Goal: Book appointment/travel/reservation

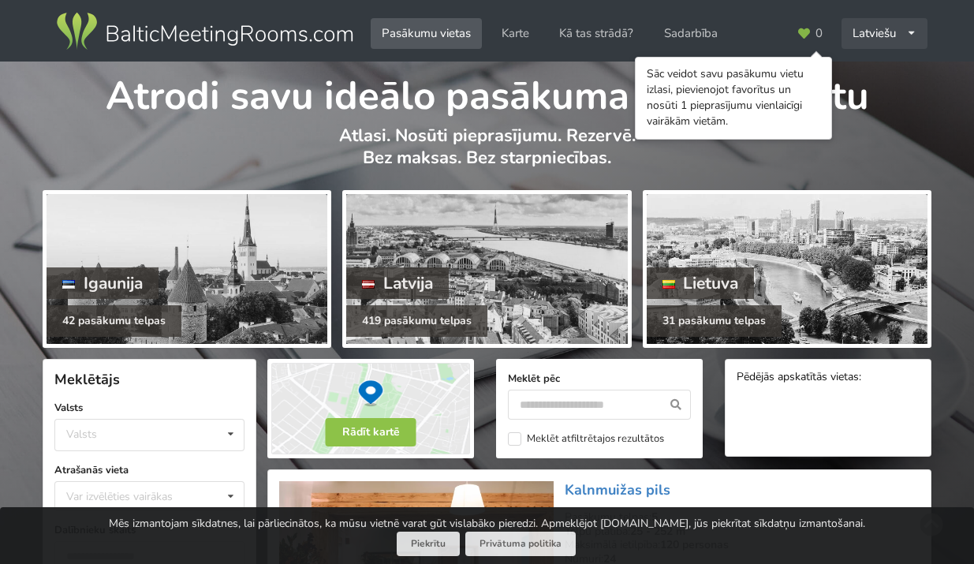
click at [888, 29] on div "Latviešu English Русский" at bounding box center [884, 33] width 86 height 31
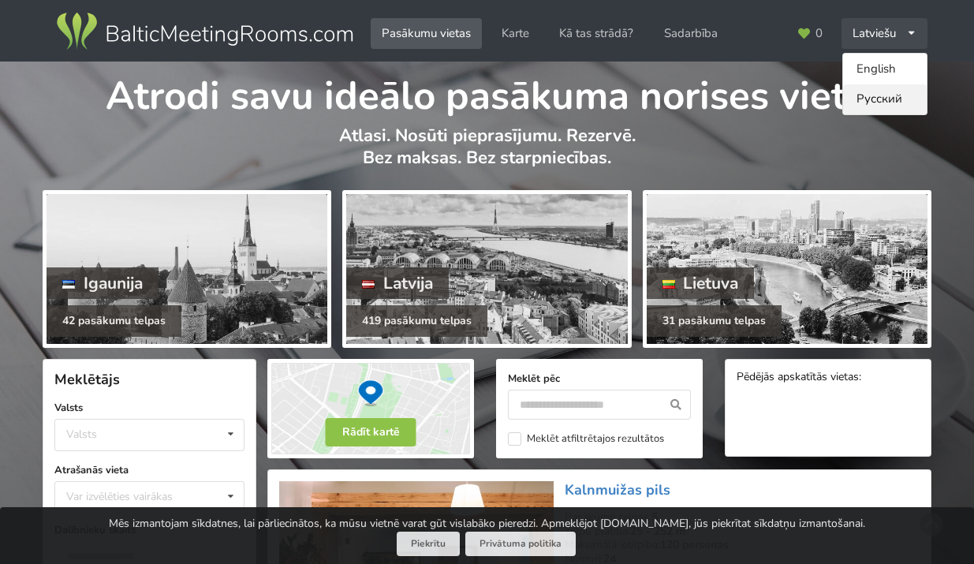
click at [881, 99] on link "Русский" at bounding box center [885, 99] width 84 height 31
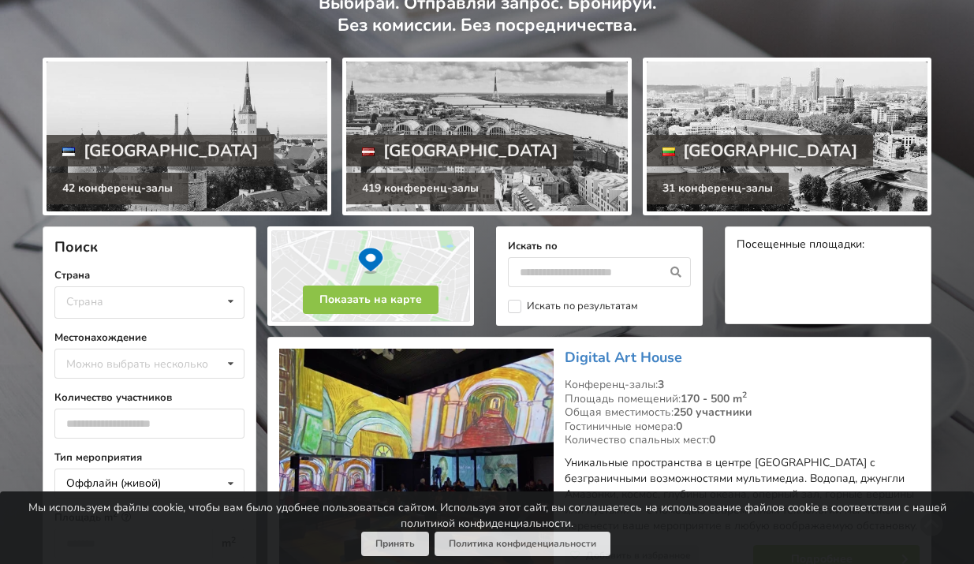
scroll to position [278, 0]
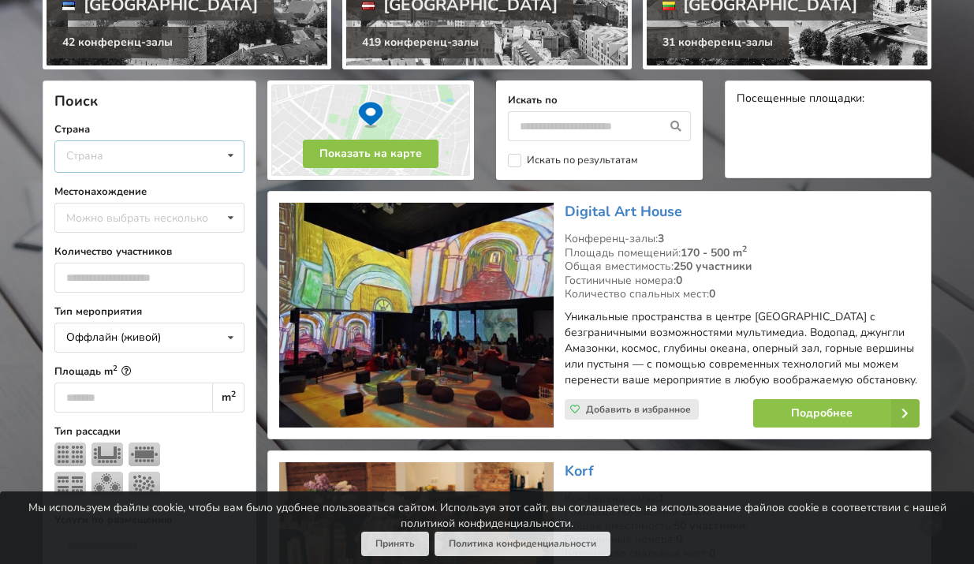
click at [137, 159] on div "Страна Латвия Литва Эстония" at bounding box center [149, 156] width 190 height 32
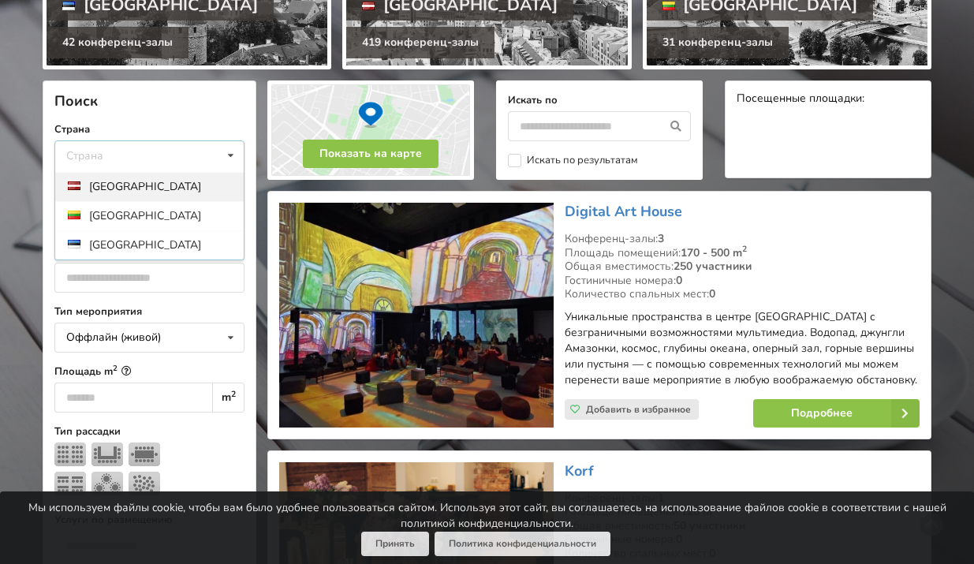
click at [132, 183] on div "[GEOGRAPHIC_DATA]" at bounding box center [149, 186] width 188 height 29
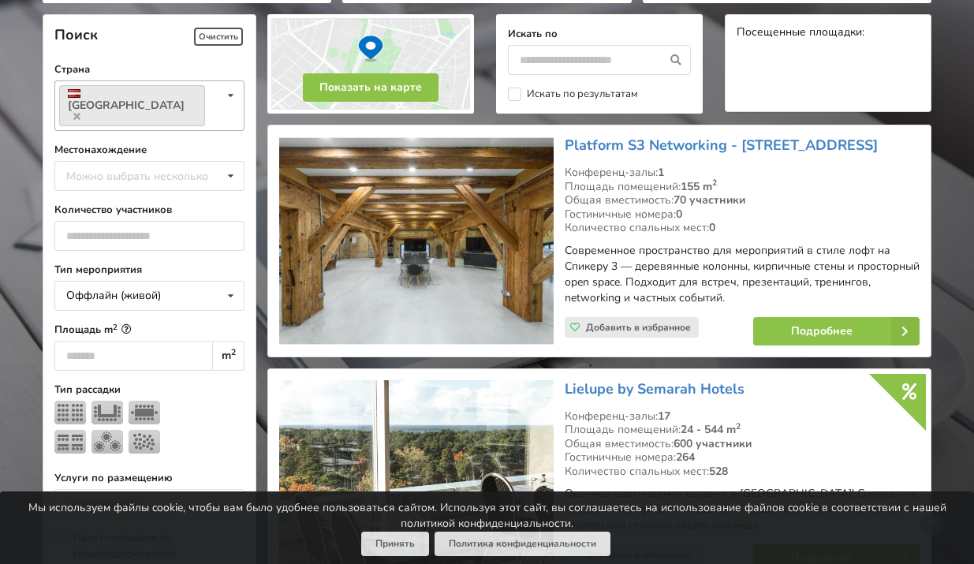
scroll to position [352, 0]
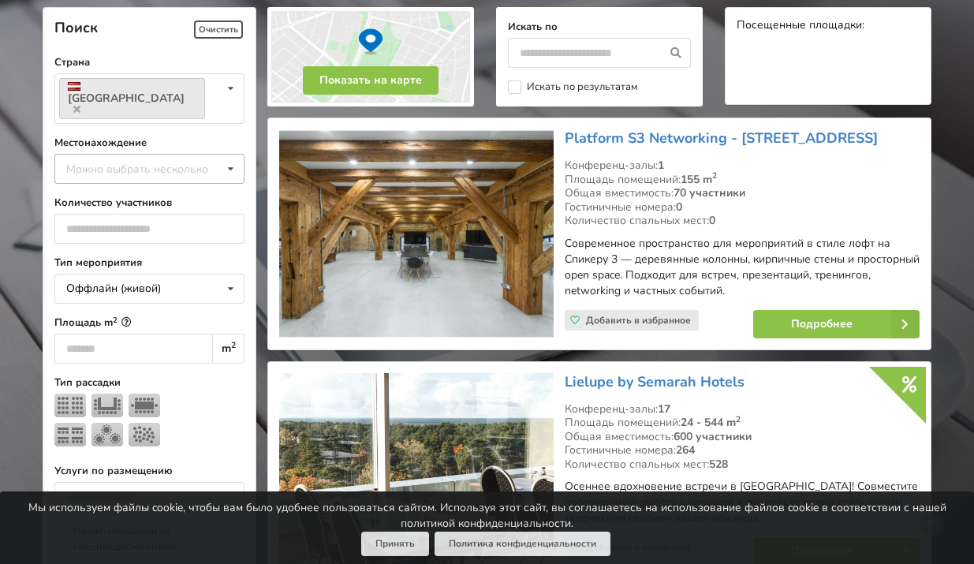
click at [156, 160] on div "Можно выбрать несколько" at bounding box center [152, 169] width 181 height 18
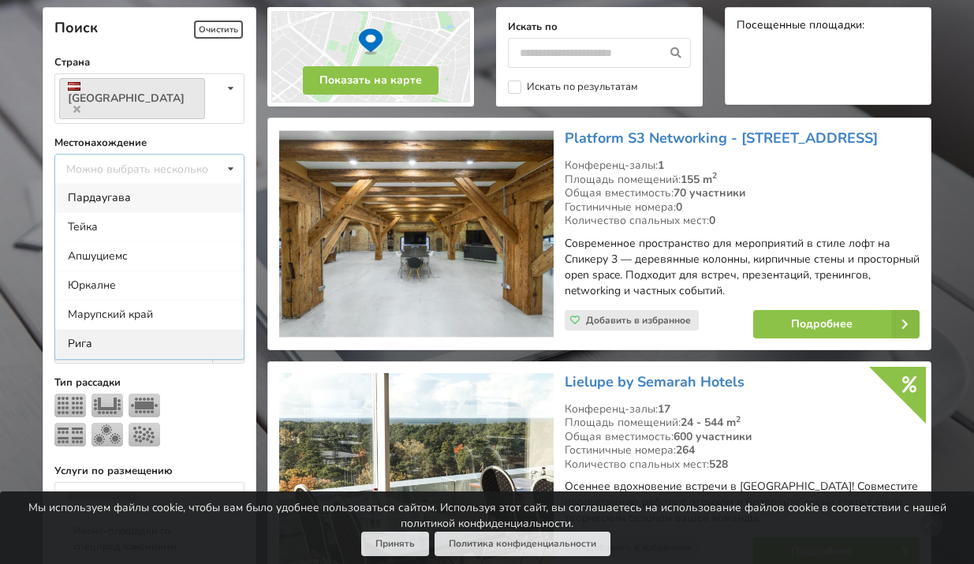
click at [129, 329] on div "Рига" at bounding box center [149, 343] width 188 height 29
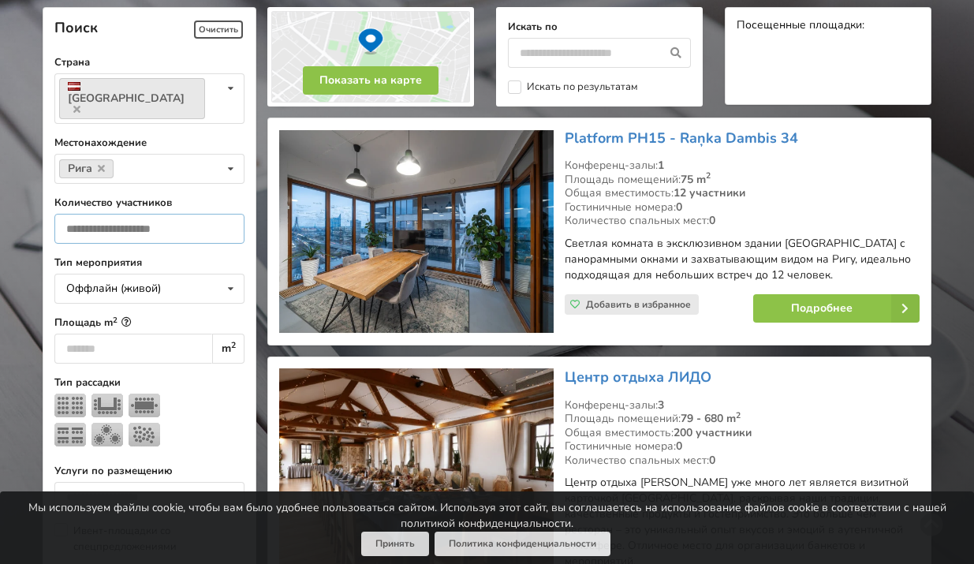
click at [162, 214] on input "number" at bounding box center [149, 229] width 190 height 30
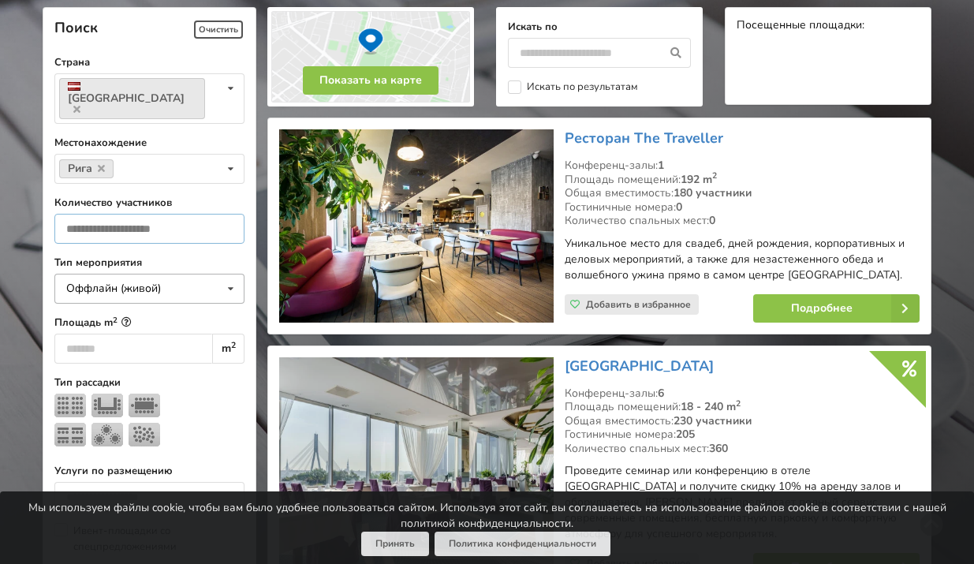
type input "***"
click at [140, 283] on div "Оффлайн (живой)" at bounding box center [113, 288] width 95 height 11
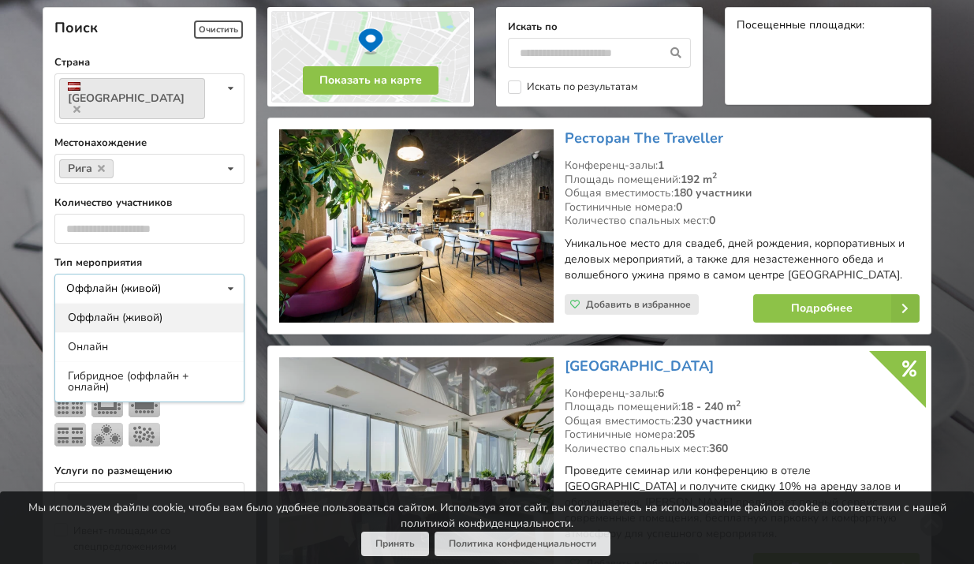
click at [151, 303] on div "Оффлайн (живой)" at bounding box center [149, 317] width 188 height 29
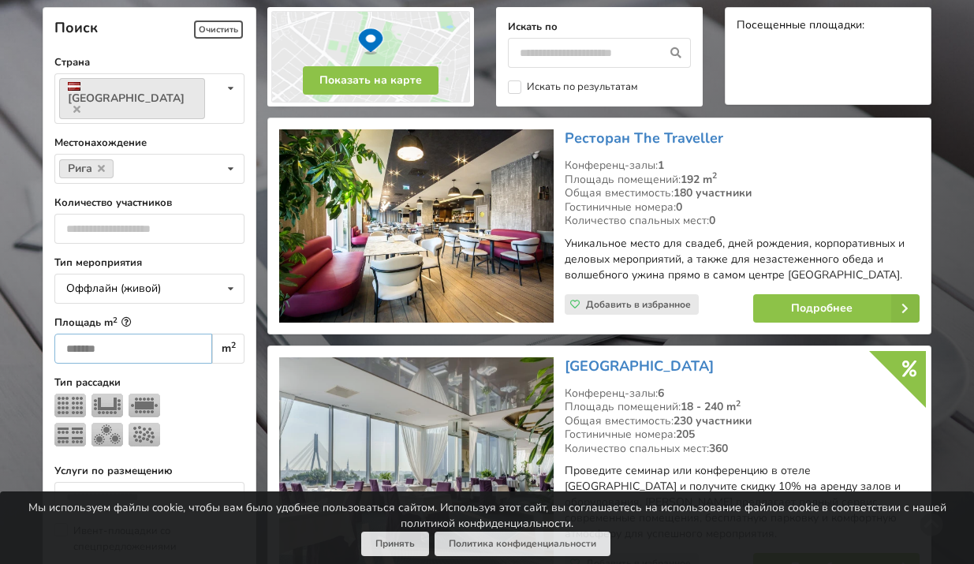
click at [141, 333] on input "number" at bounding box center [133, 348] width 158 height 30
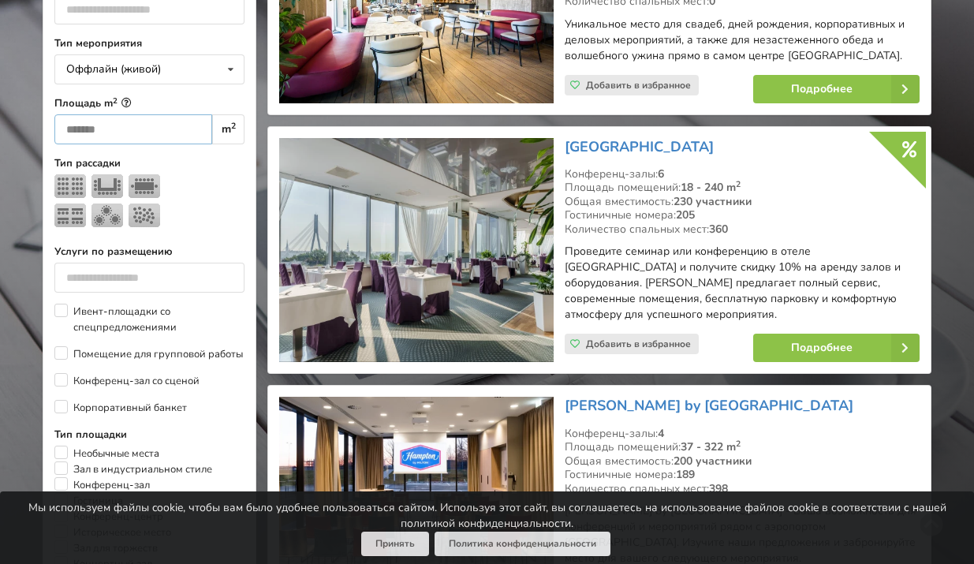
scroll to position [572, 0]
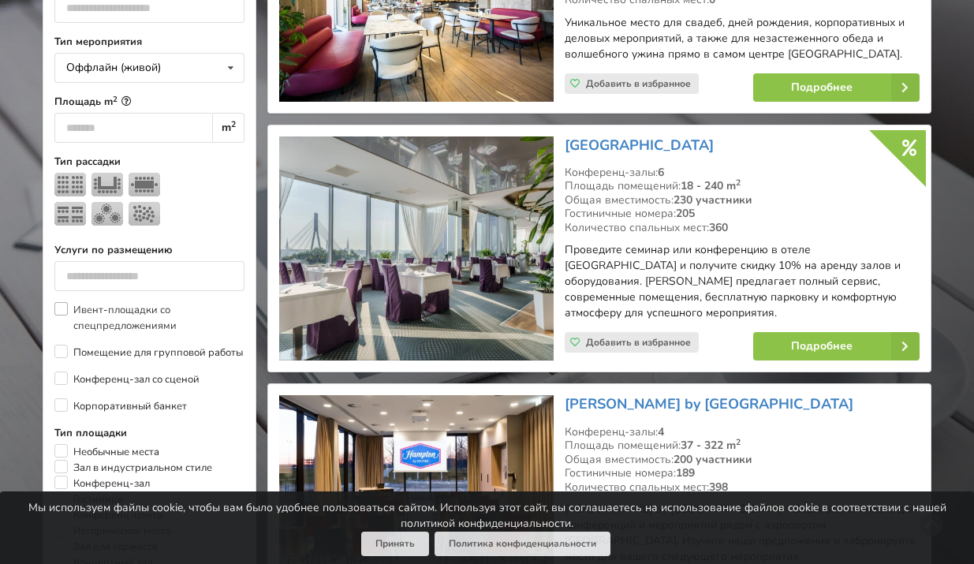
click at [61, 302] on label "Ивент-площадки со спецпредложениями" at bounding box center [149, 318] width 190 height 32
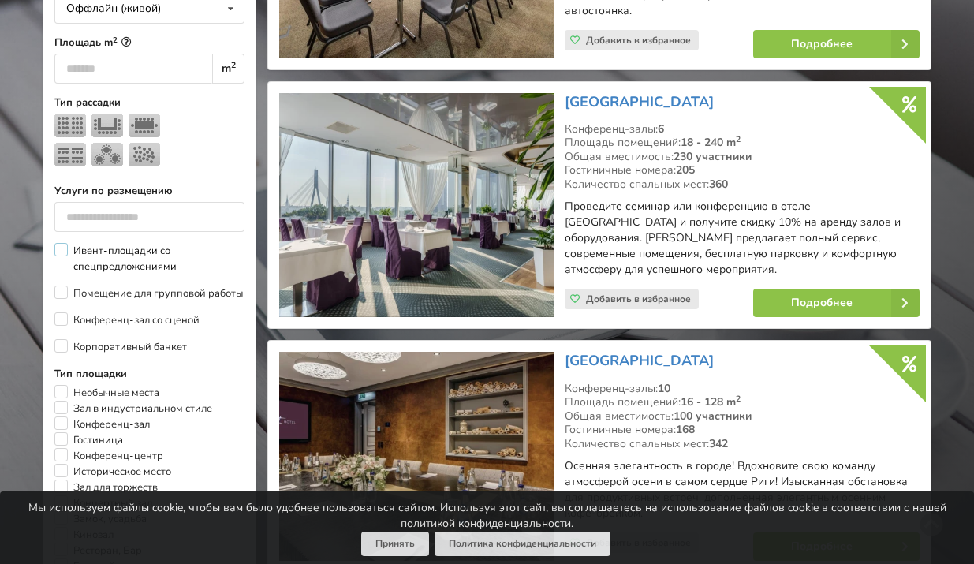
scroll to position [716, 0]
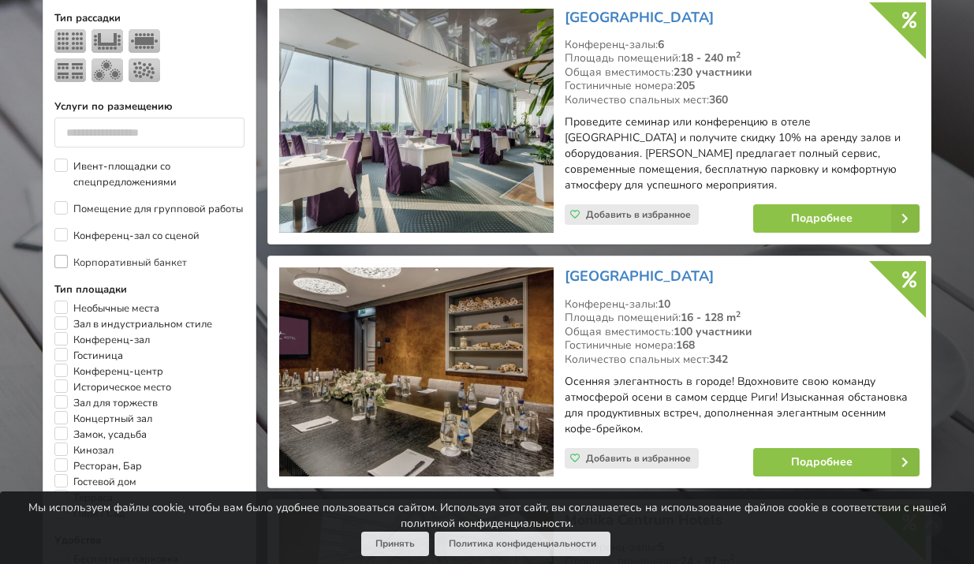
click at [62, 255] on label "Корпоративный банкет" at bounding box center [120, 263] width 132 height 16
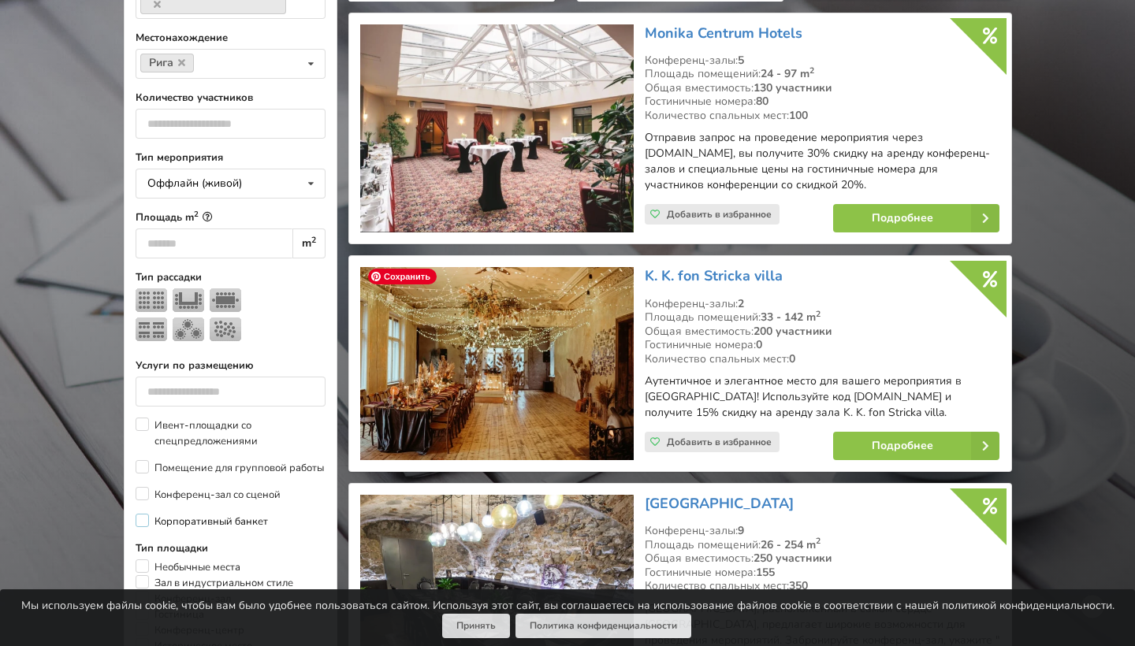
scroll to position [457, 0]
click at [901, 447] on link "Подробнее" at bounding box center [916, 446] width 166 height 28
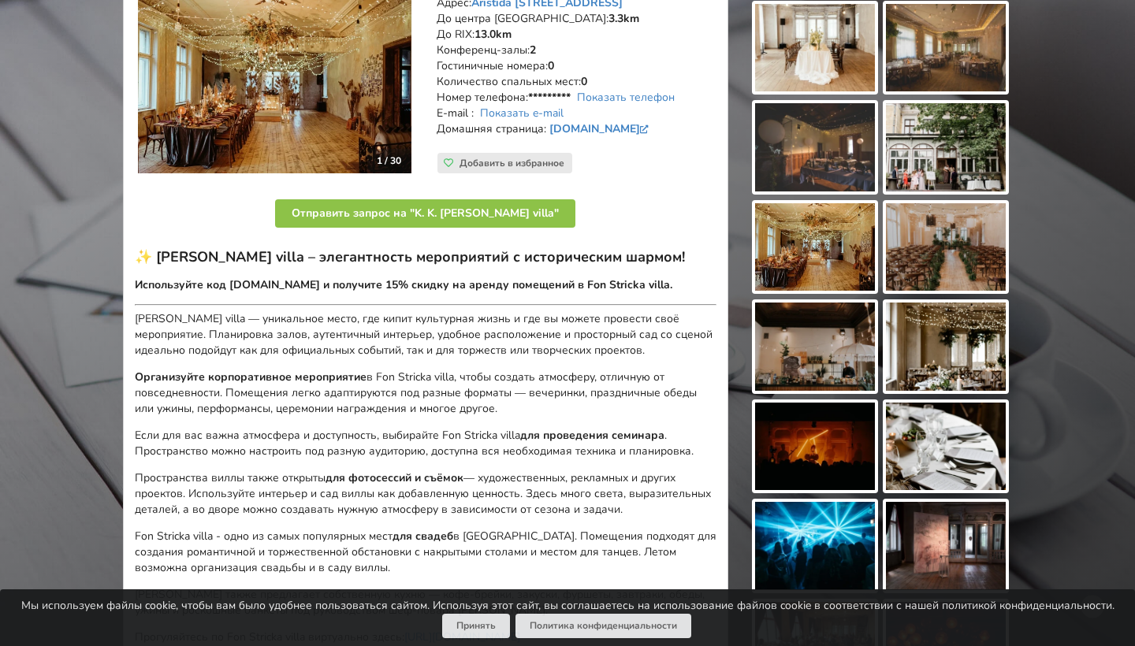
scroll to position [289, 0]
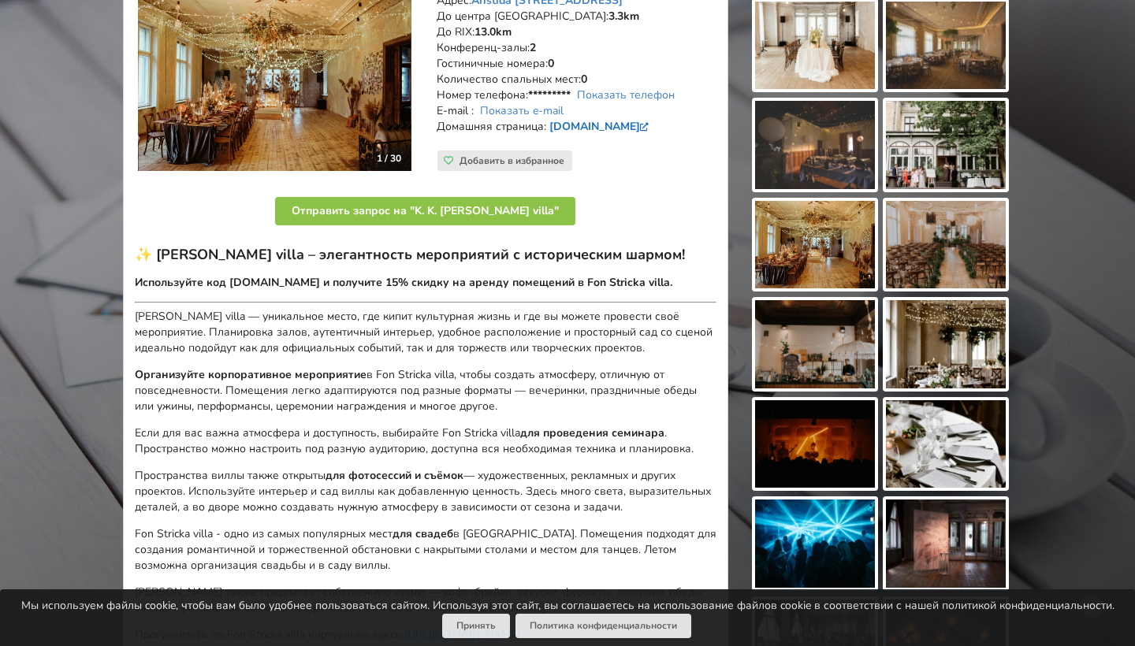
click link "fonstrickavilla.lv"
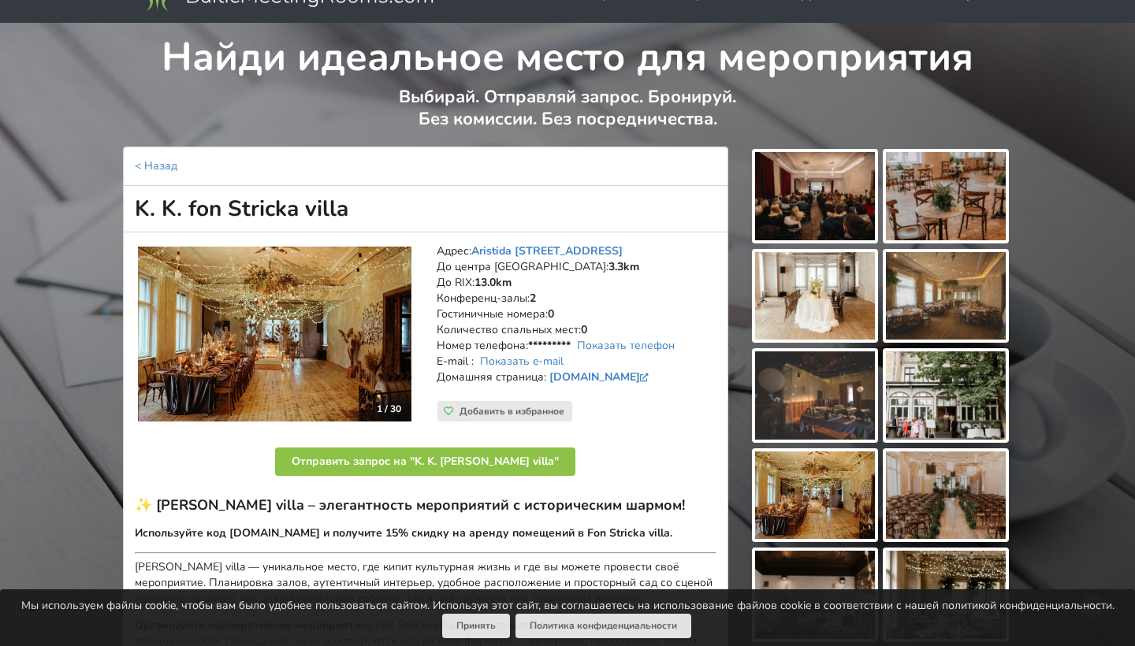
scroll to position [43, 0]
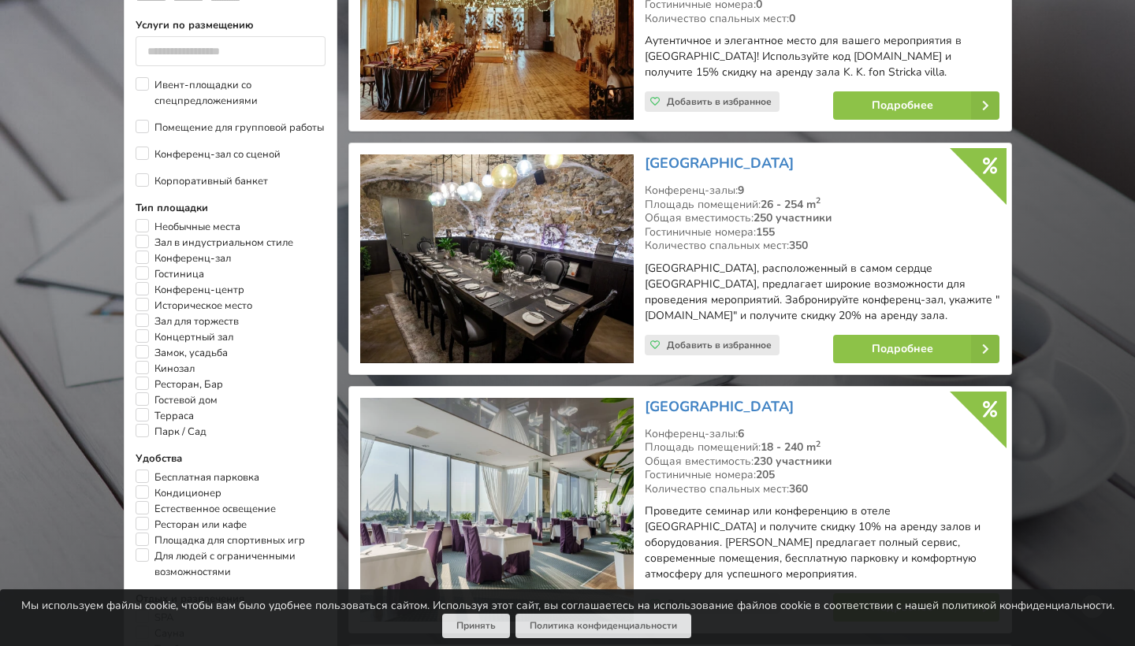
scroll to position [823, 0]
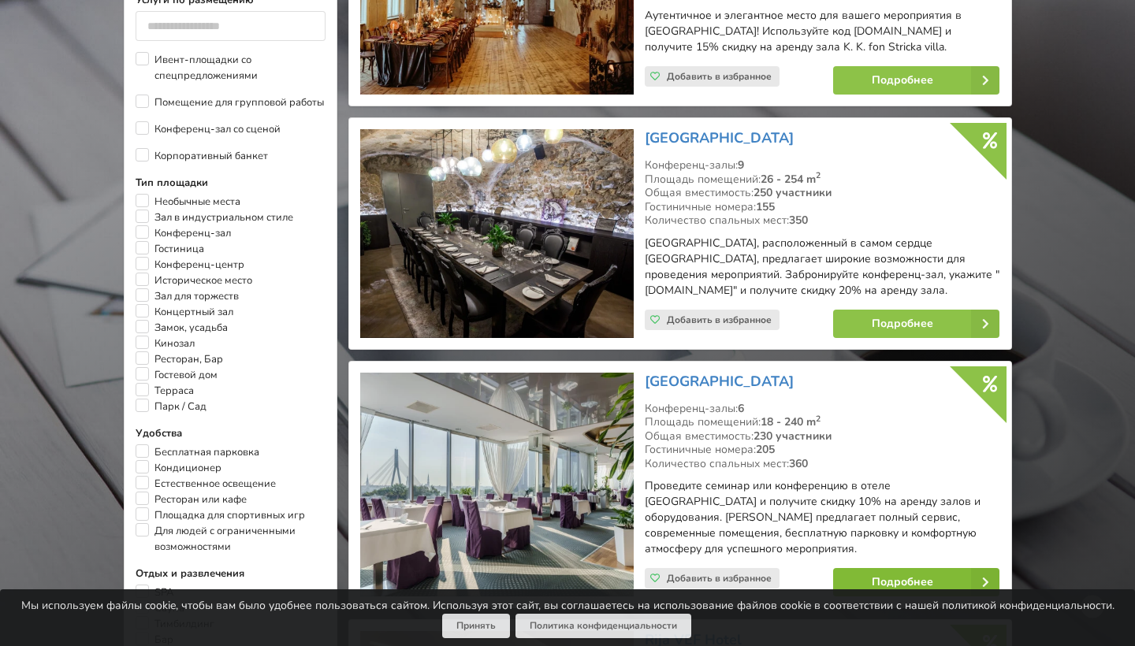
click at [881, 568] on link "Подробнее" at bounding box center [916, 582] width 166 height 28
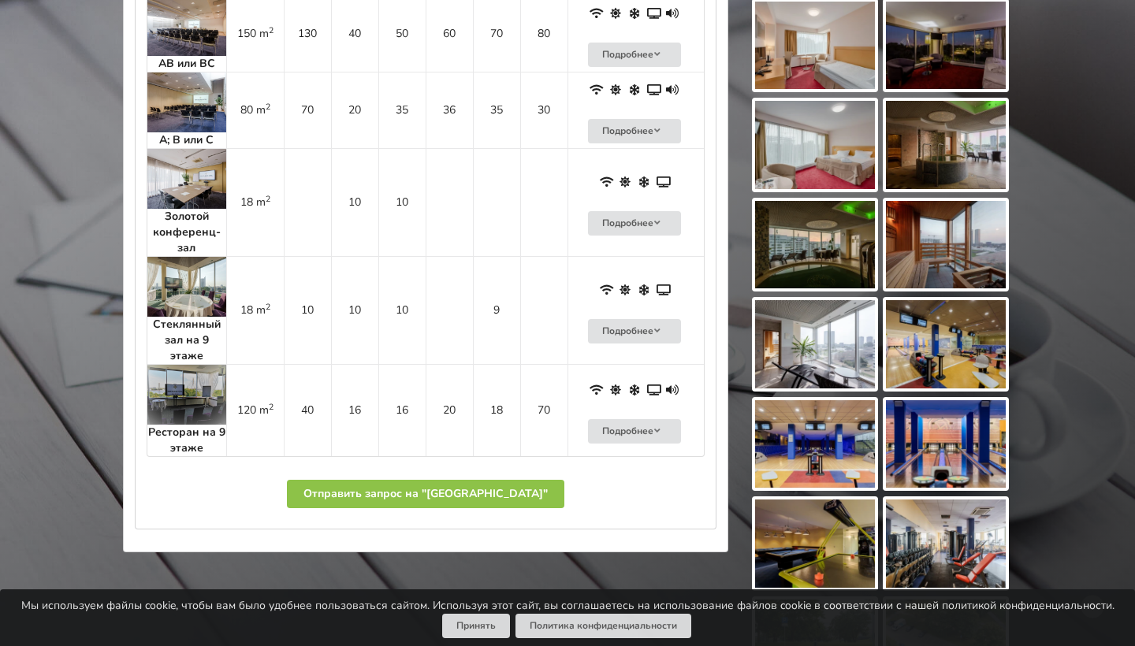
scroll to position [1287, 0]
click at [791, 248] on img at bounding box center [815, 244] width 120 height 88
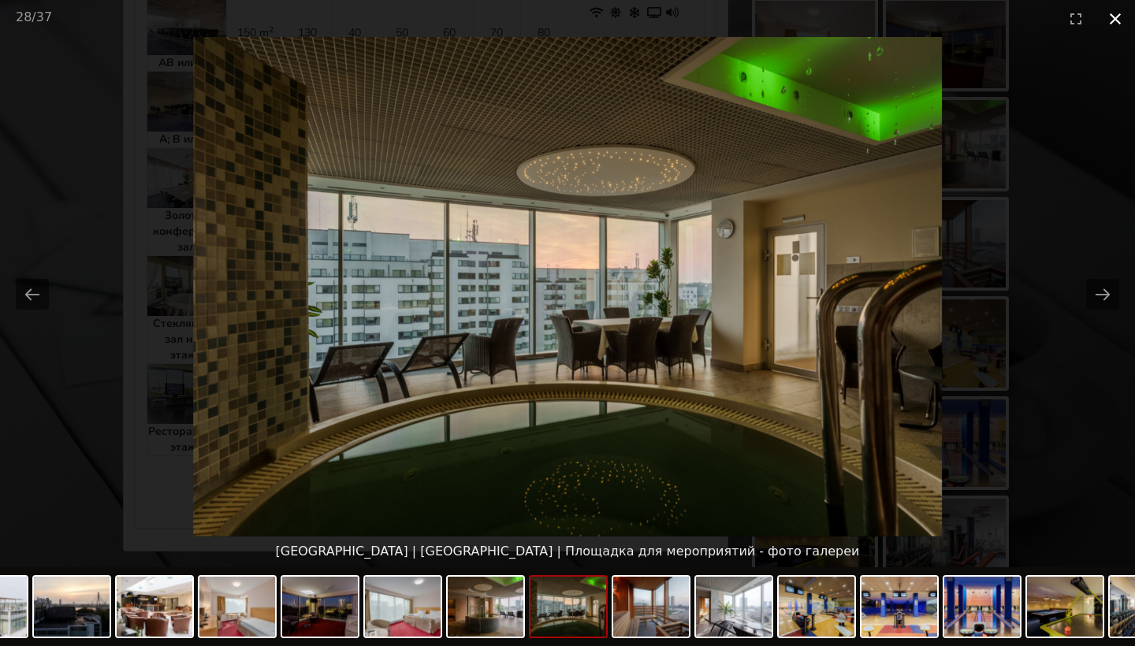
click at [1114, 26] on button "Close gallery" at bounding box center [1115, 18] width 39 height 37
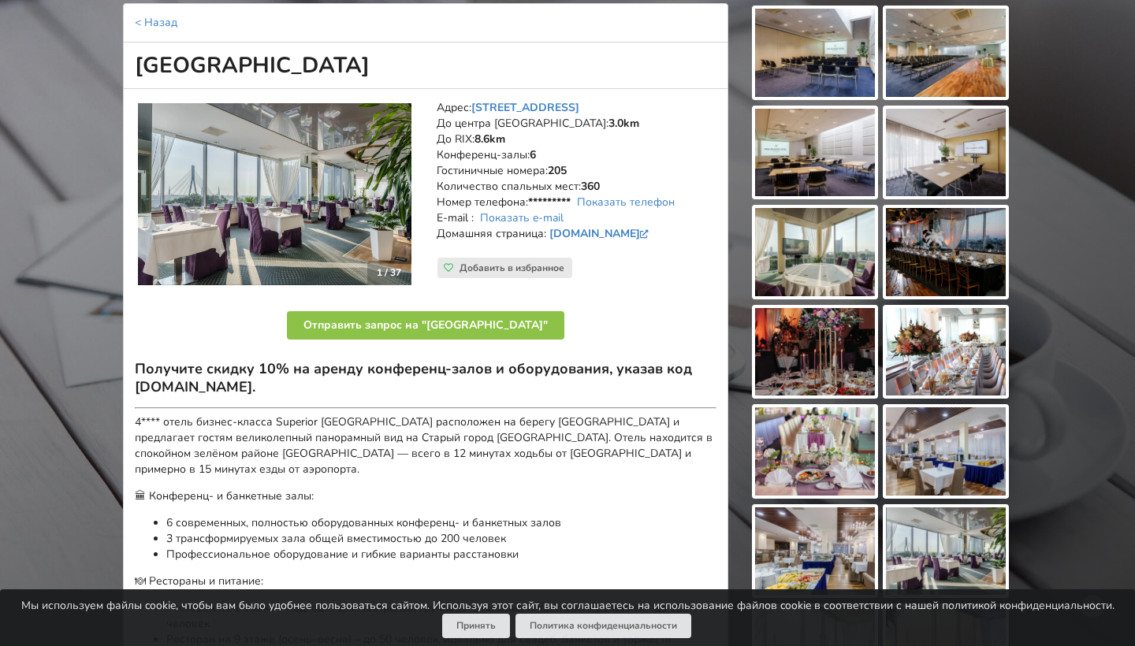
scroll to position [171, 0]
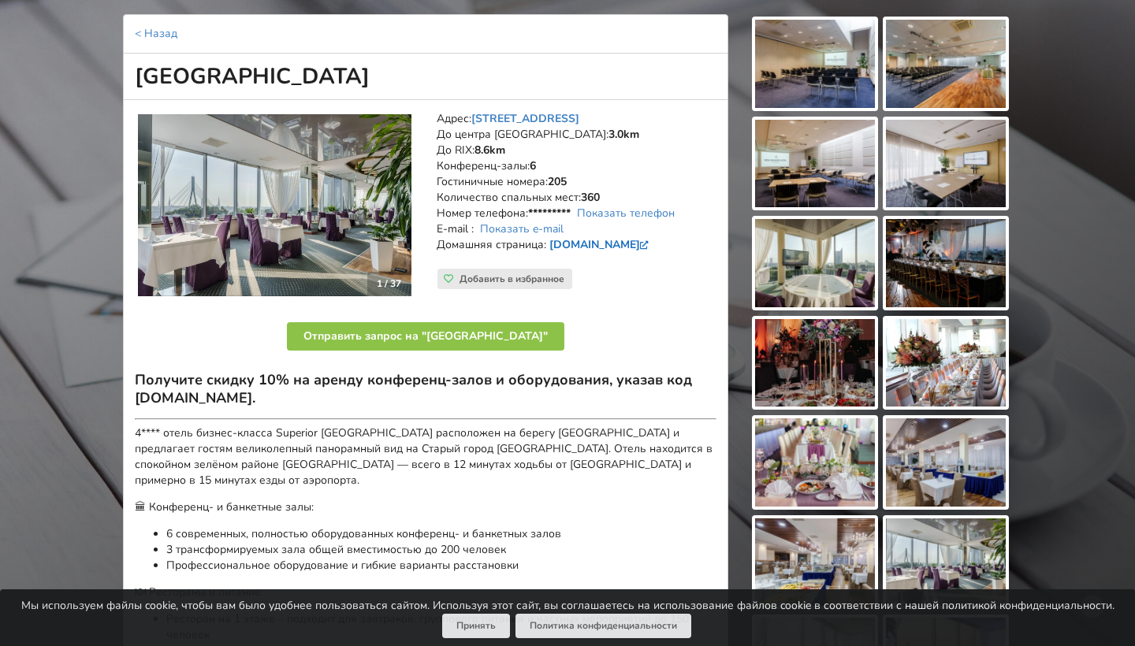
click at [585, 237] on link "www.islandehotel.lv" at bounding box center [600, 244] width 103 height 15
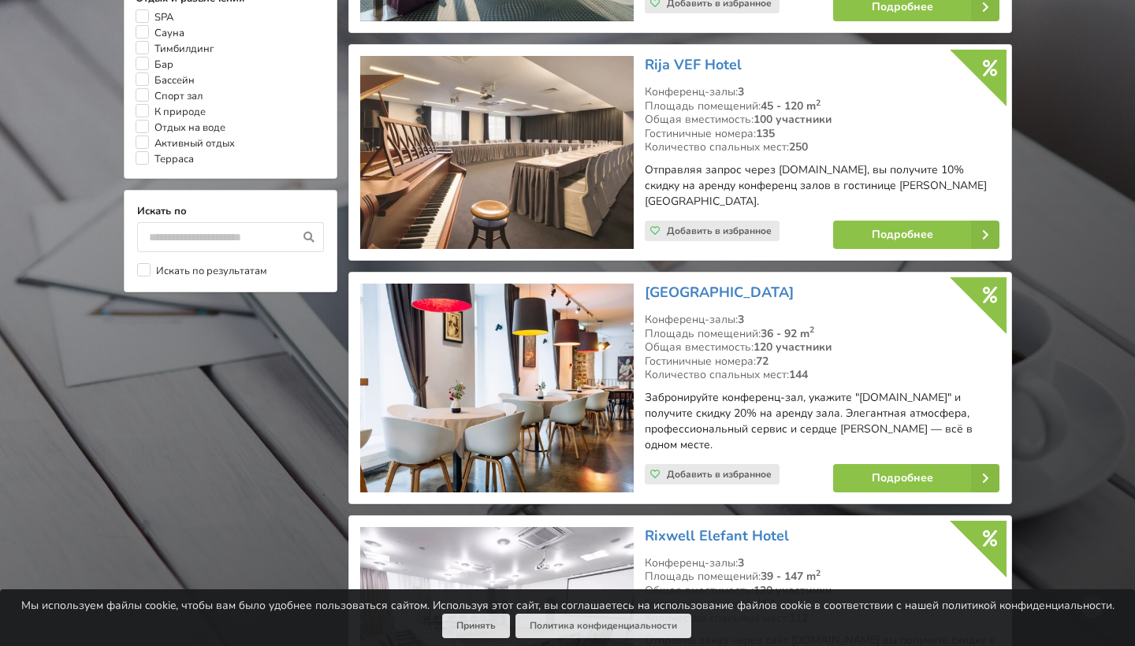
scroll to position [1395, 0]
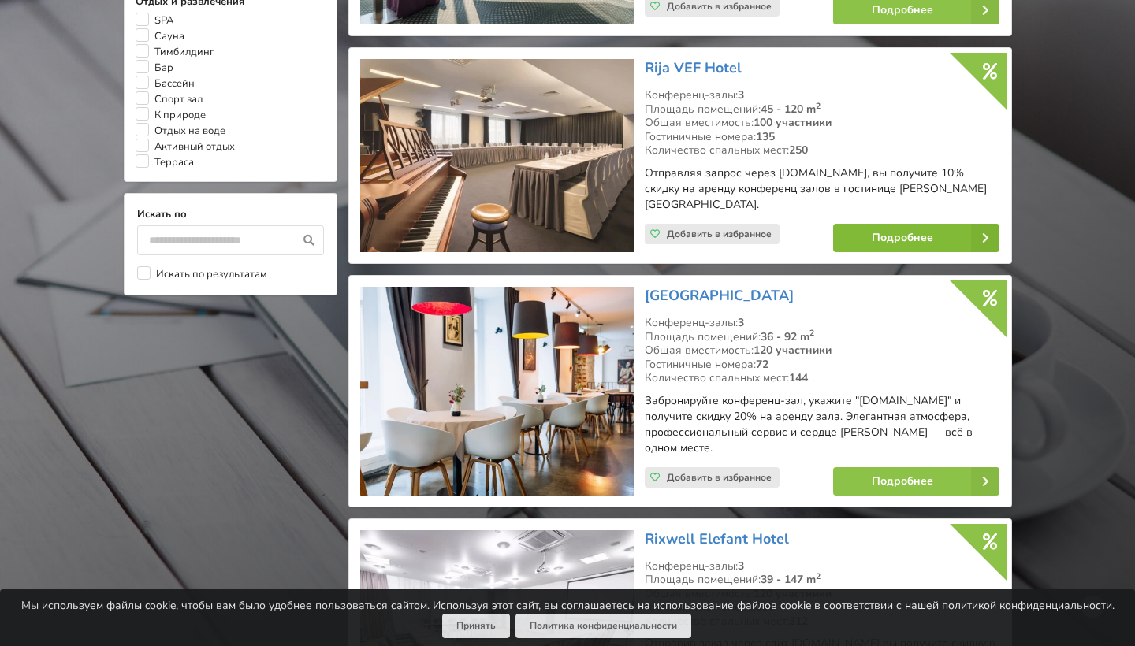
click at [919, 224] on link "Подробнее" at bounding box center [916, 238] width 166 height 28
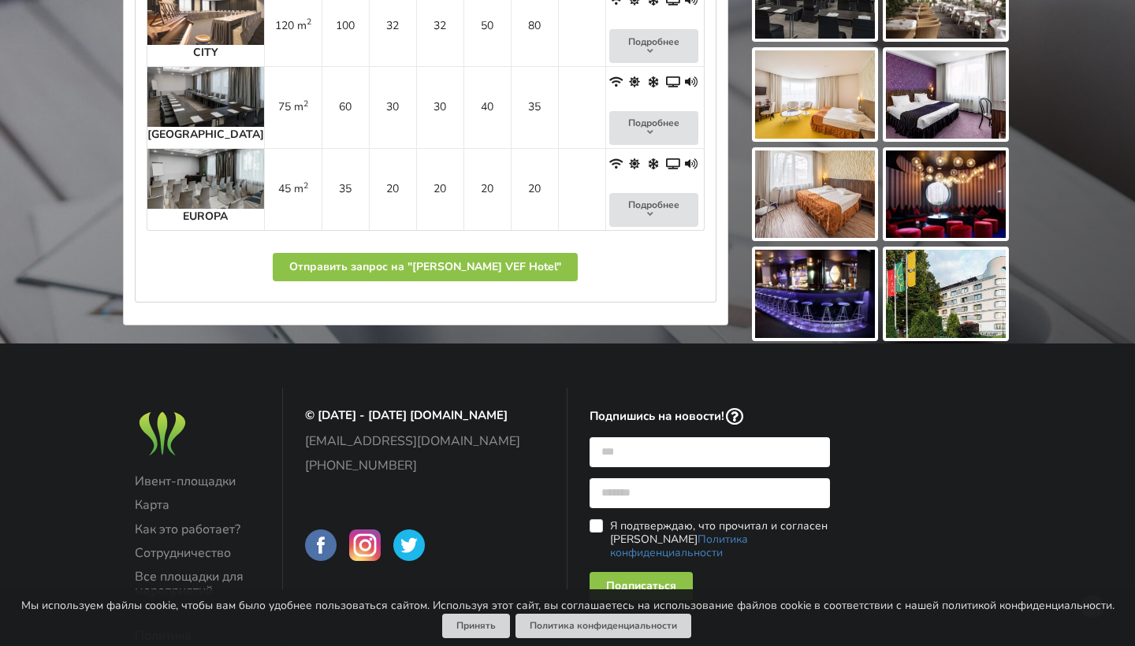
scroll to position [1007, 0]
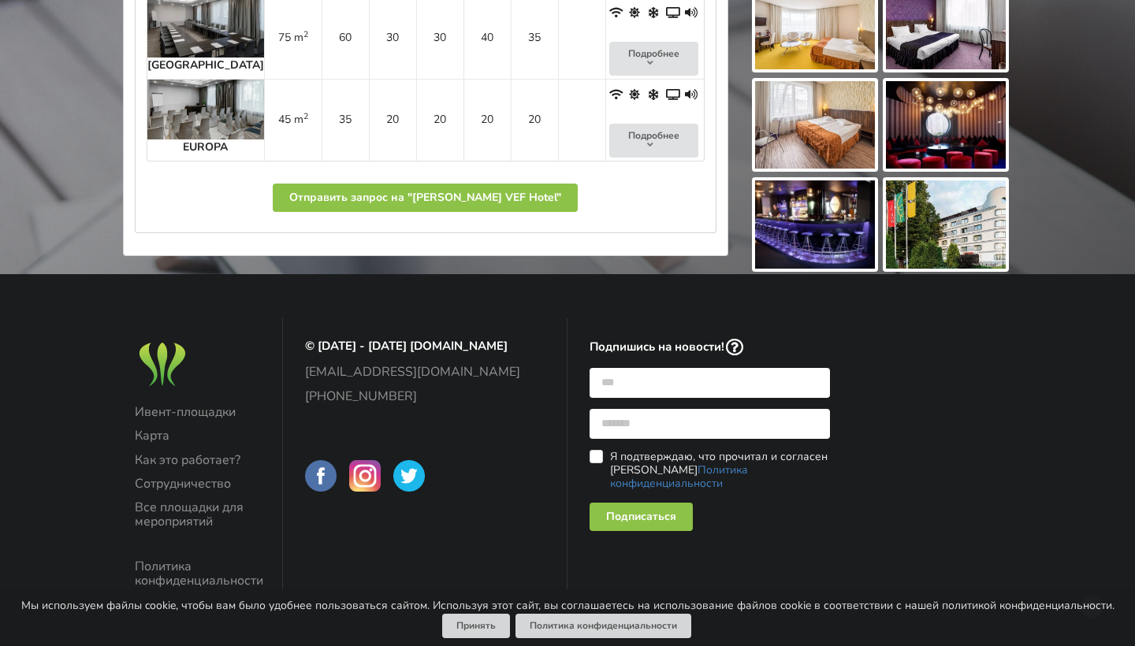
click at [963, 206] on img at bounding box center [946, 225] width 120 height 88
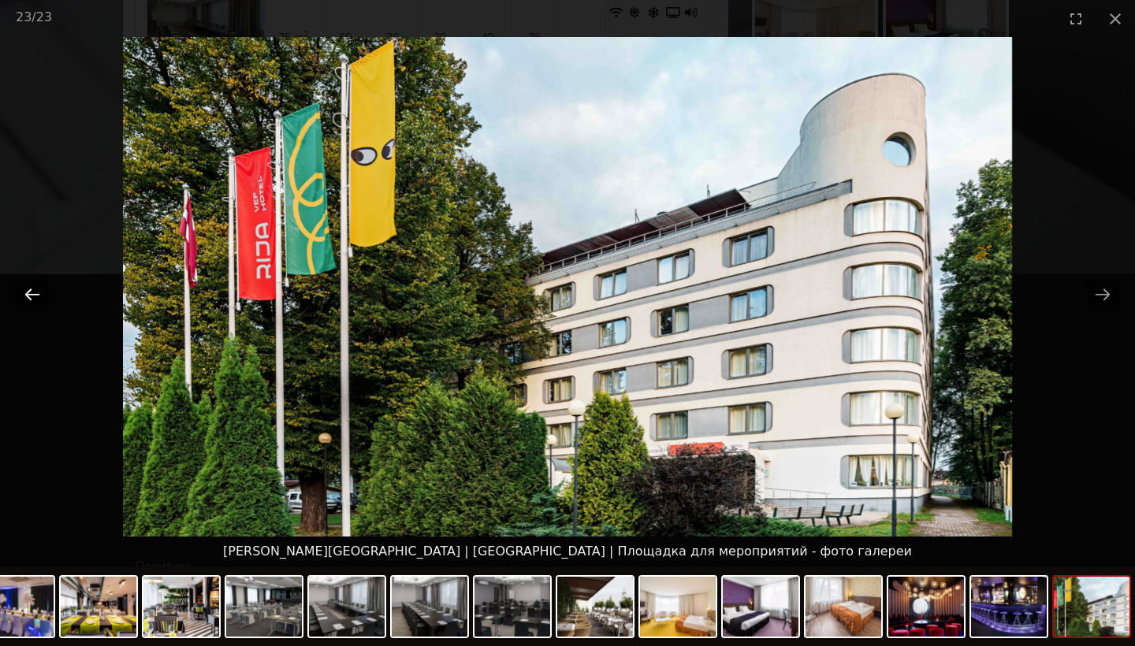
click at [22, 297] on button "Previous slide" at bounding box center [32, 294] width 33 height 31
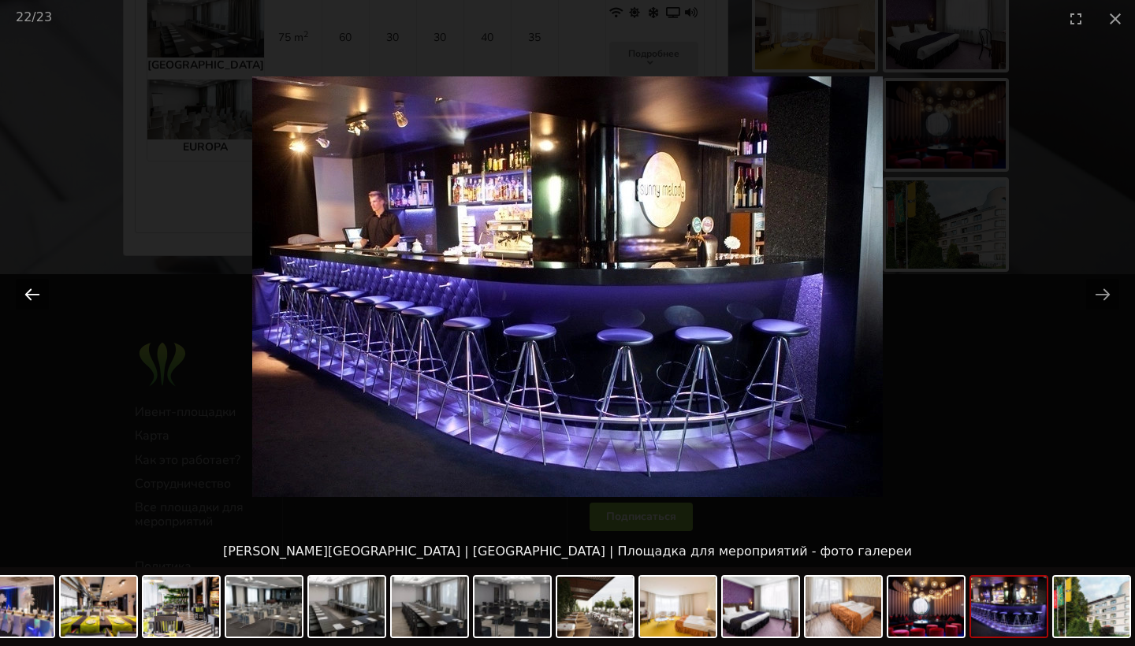
click at [22, 297] on button "Previous slide" at bounding box center [32, 294] width 33 height 31
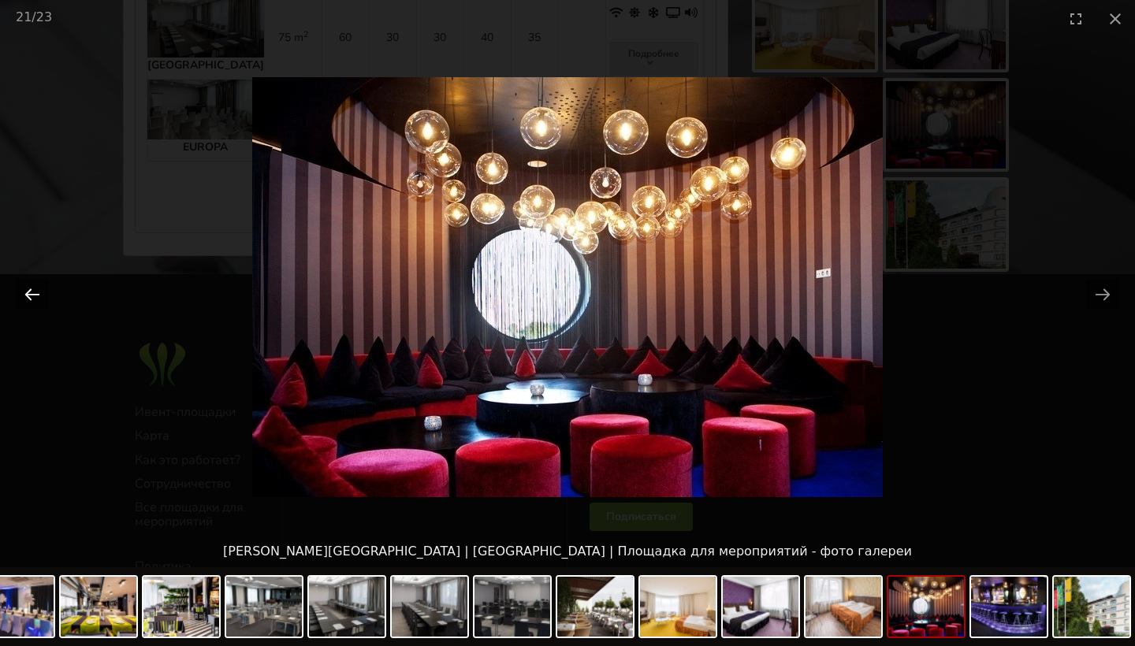
click at [23, 297] on button "Previous slide" at bounding box center [32, 294] width 33 height 31
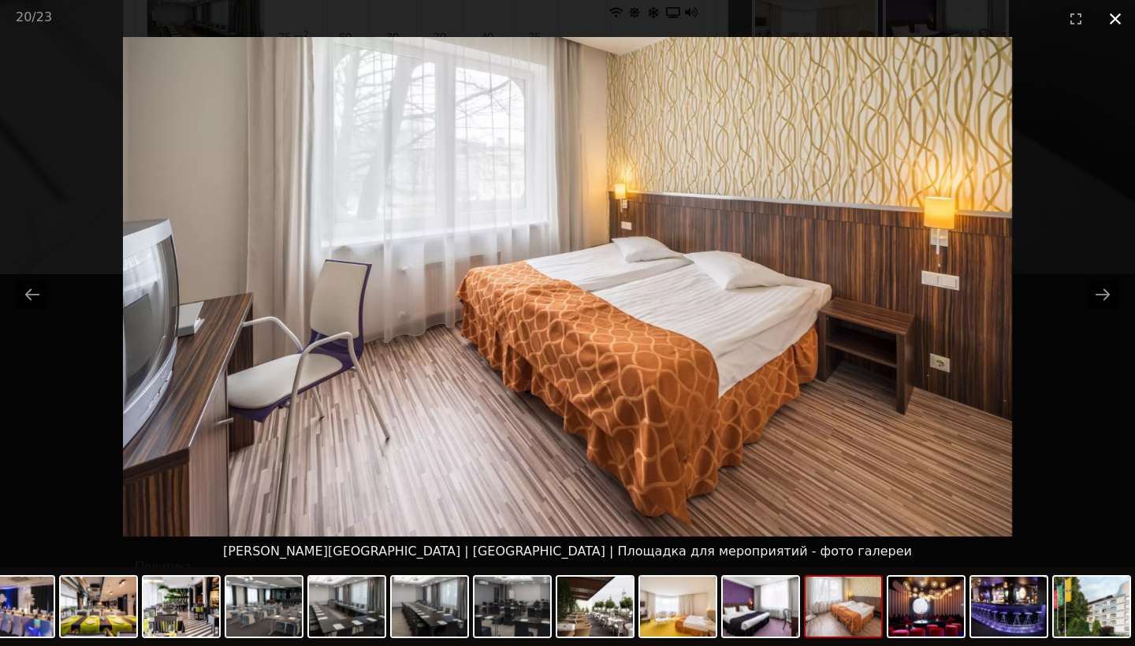
click at [1115, 18] on button "Close gallery" at bounding box center [1115, 18] width 39 height 37
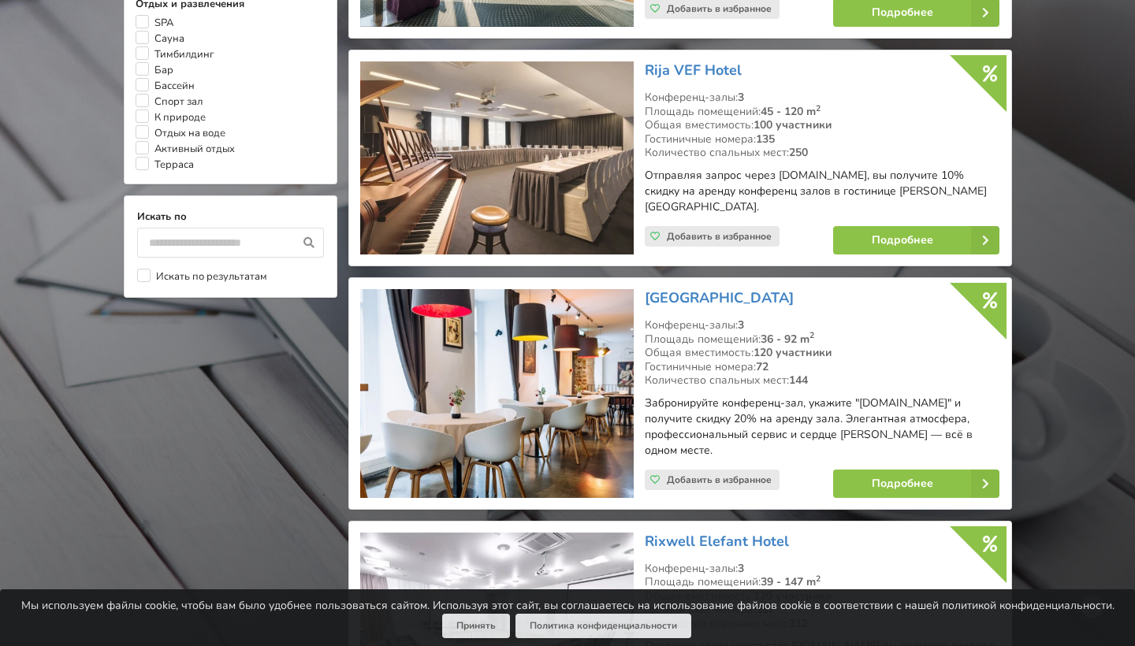
scroll to position [1385, 0]
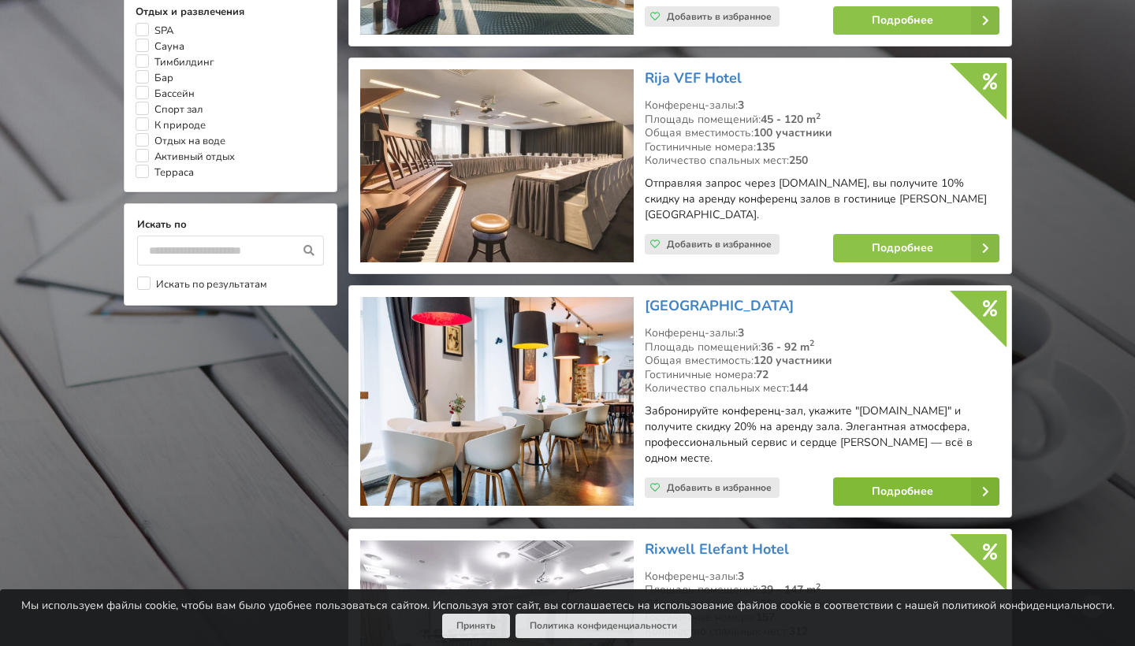
click at [863, 478] on link "Подробнее" at bounding box center [916, 492] width 166 height 28
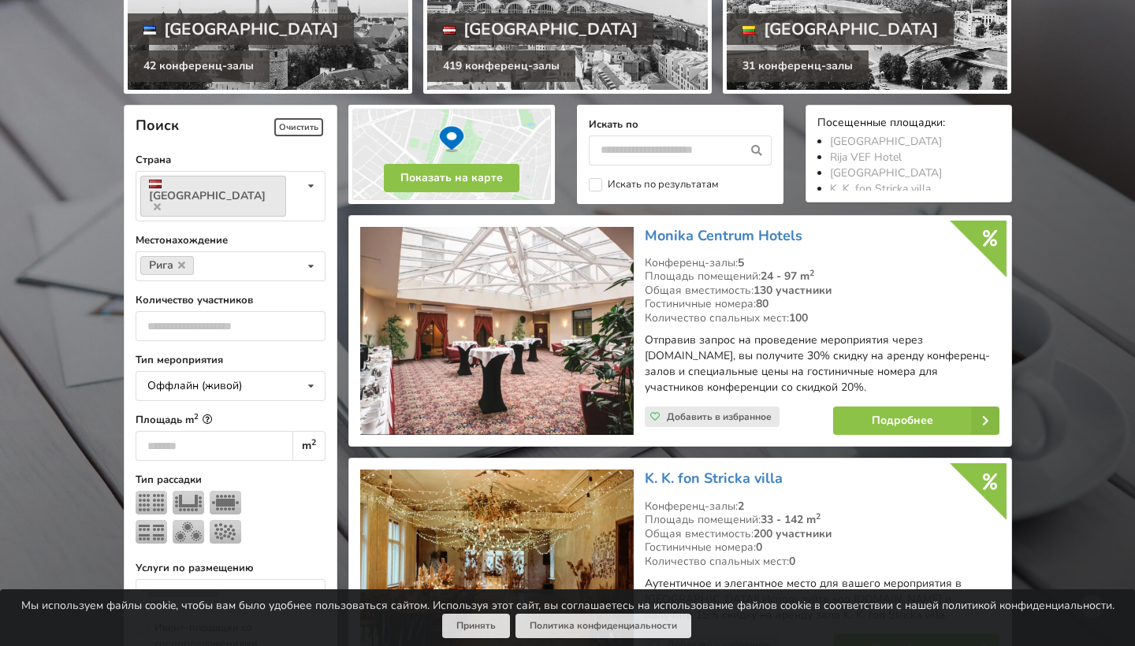
scroll to position [254, 0]
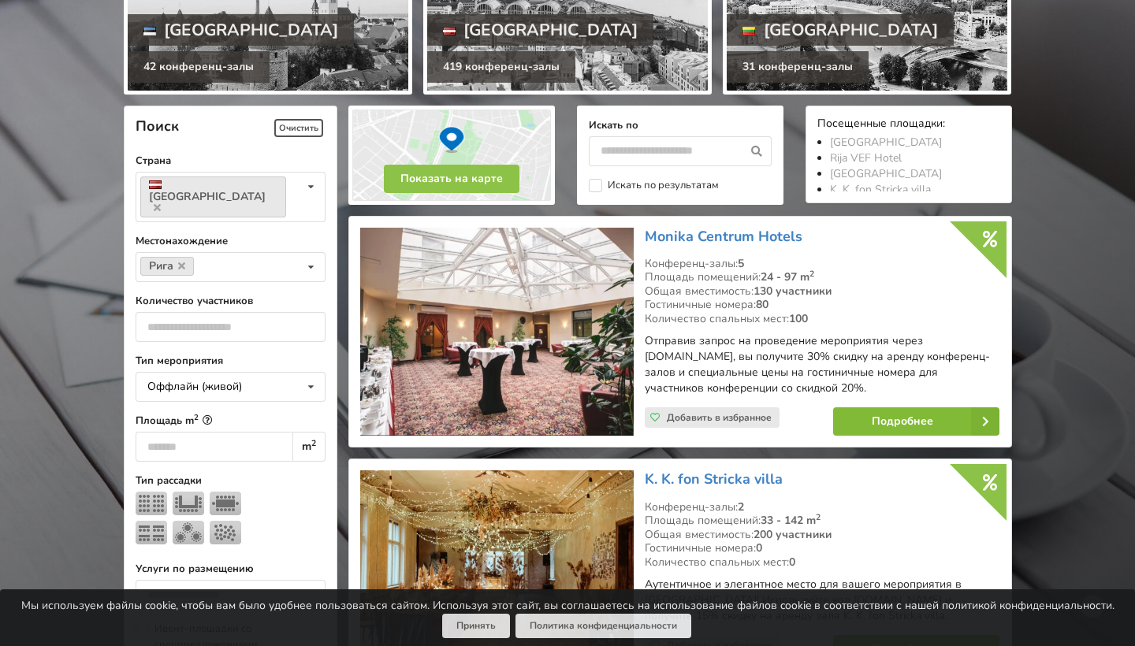
click at [888, 415] on link "Подробнее" at bounding box center [916, 422] width 166 height 28
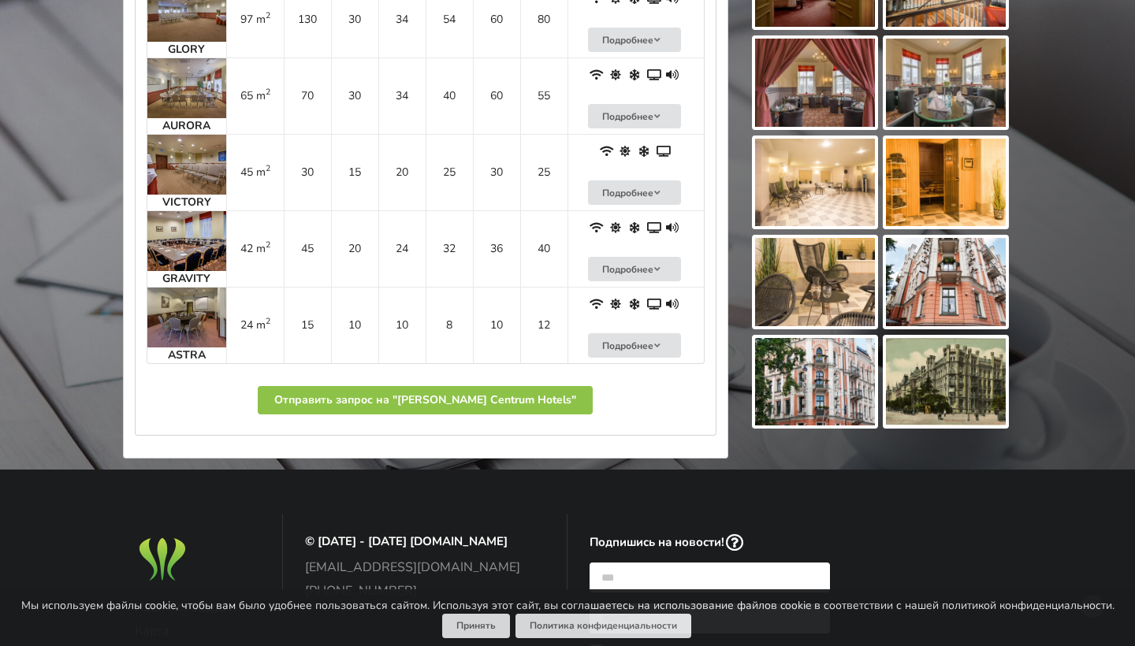
scroll to position [1200, 0]
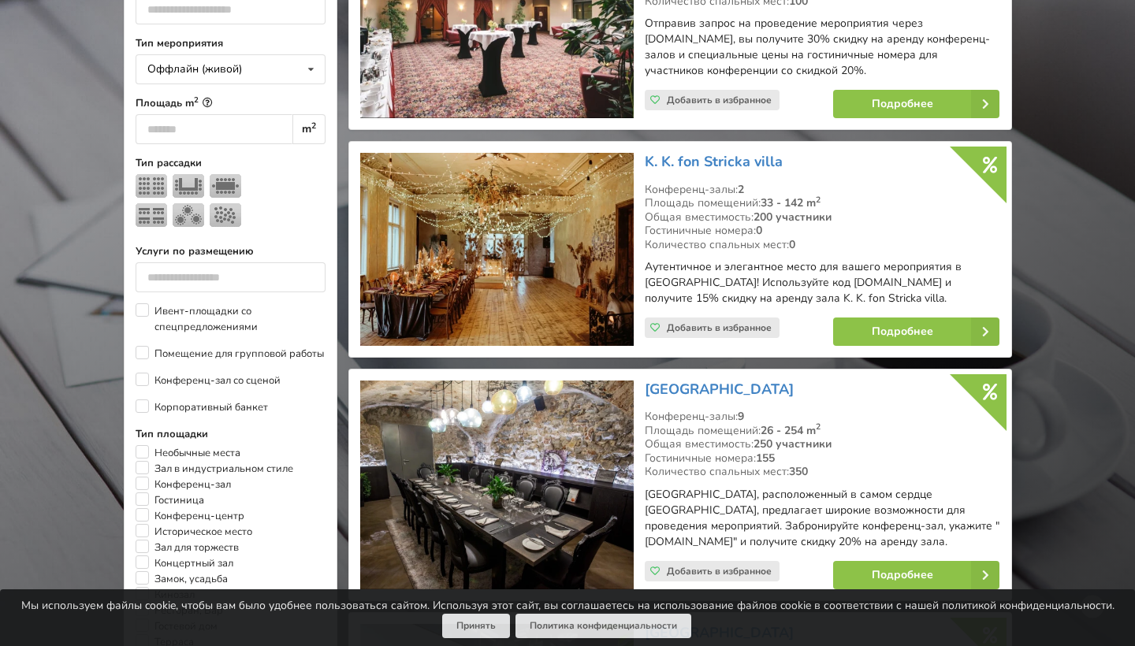
scroll to position [572, 0]
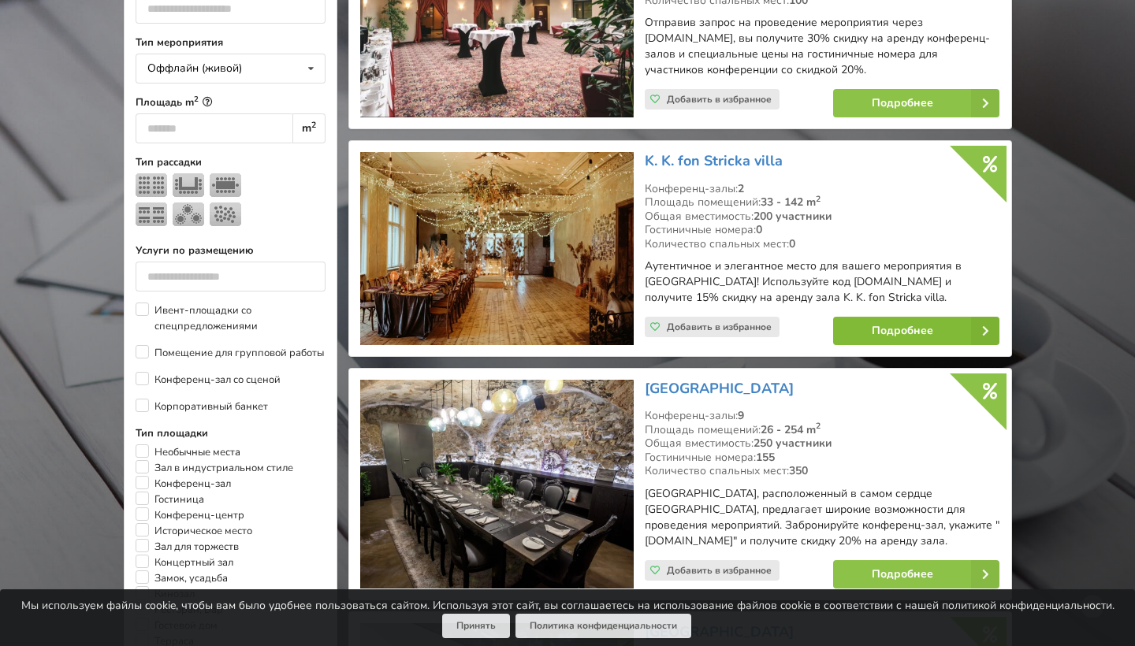
click at [869, 319] on link "Подробнее" at bounding box center [916, 331] width 166 height 28
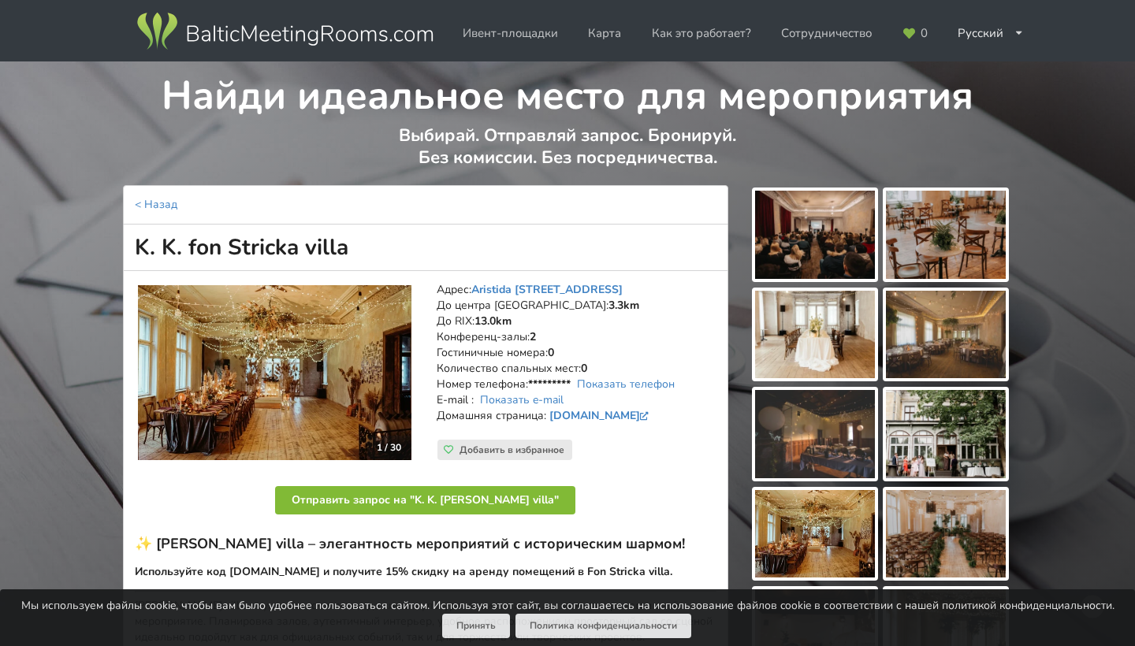
click at [503, 503] on button "Отправить запрос на "K. K. [PERSON_NAME] villa"" at bounding box center [425, 500] width 300 height 28
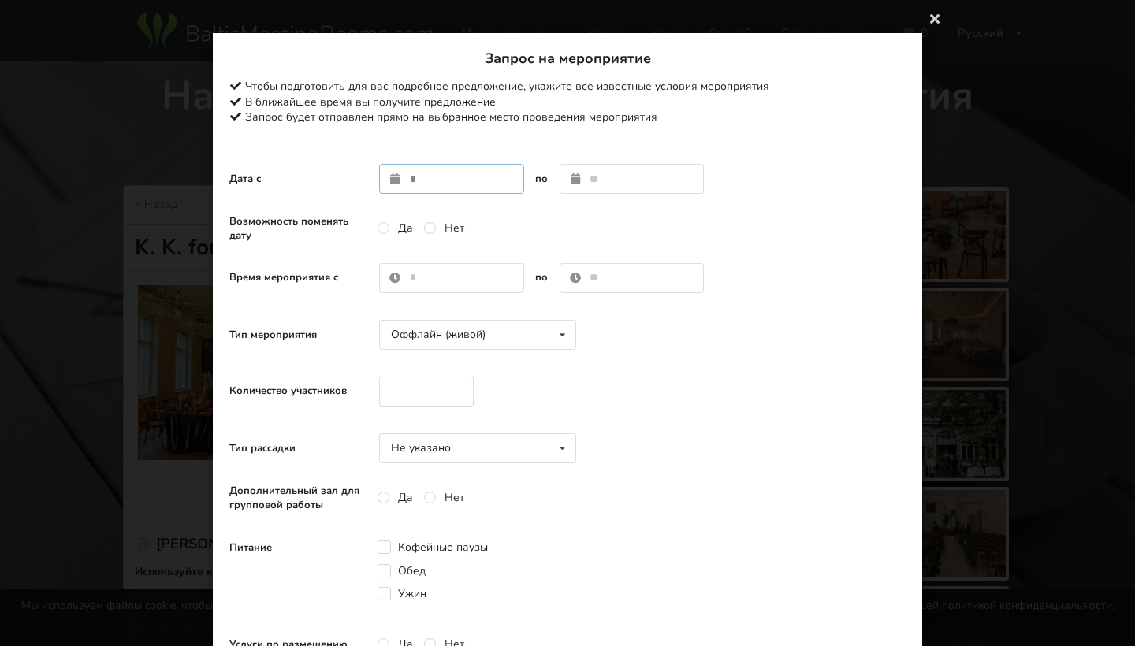
click at [443, 177] on input "text" at bounding box center [451, 179] width 145 height 30
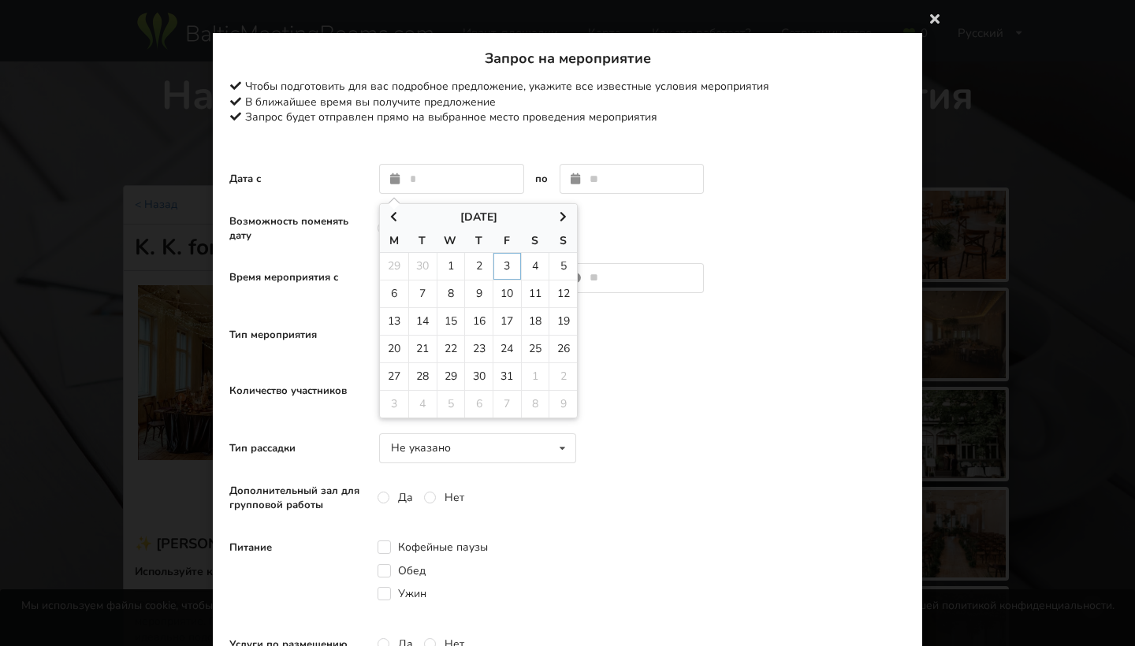
type input "**********"
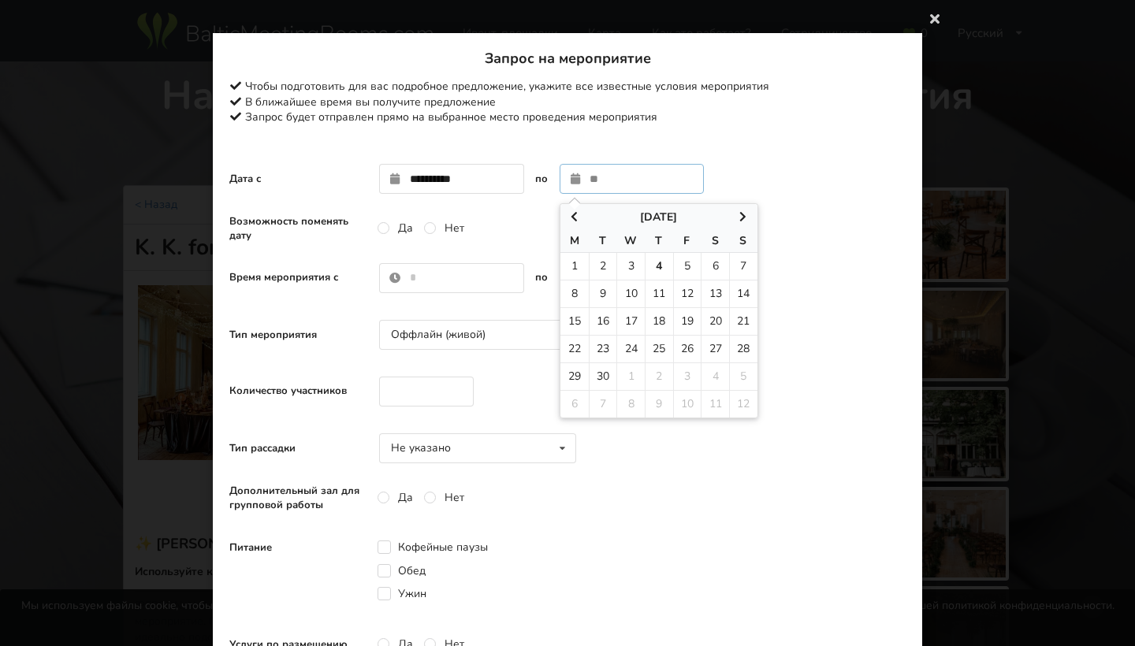
click at [741, 214] on icon at bounding box center [743, 216] width 13 height 11
click at [741, 216] on icon at bounding box center [743, 216] width 13 height 11
click at [743, 215] on icon at bounding box center [743, 216] width 13 height 11
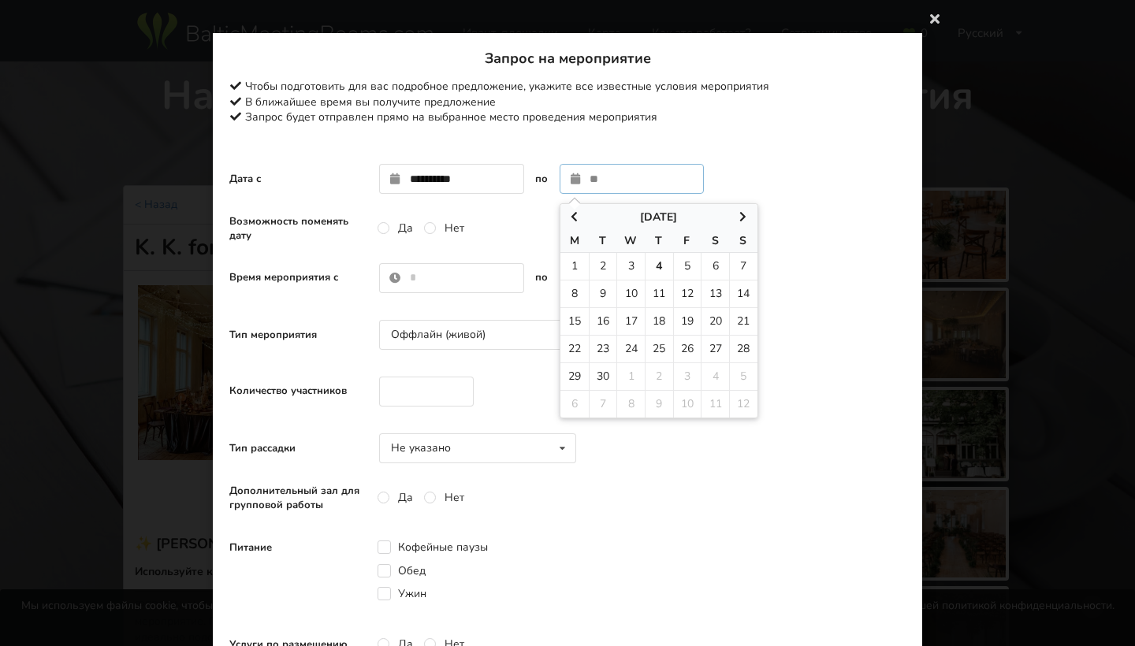
click at [571, 212] on icon at bounding box center [574, 216] width 13 height 11
click at [742, 214] on icon at bounding box center [743, 216] width 13 height 11
click at [799, 296] on div "Время мероприятия с 0:00 1:00 2:00 3:00 4:00 5:00 6:00 7:00 8:00 9:00 10:00 11:…" at bounding box center [567, 278] width 676 height 46
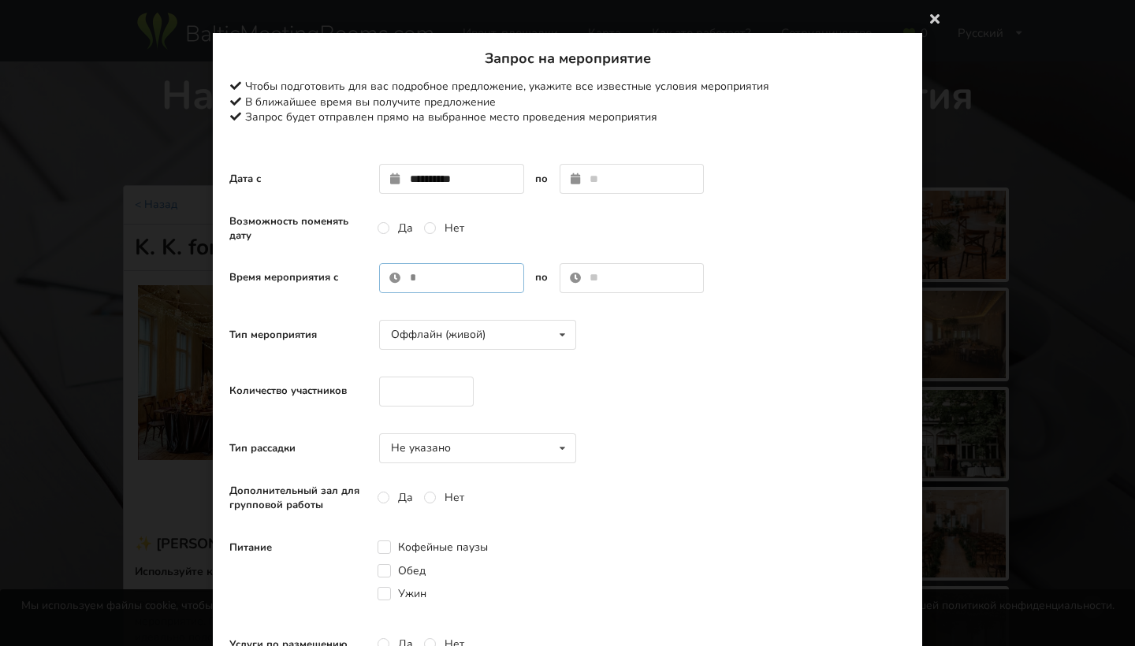
click at [431, 272] on input "text" at bounding box center [451, 278] width 145 height 30
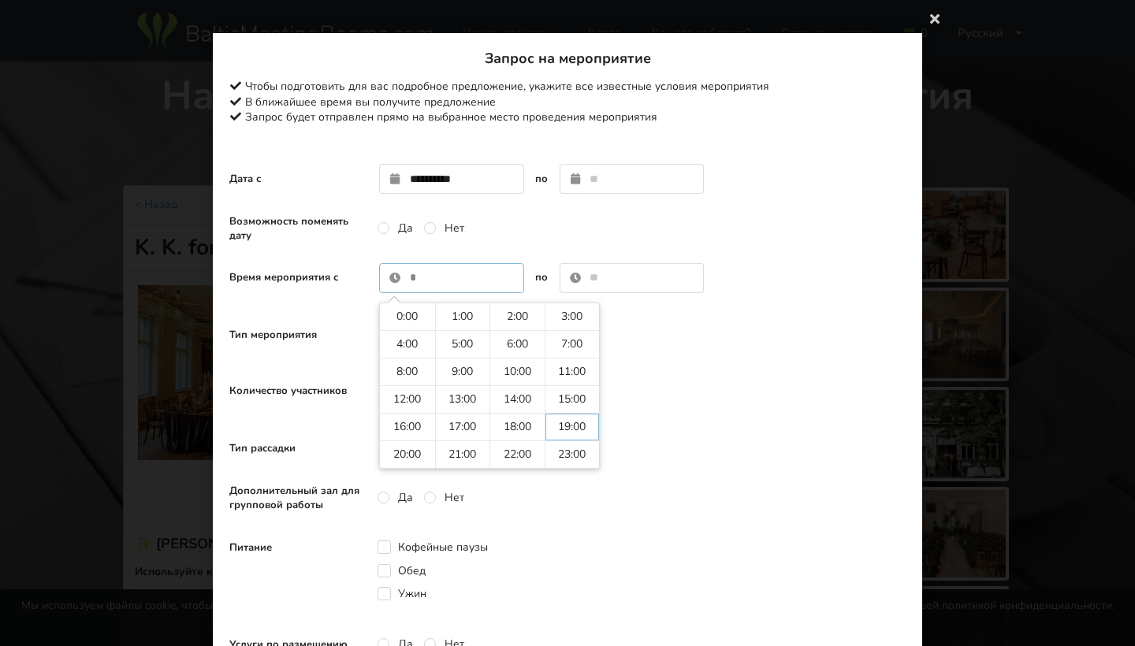
type input "*****"
click at [583, 348] on div "Тип мероприятия Оффлайн (живой) Оффлайн (живой) Онлайн Гибридное (оффлайн + онл…" at bounding box center [408, 335] width 358 height 30
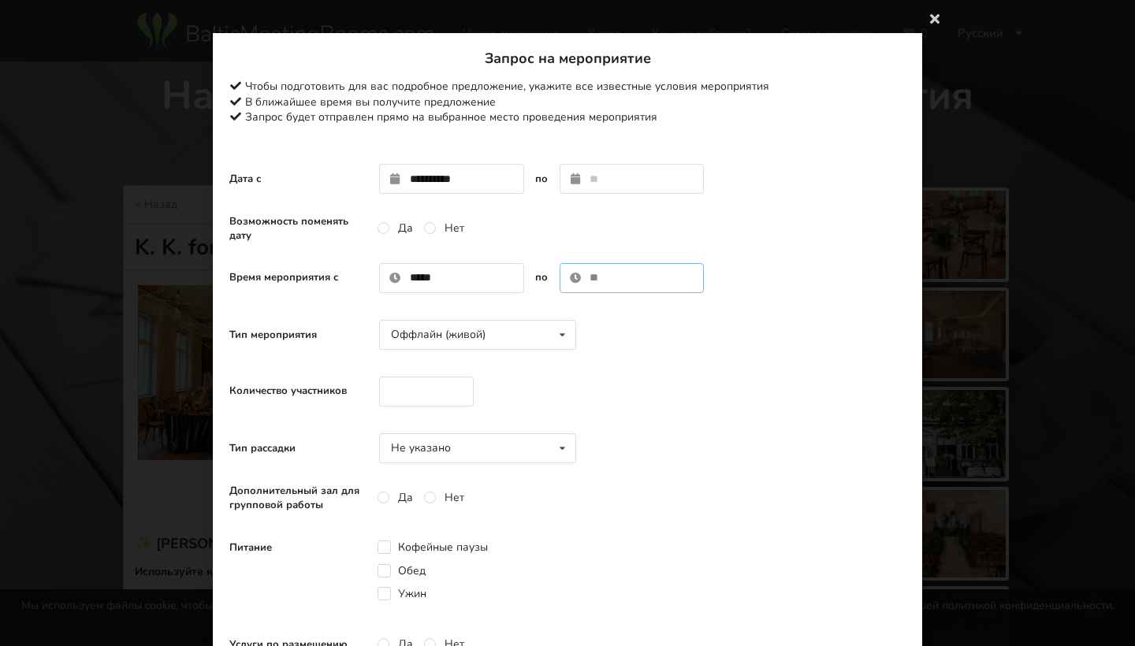
click at [625, 277] on input "text" at bounding box center [632, 278] width 145 height 30
click at [550, 489] on div "Дополнительный зал для групповой работы Да Нет" at bounding box center [567, 498] width 676 height 32
click at [501, 335] on div "Оффлайн (живой) Оффлайн (живой) Онлайн Гибридное (оффлайн + онлайн)" at bounding box center [477, 335] width 197 height 30
click at [654, 371] on div "Количество участников" at bounding box center [567, 392] width 676 height 46
click at [427, 398] on input "number" at bounding box center [426, 392] width 95 height 30
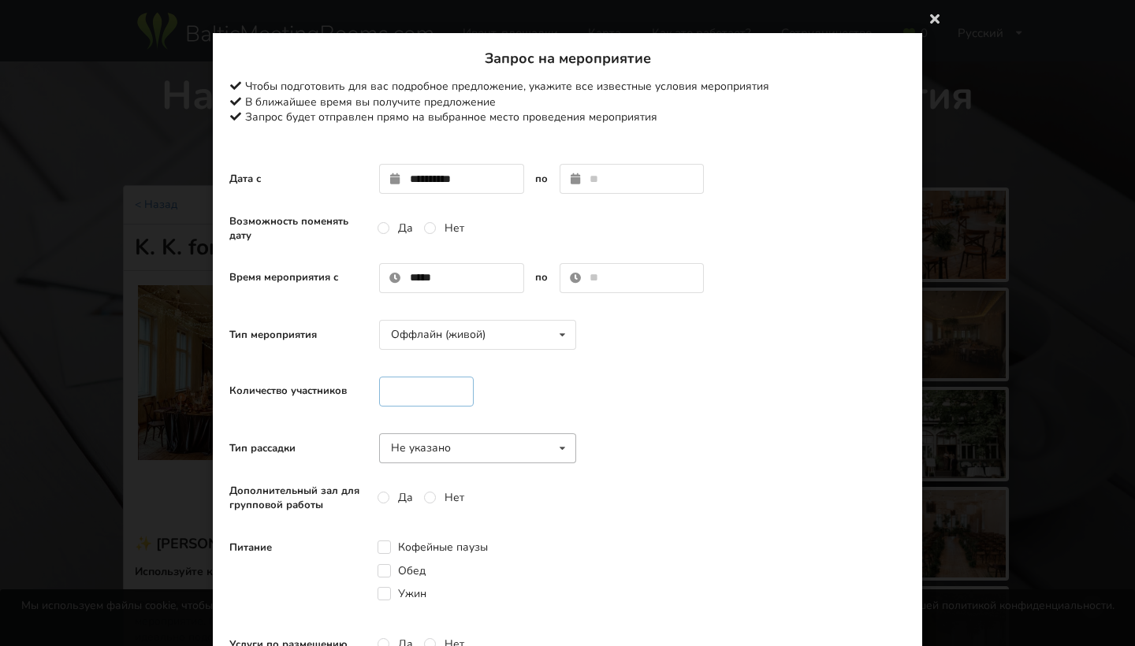
type input "***"
click at [458, 447] on div "Не указано Не указано Театр U-тип Собрание Класс" at bounding box center [477, 449] width 197 height 30
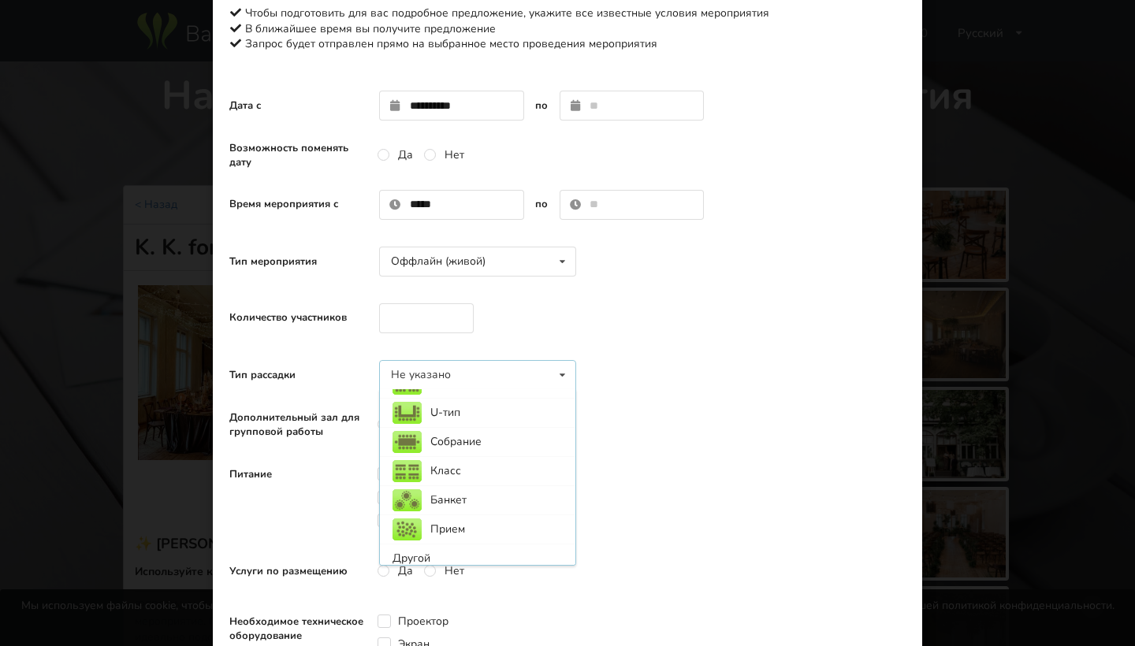
scroll to position [87, 0]
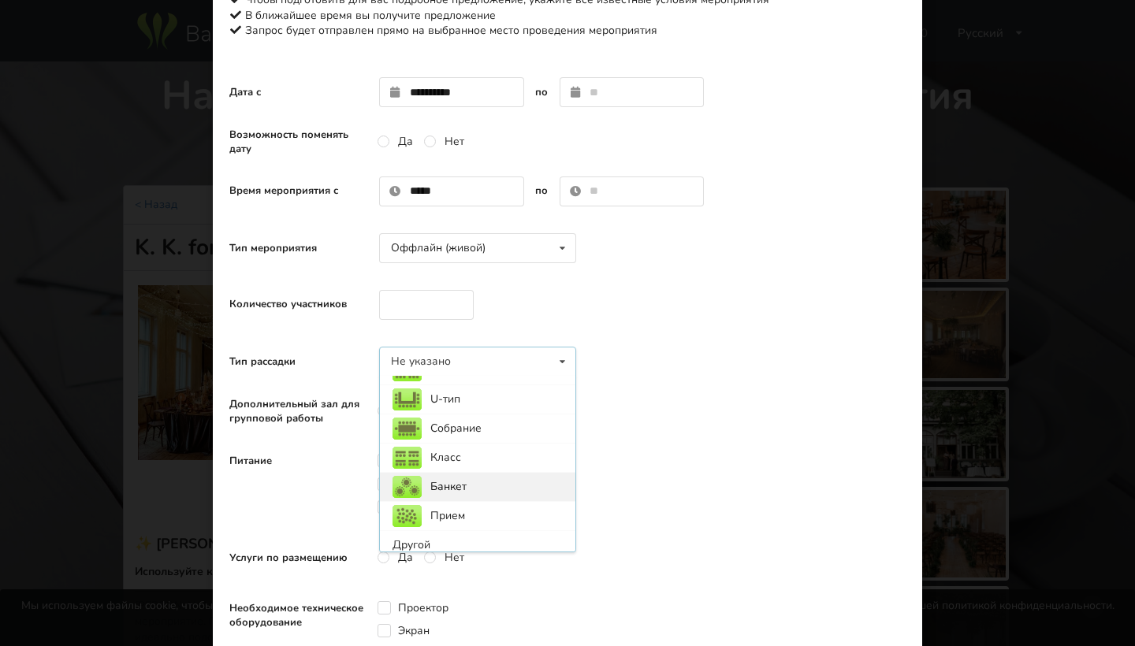
click at [457, 488] on div "Банкет" at bounding box center [478, 486] width 196 height 29
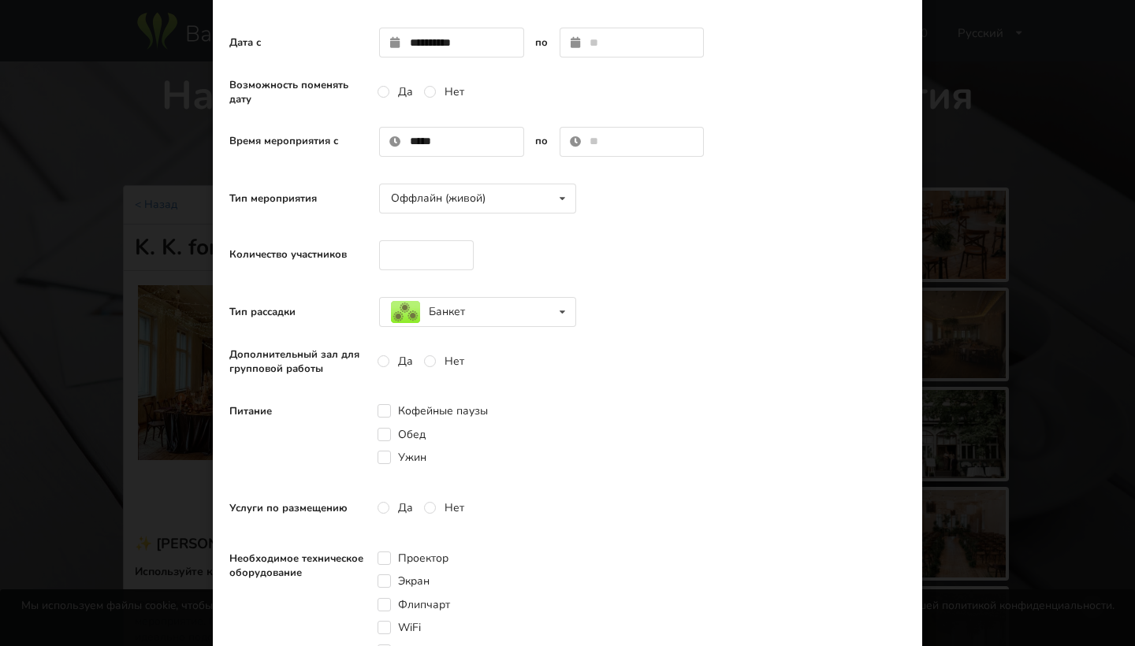
scroll to position [143, 0]
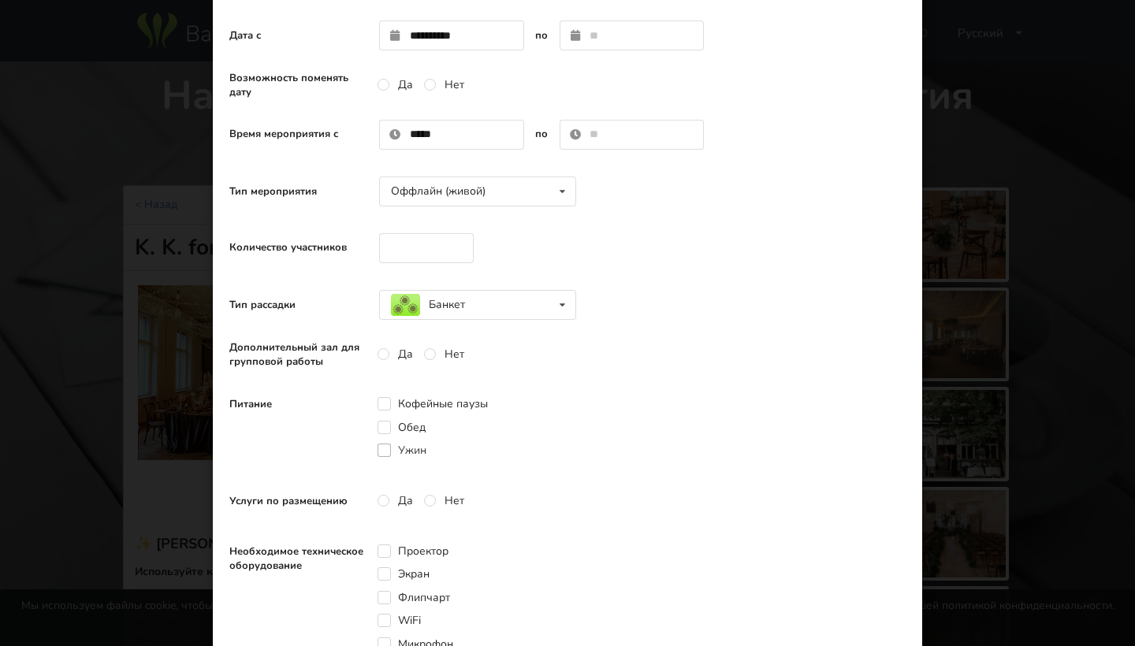
click at [389, 452] on label "Ужин" at bounding box center [402, 450] width 49 height 13
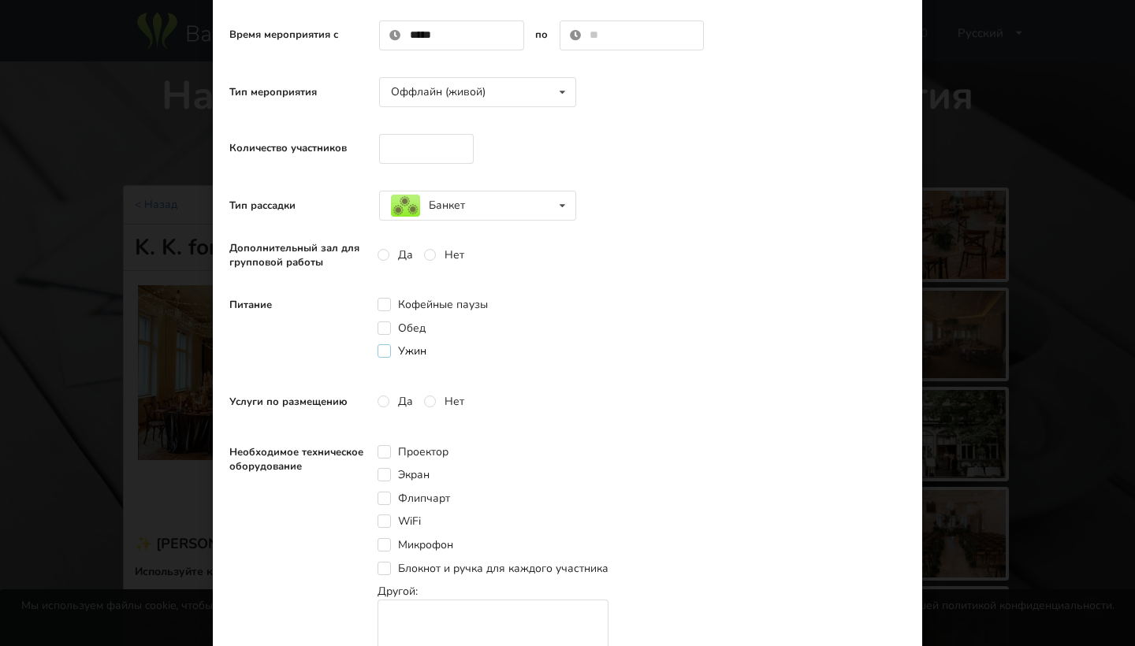
scroll to position [244, 0]
click at [389, 401] on label "Да" at bounding box center [395, 400] width 35 height 13
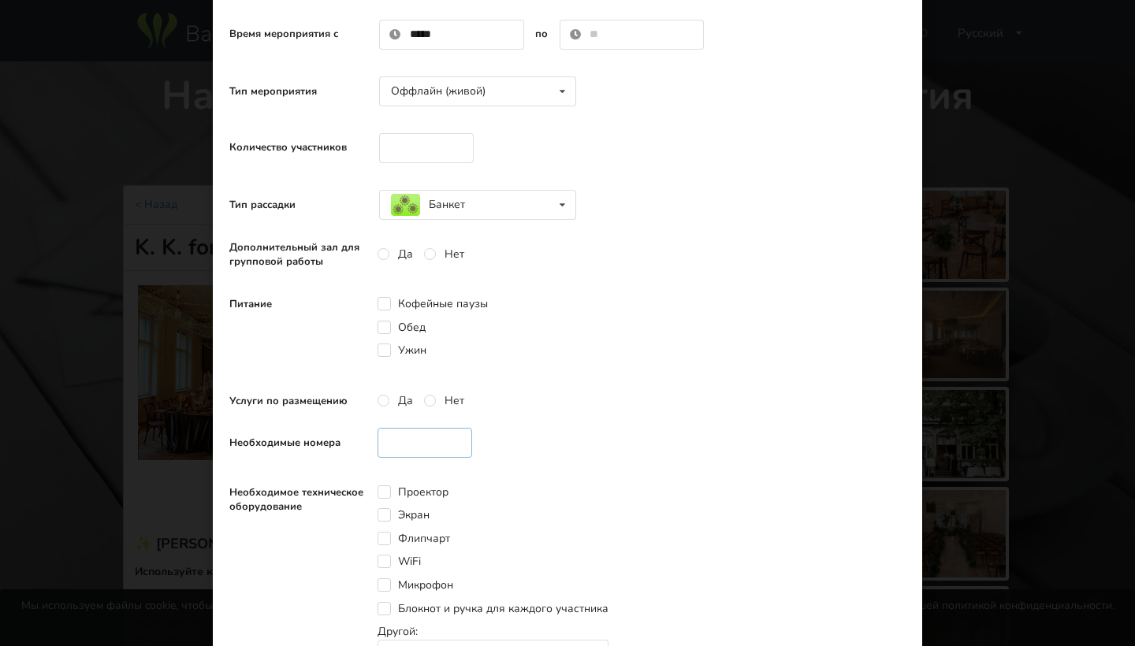
click at [431, 438] on input "number" at bounding box center [425, 443] width 95 height 30
click at [425, 404] on label "Нет" at bounding box center [444, 400] width 40 height 13
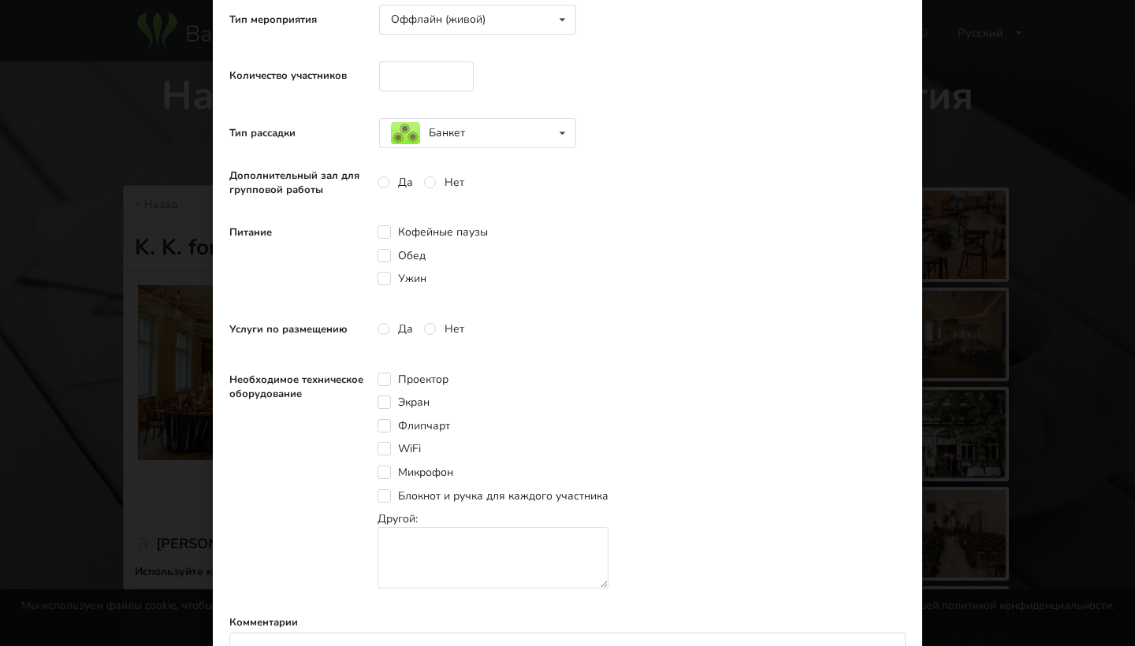
scroll to position [318, 0]
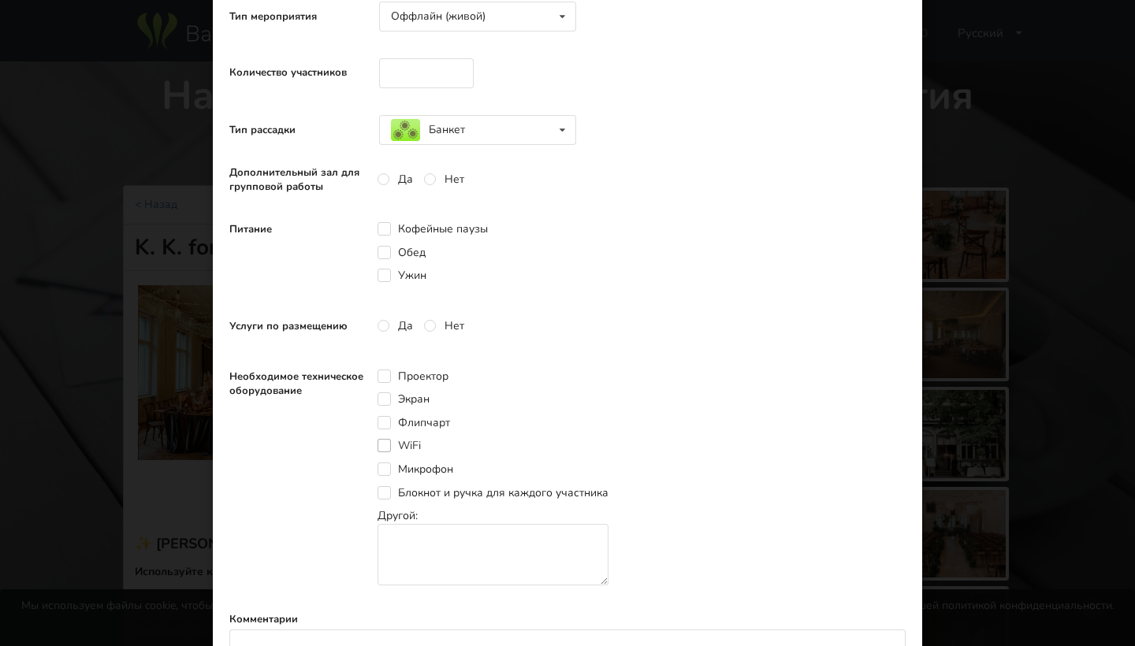
click at [387, 445] on label "WiFi" at bounding box center [399, 445] width 43 height 13
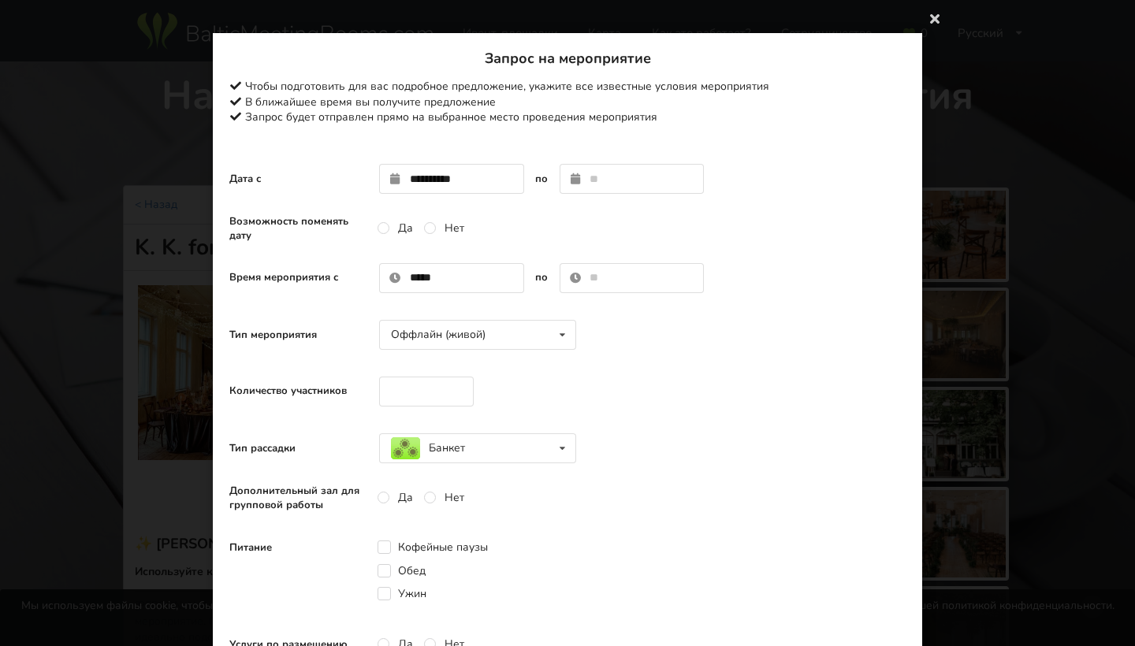
scroll to position [0, 0]
click at [933, 20] on icon at bounding box center [934, 18] width 25 height 25
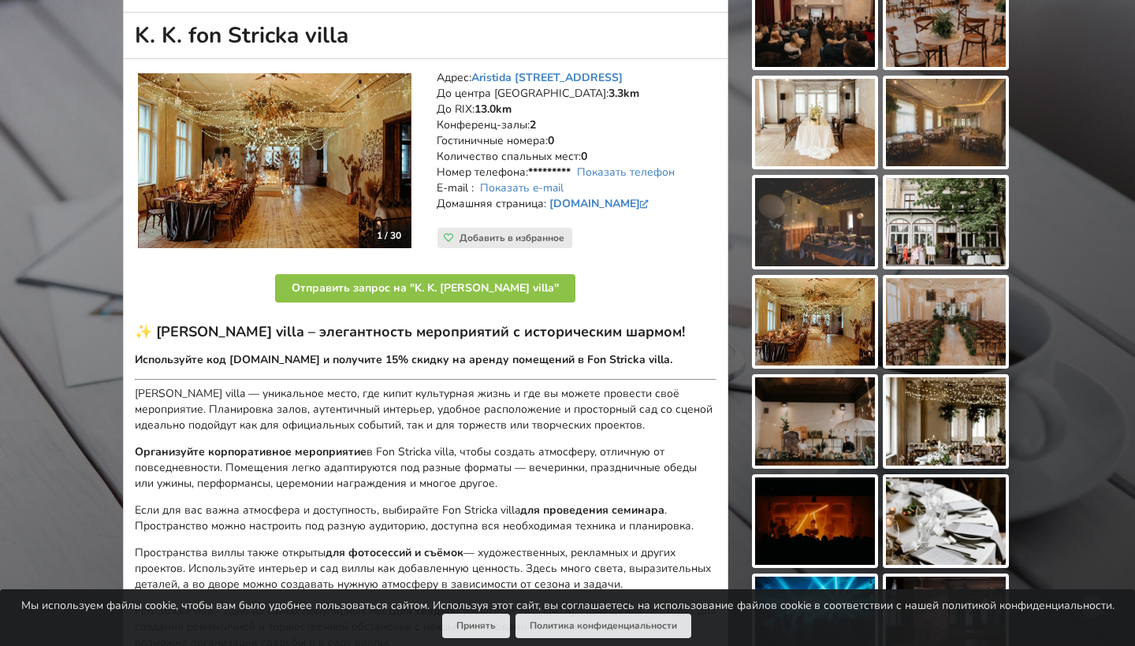
scroll to position [224, 0]
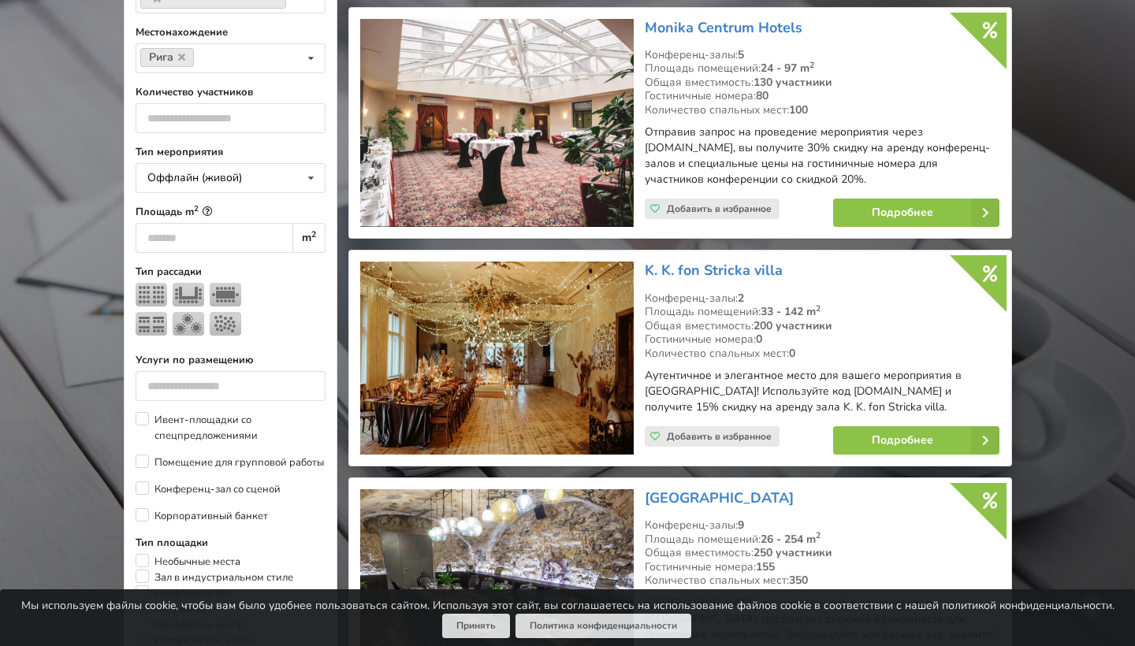
scroll to position [464, 0]
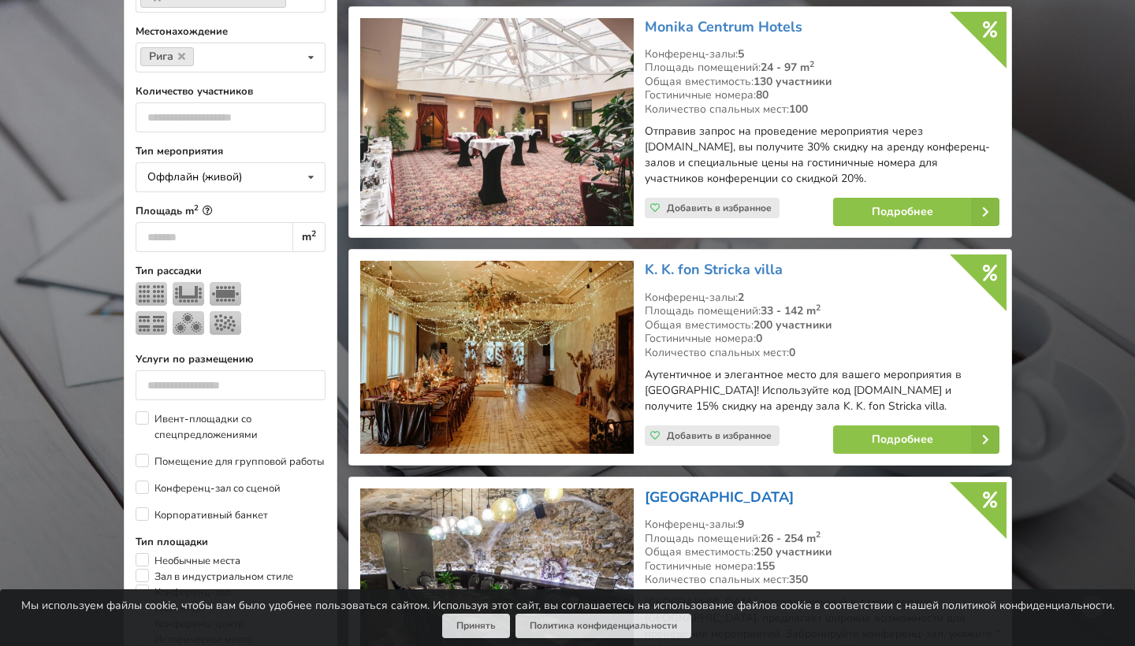
click at [694, 488] on link "[GEOGRAPHIC_DATA]" at bounding box center [719, 497] width 149 height 19
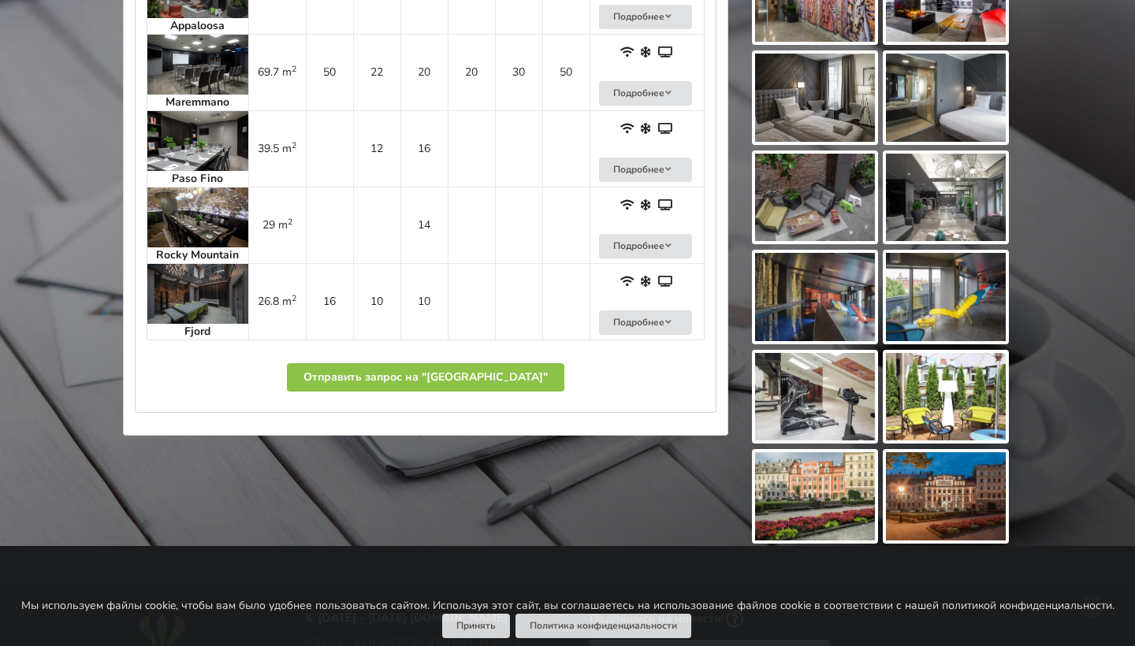
scroll to position [1341, 0]
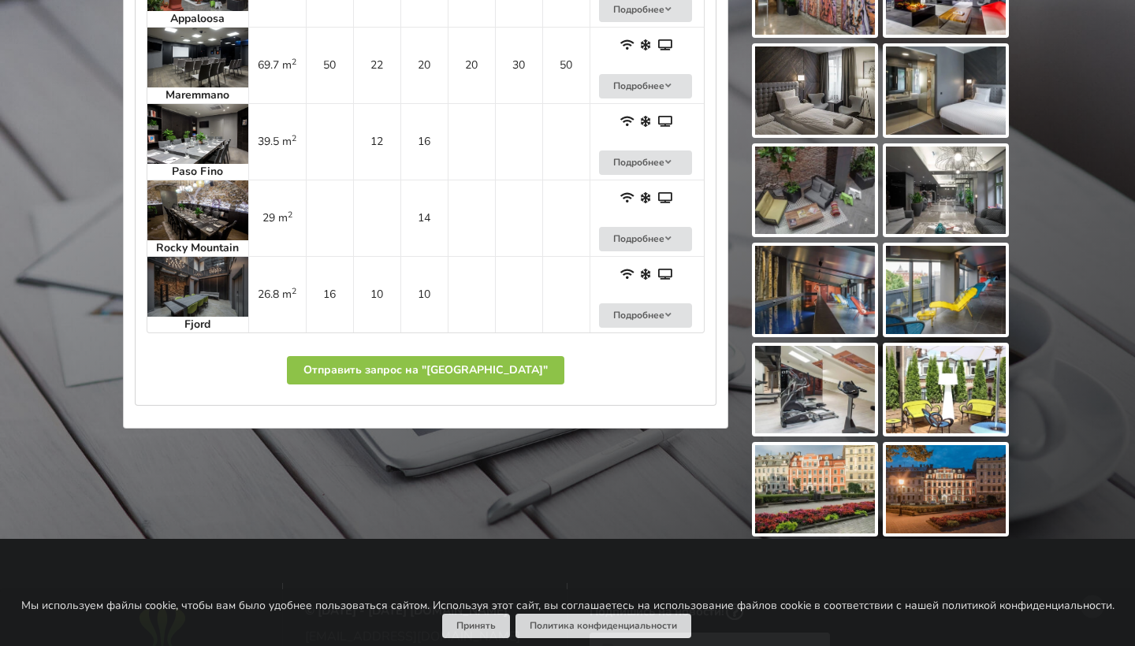
click at [942, 486] on img at bounding box center [946, 489] width 120 height 88
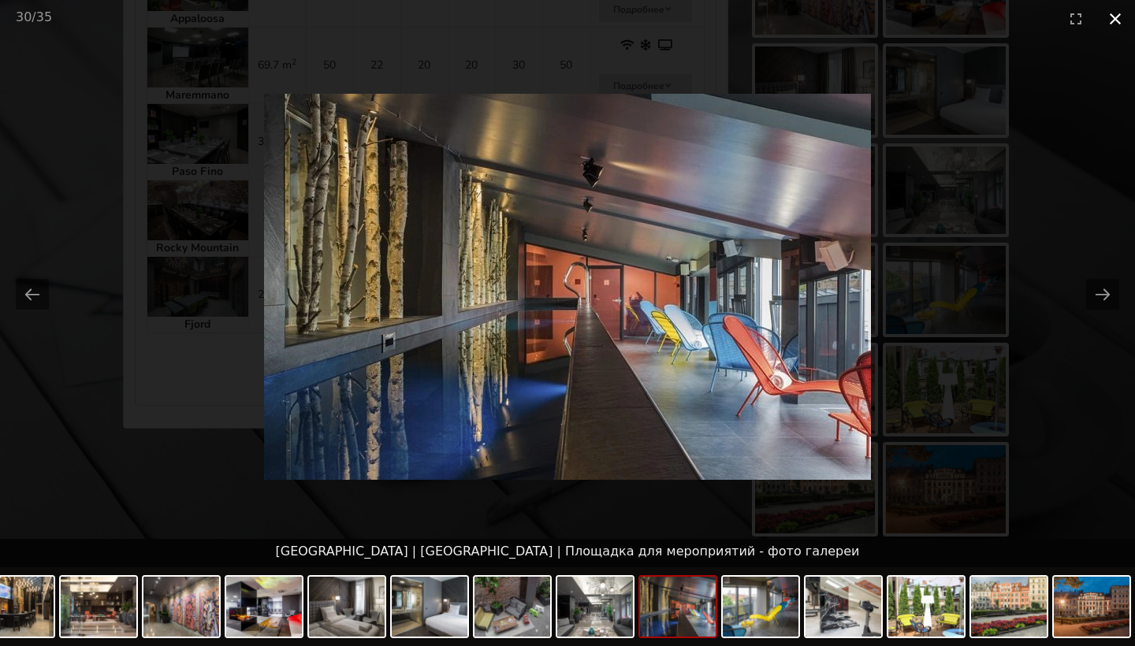
click at [1119, 15] on button "Close gallery" at bounding box center [1115, 18] width 39 height 37
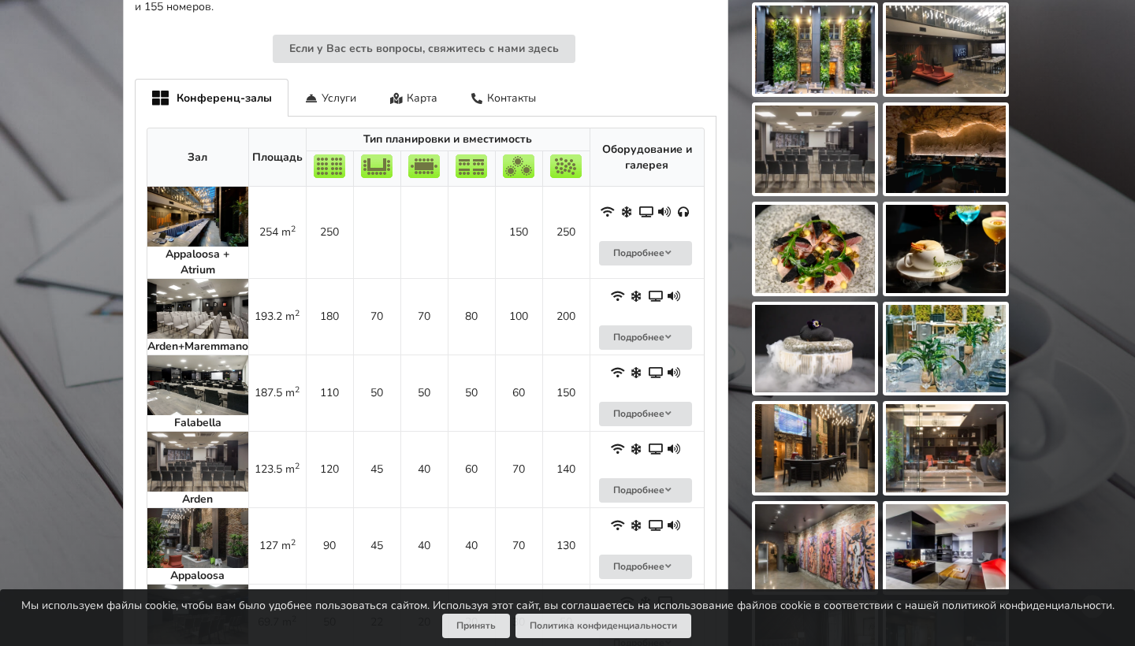
scroll to position [783, 0]
click at [199, 216] on img at bounding box center [197, 218] width 101 height 60
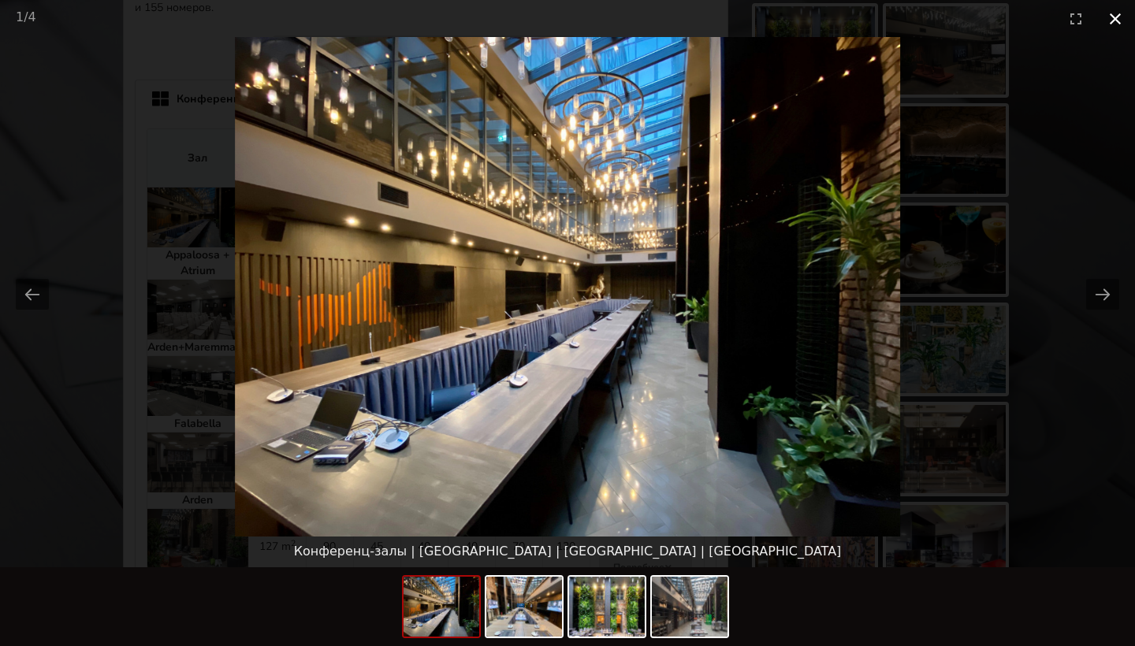
click at [1121, 14] on button "Close gallery" at bounding box center [1115, 18] width 39 height 37
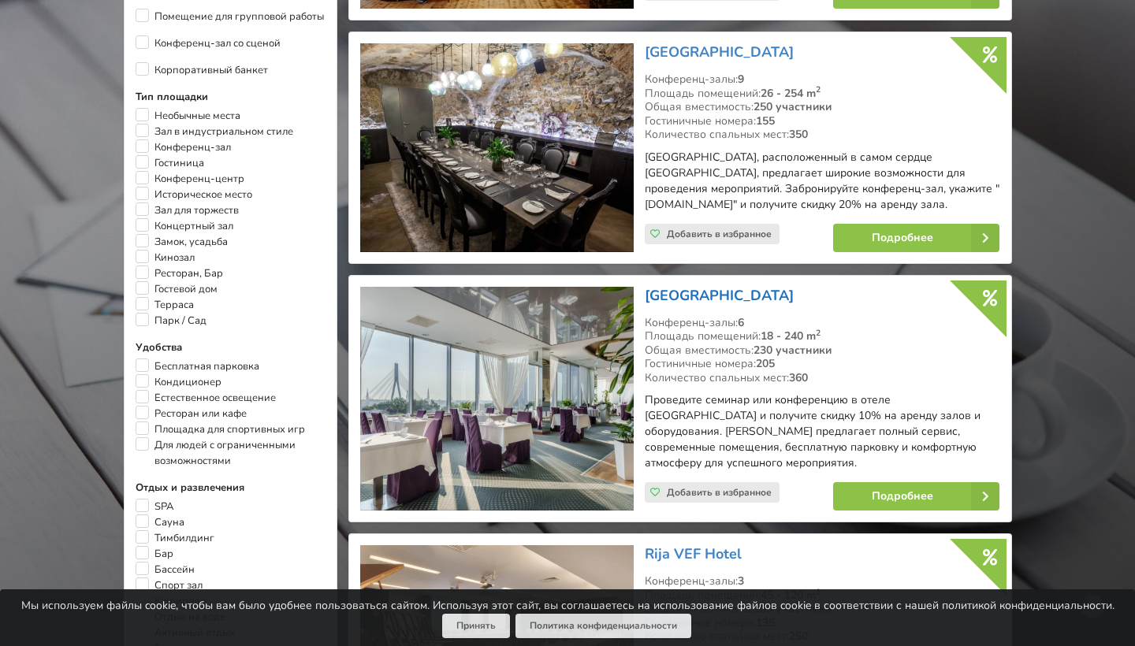
scroll to position [966, 0]
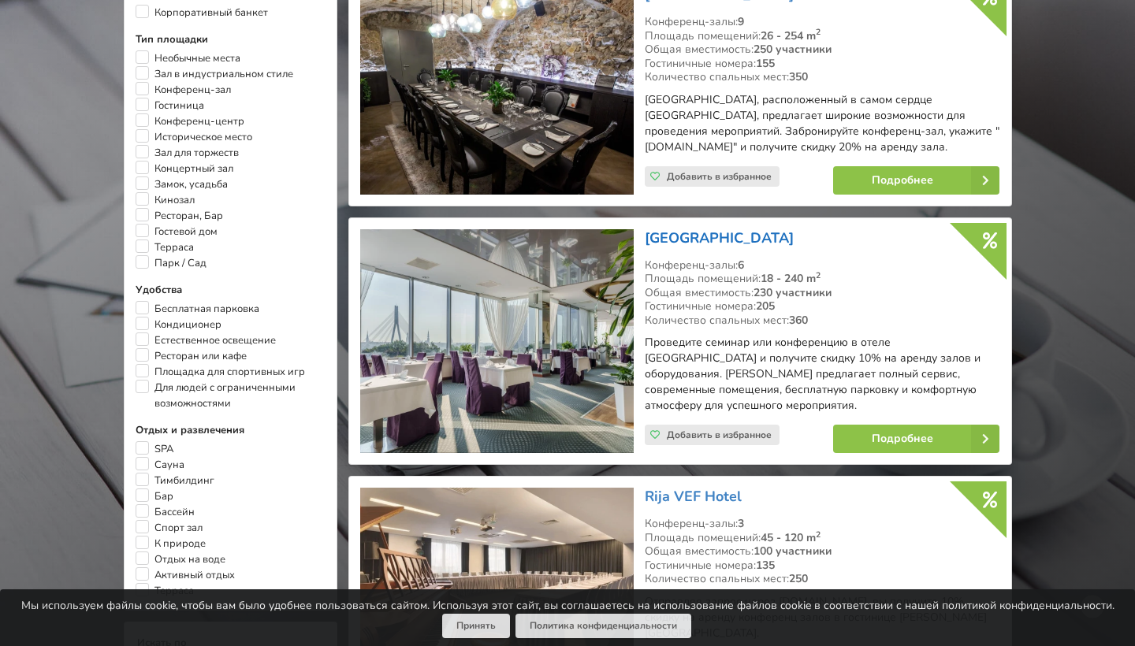
click at [706, 229] on link "[GEOGRAPHIC_DATA]" at bounding box center [719, 238] width 149 height 19
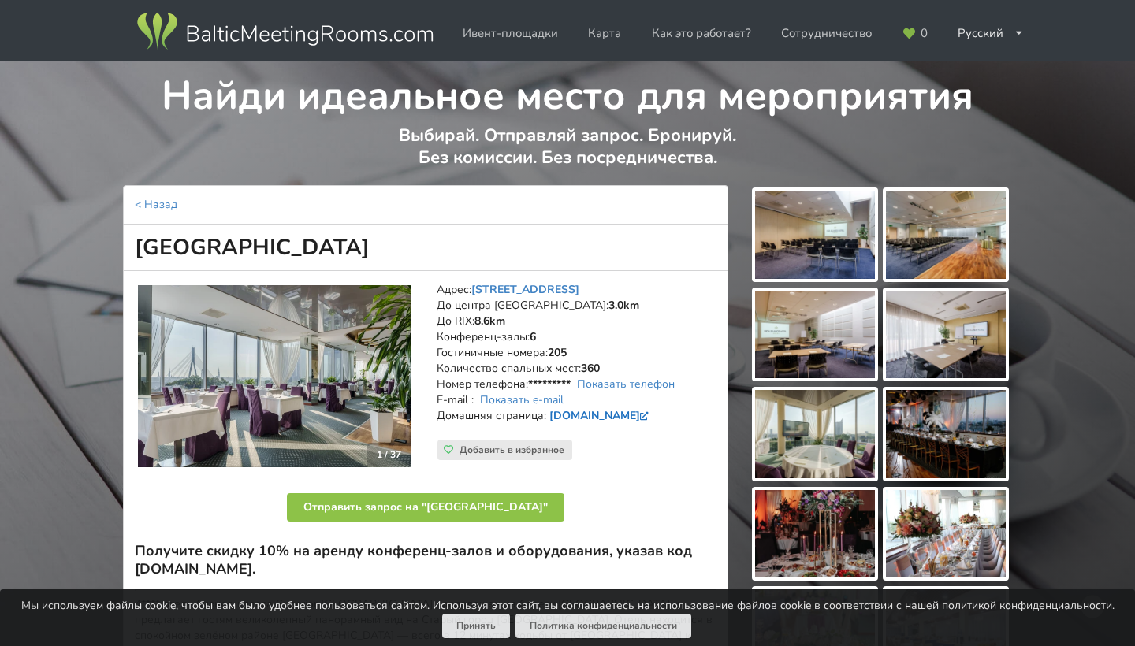
click at [574, 408] on link "[DOMAIN_NAME]" at bounding box center [600, 415] width 103 height 15
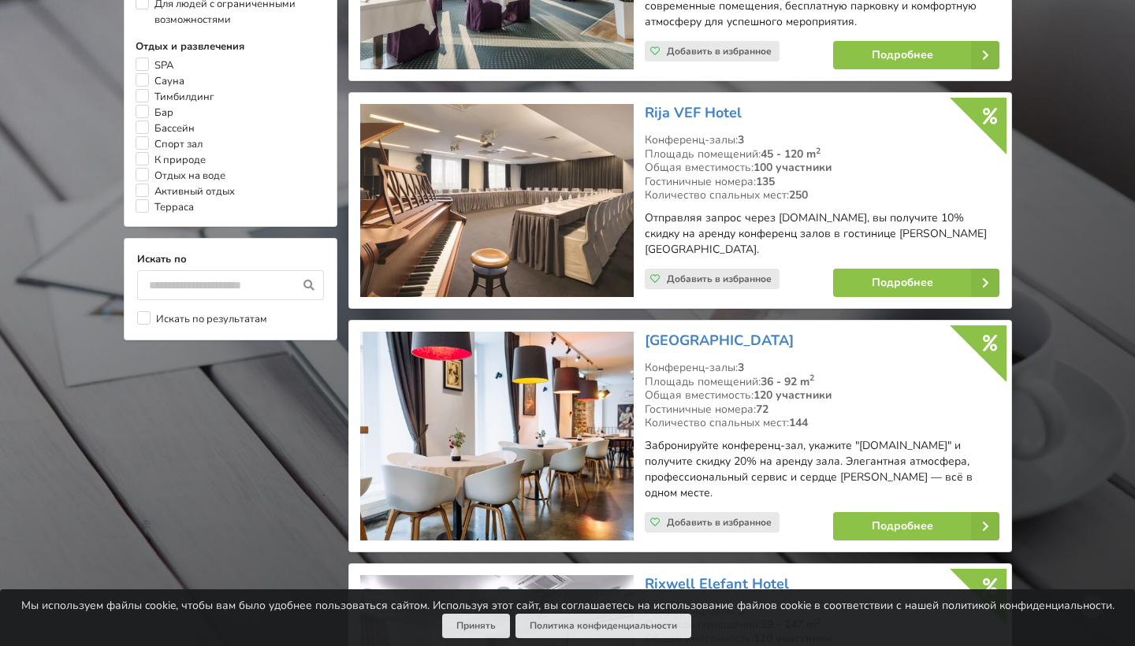
scroll to position [1487, 0]
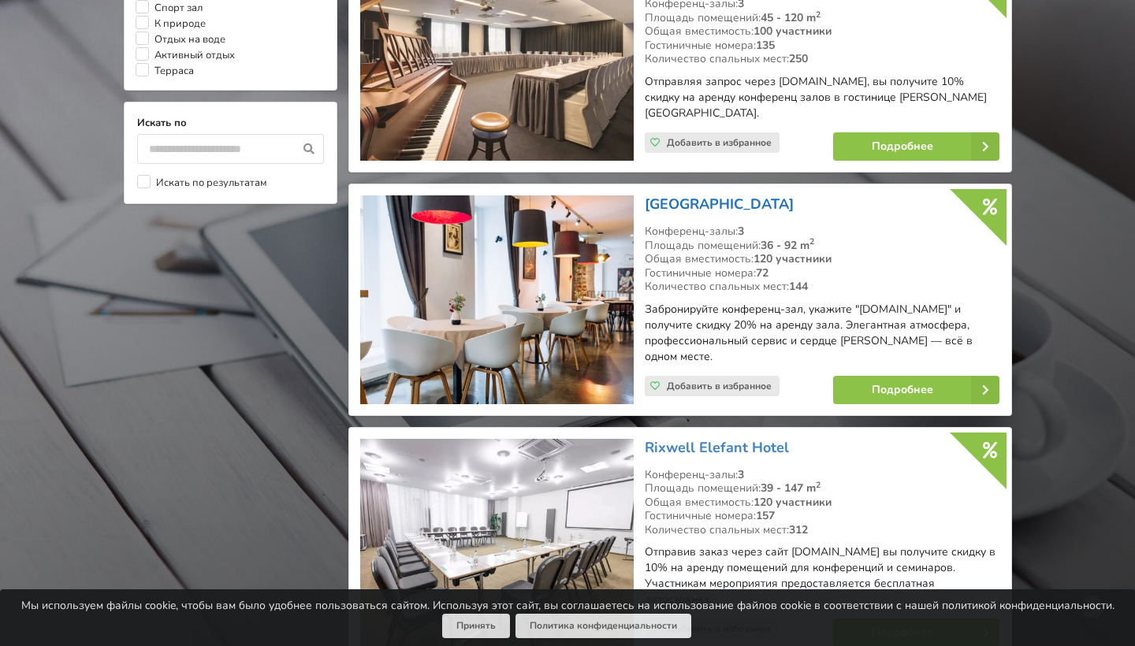
click at [715, 195] on link "[GEOGRAPHIC_DATA]" at bounding box center [719, 204] width 149 height 19
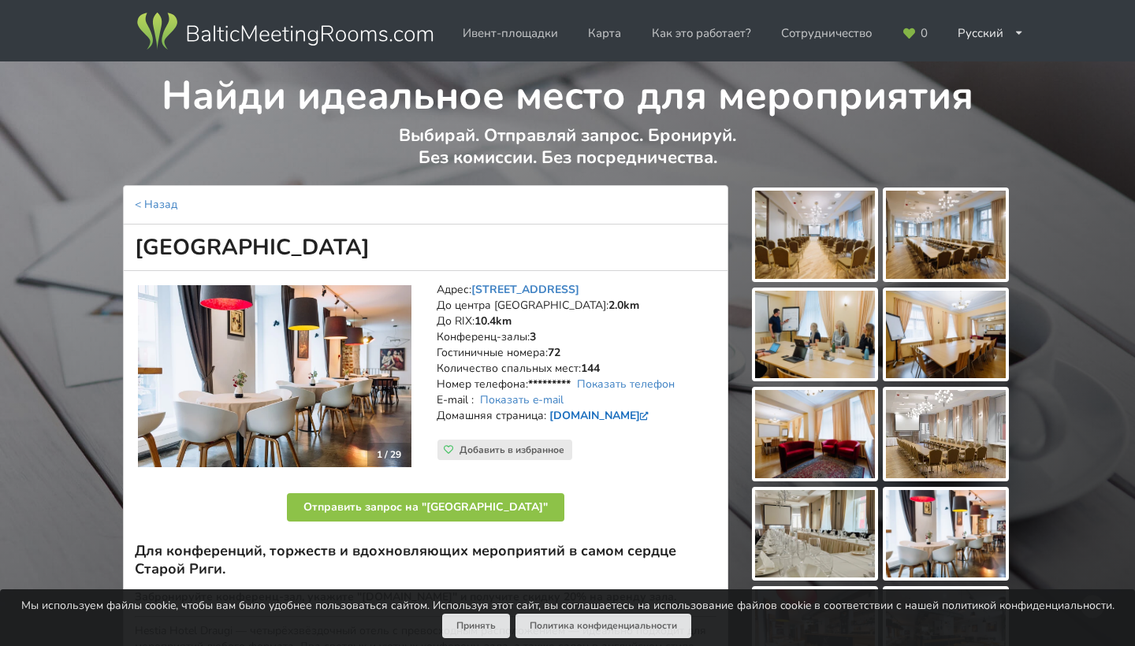
click at [601, 408] on link "[DOMAIN_NAME]" at bounding box center [600, 415] width 103 height 15
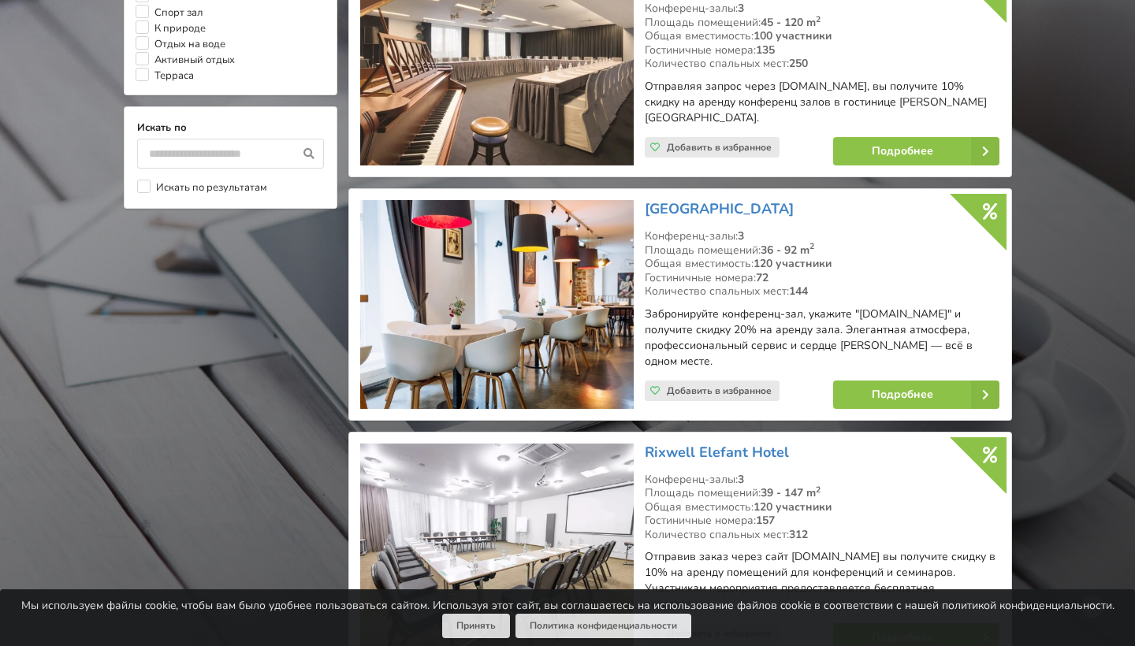
scroll to position [1512, 0]
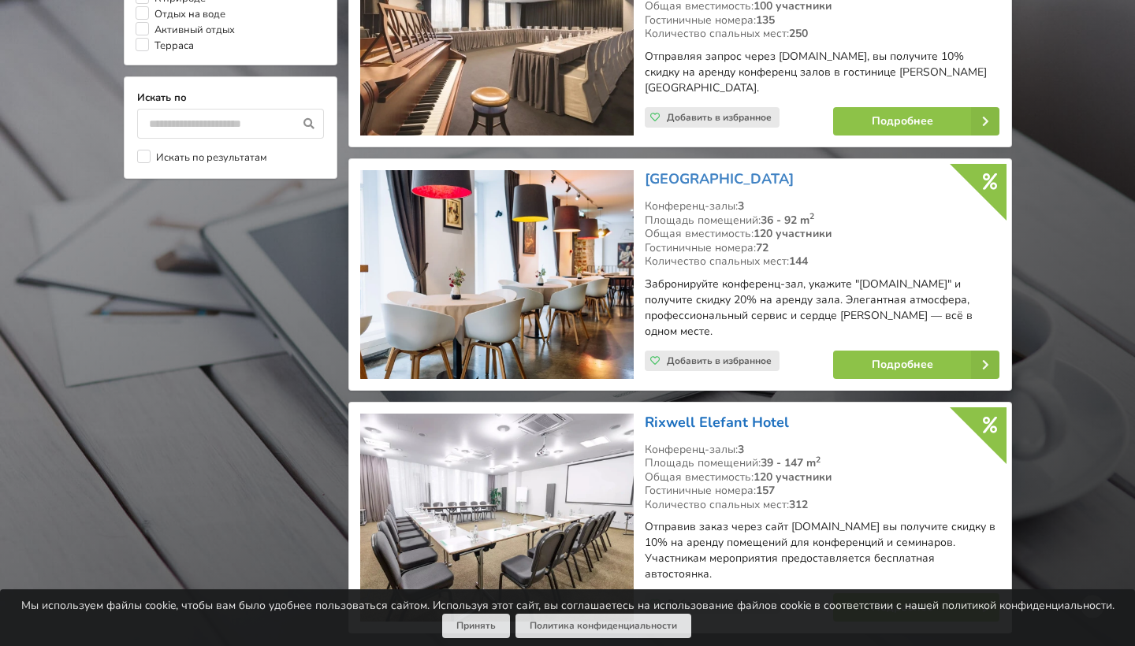
click at [680, 413] on link "Rixwell​ Elefant Hotel" at bounding box center [717, 422] width 144 height 19
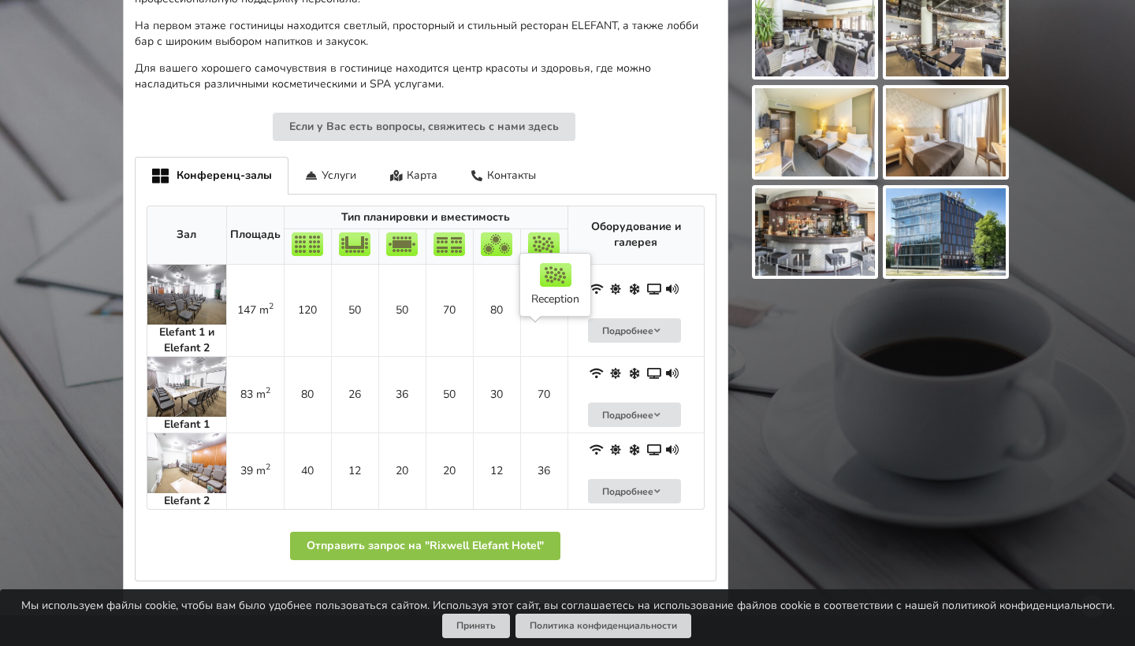
scroll to position [709, 0]
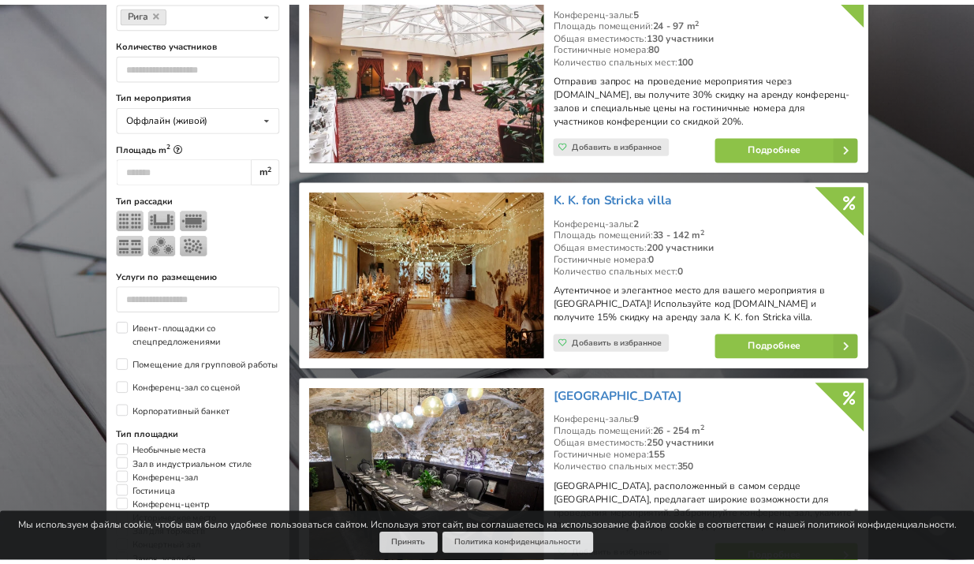
scroll to position [409, 0]
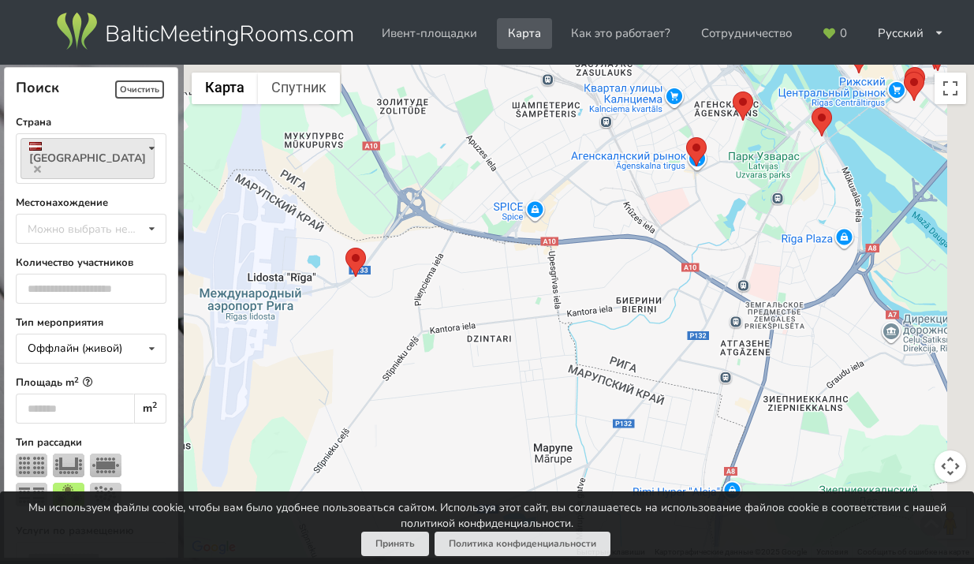
drag, startPoint x: 817, startPoint y: 231, endPoint x: 497, endPoint y: 419, distance: 371.0
click at [501, 418] on div at bounding box center [579, 311] width 790 height 493
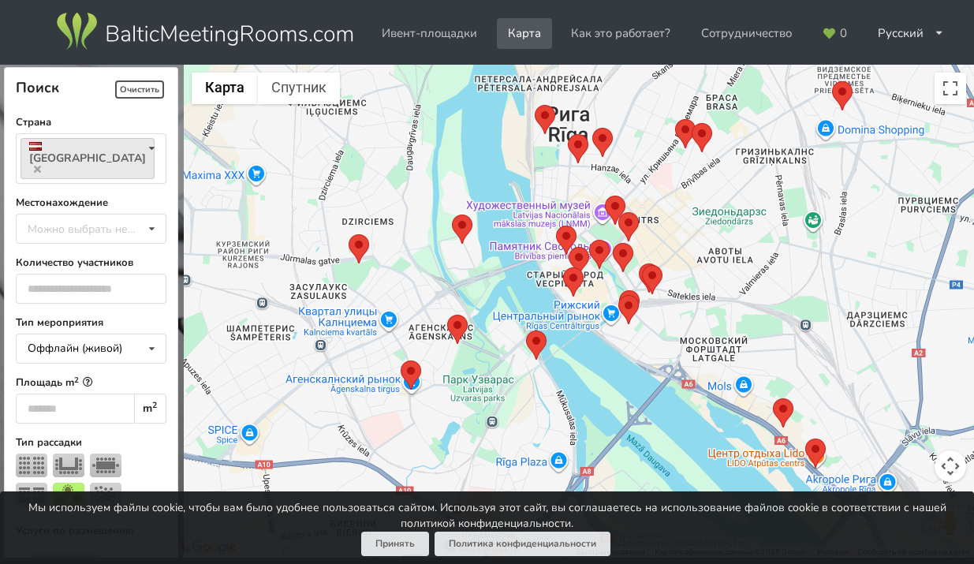
drag, startPoint x: 687, startPoint y: 341, endPoint x: 546, endPoint y: 441, distance: 173.7
click at [546, 441] on div at bounding box center [579, 311] width 790 height 493
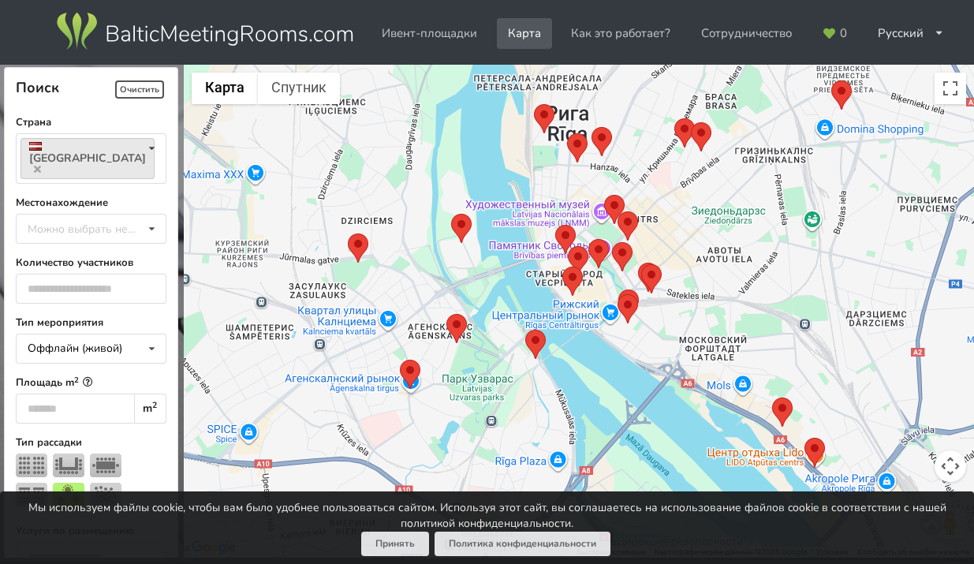
click at [562, 266] on area at bounding box center [562, 266] width 0 height 0
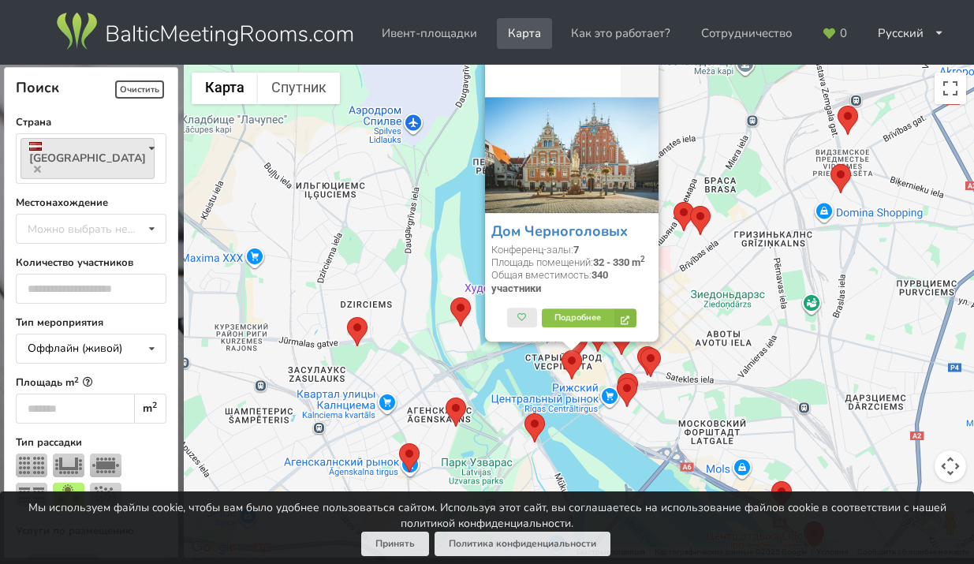
drag, startPoint x: 689, startPoint y: 400, endPoint x: 688, endPoint y: 343, distance: 56.8
click at [688, 344] on div "Дом Черноголовых Конференц-залы: 7 Площадь помещений: 32 - 330 m 2 Общая вмести…" at bounding box center [579, 311] width 790 height 493
click at [640, 347] on area at bounding box center [640, 347] width 0 height 0
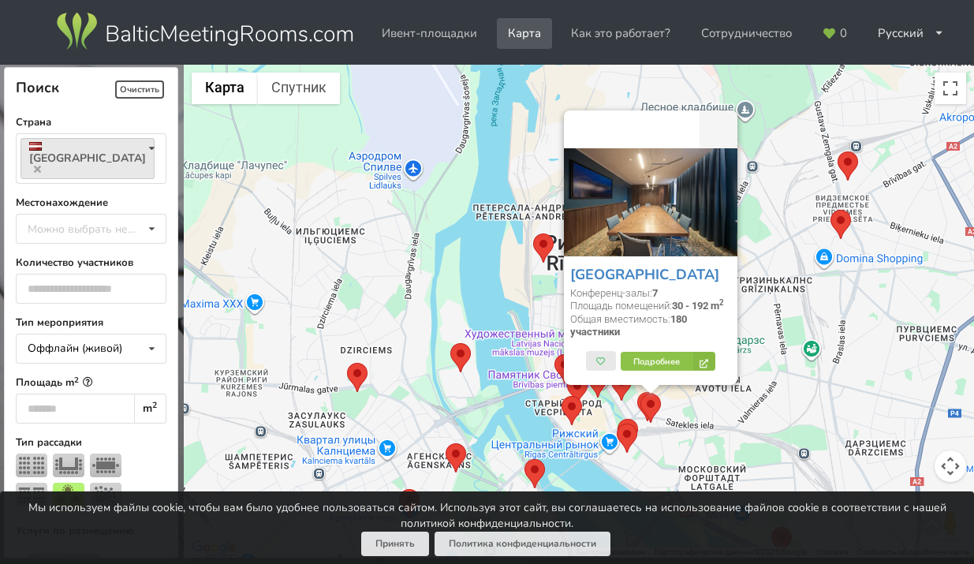
click at [640, 393] on area at bounding box center [640, 393] width 0 height 0
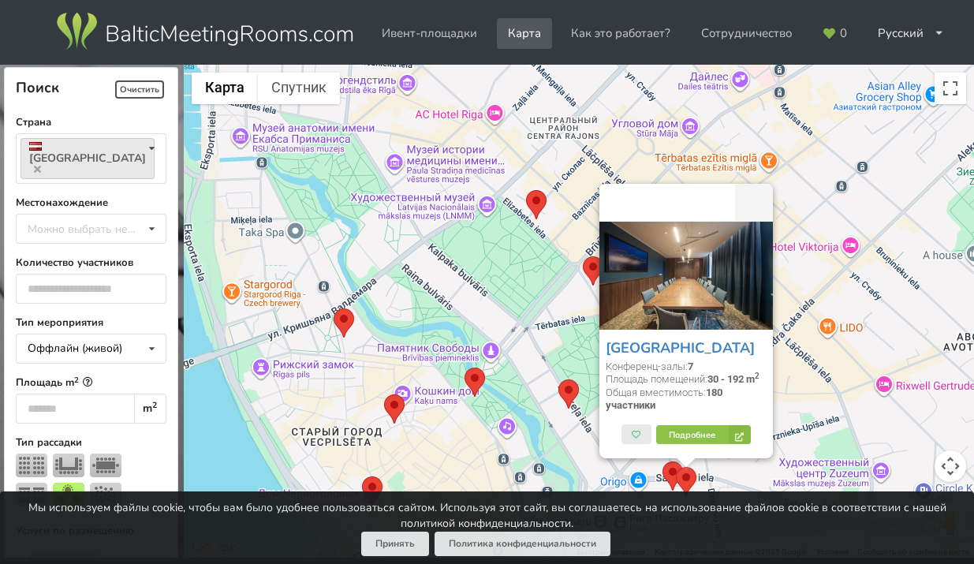
click at [662, 461] on area at bounding box center [662, 461] width 0 height 0
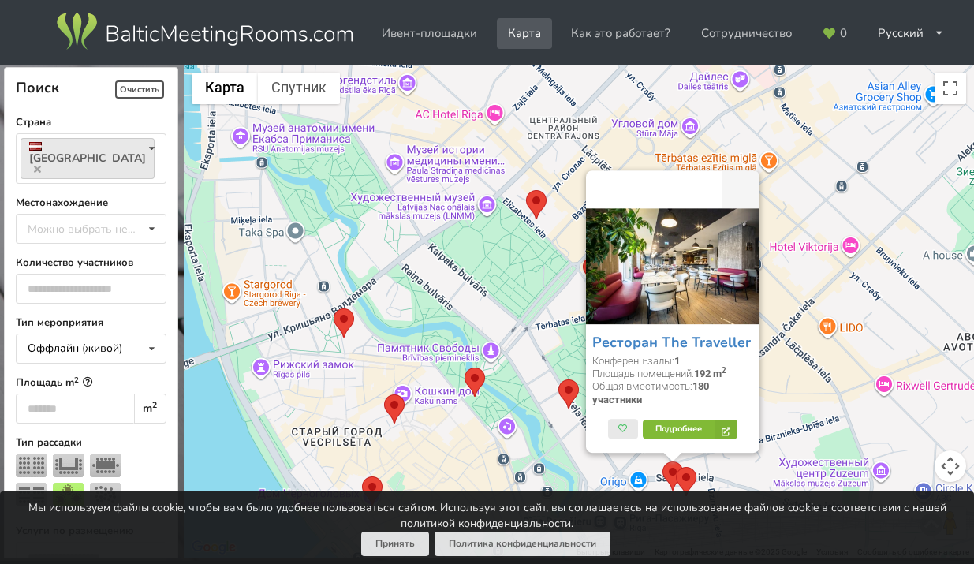
click at [680, 428] on link "Подробнее" at bounding box center [689, 429] width 95 height 19
click at [807, 148] on div "Ресторан The Traveller Конференц-залы: 1 Площадь помещений: 192 m 2 Общая вмест…" at bounding box center [579, 311] width 790 height 493
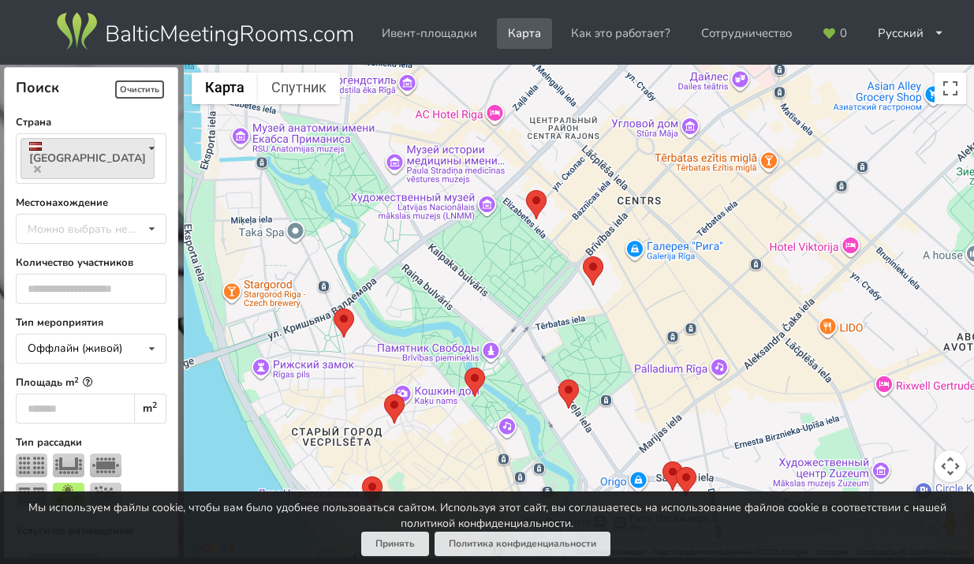
click at [526, 190] on area at bounding box center [526, 190] width 0 height 0
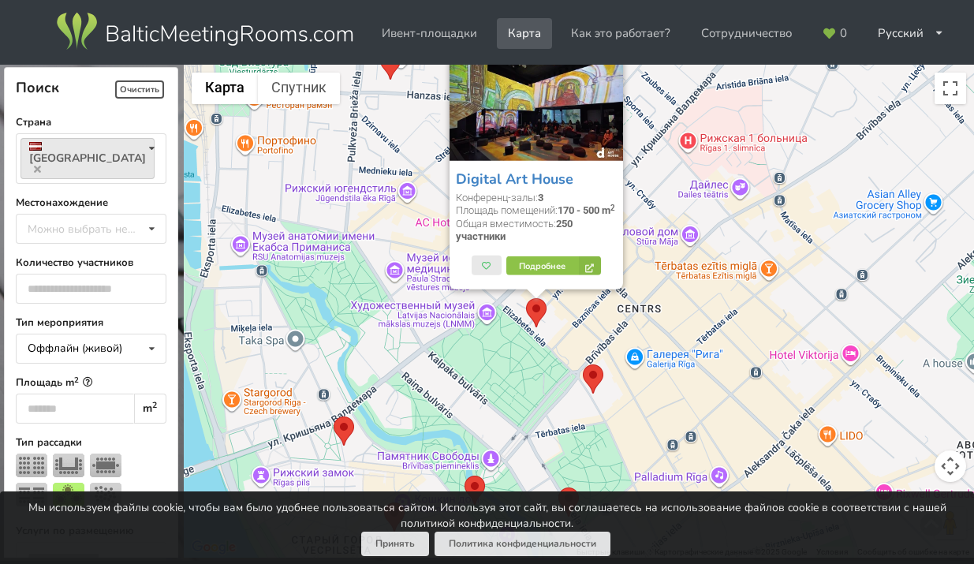
click at [583, 364] on area at bounding box center [583, 364] width 0 height 0
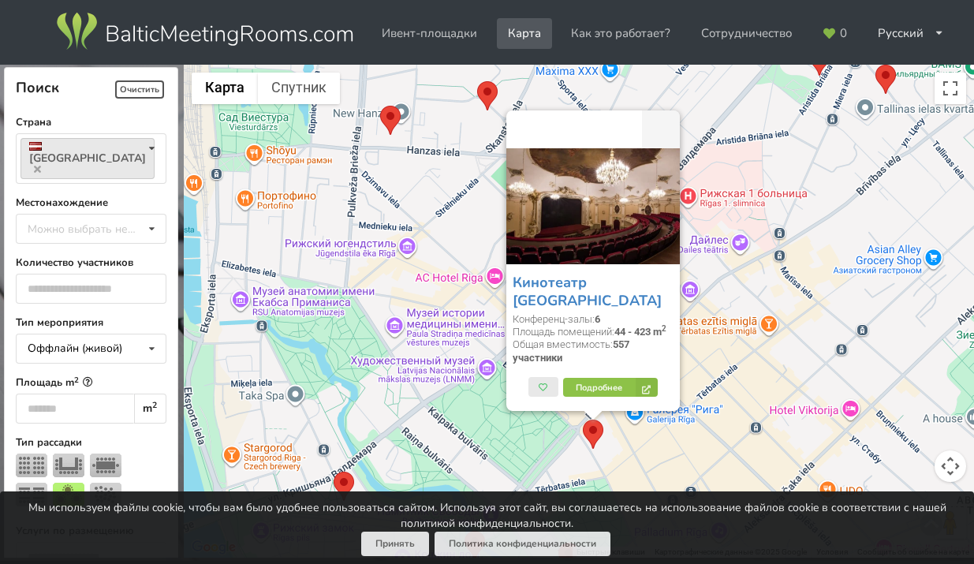
click at [380, 106] on area at bounding box center [380, 106] width 0 height 0
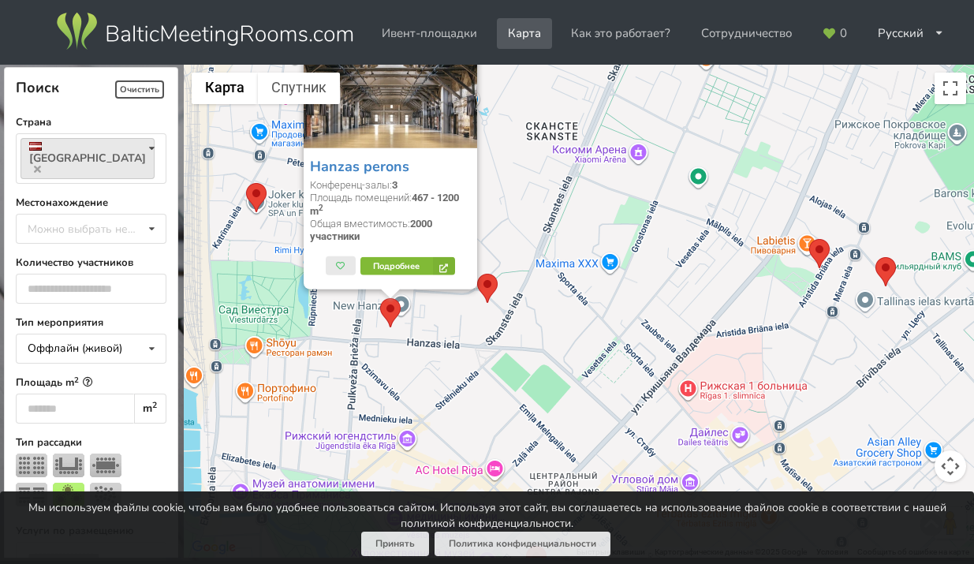
click at [394, 267] on link "Подробнее" at bounding box center [407, 266] width 95 height 19
click at [246, 183] on area at bounding box center [246, 183] width 0 height 0
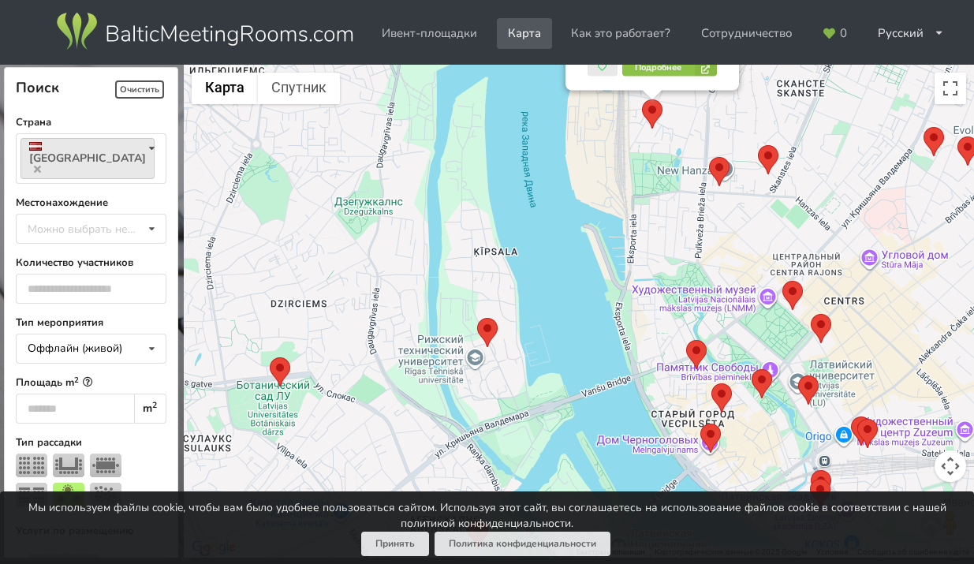
drag, startPoint x: 444, startPoint y: 336, endPoint x: 525, endPoint y: 162, distance: 191.5
click at [525, 161] on div "Joker klubs Конференц-залы: 2 Площадь помещений: 69 - 281 m 2 Общая вместимость…" at bounding box center [579, 311] width 790 height 493
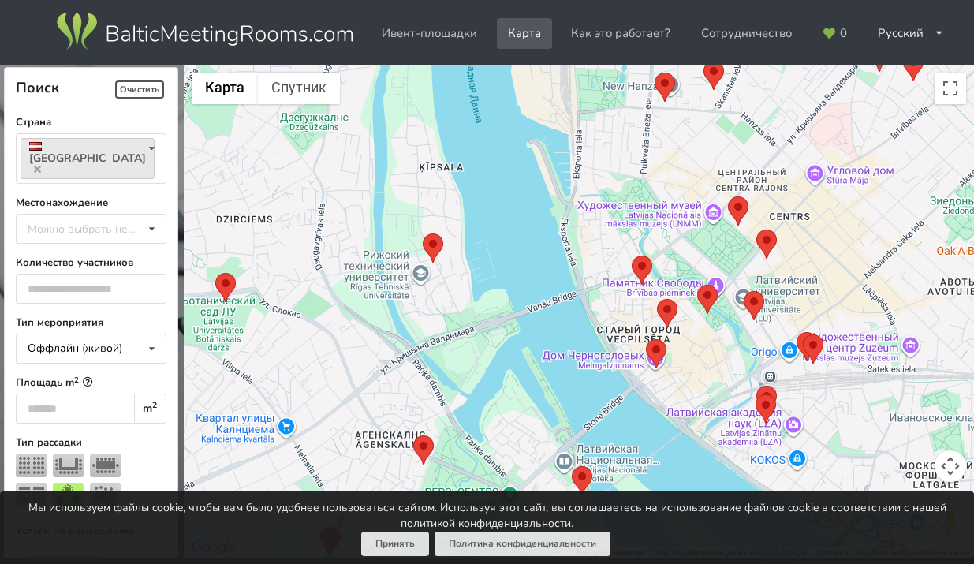
drag, startPoint x: 635, startPoint y: 338, endPoint x: 575, endPoint y: 247, distance: 109.3
click at [575, 247] on div "Joker klubs Конференц-залы: 2 Площадь помещений: 69 - 281 m 2 Общая вместимость…" at bounding box center [579, 311] width 790 height 493
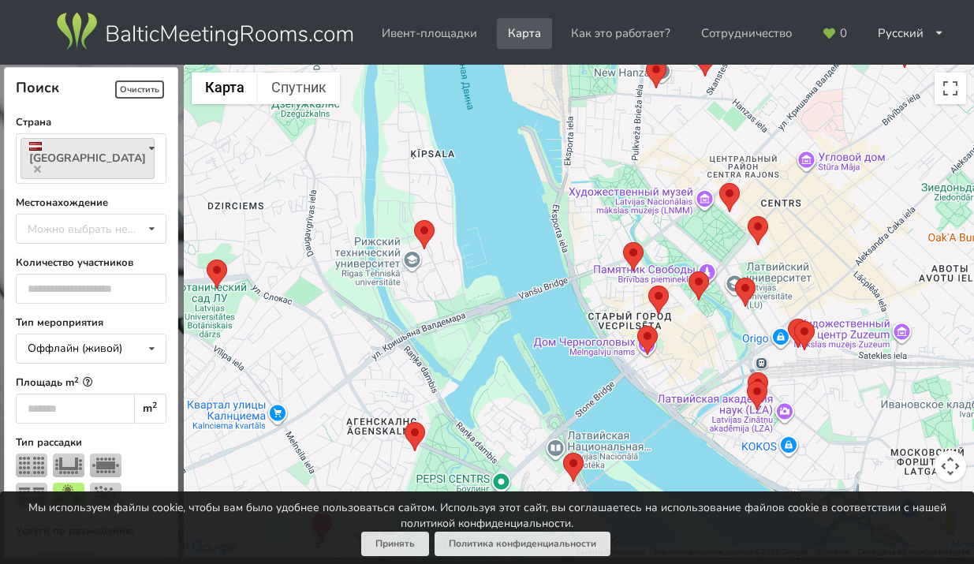
click at [623, 242] on area at bounding box center [623, 242] width 0 height 0
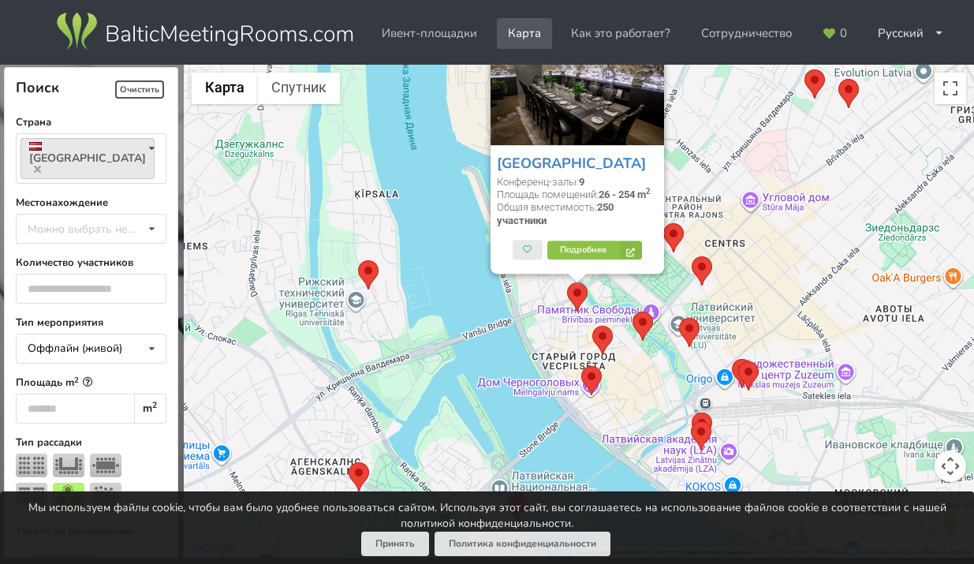
drag, startPoint x: 482, startPoint y: 387, endPoint x: 415, endPoint y: 237, distance: 163.8
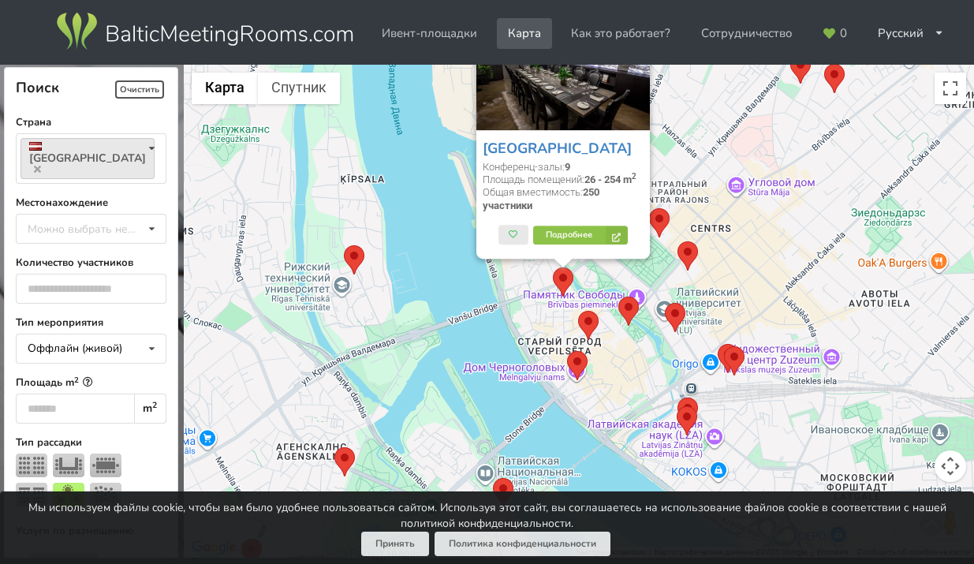
click at [567, 351] on area at bounding box center [567, 351] width 0 height 0
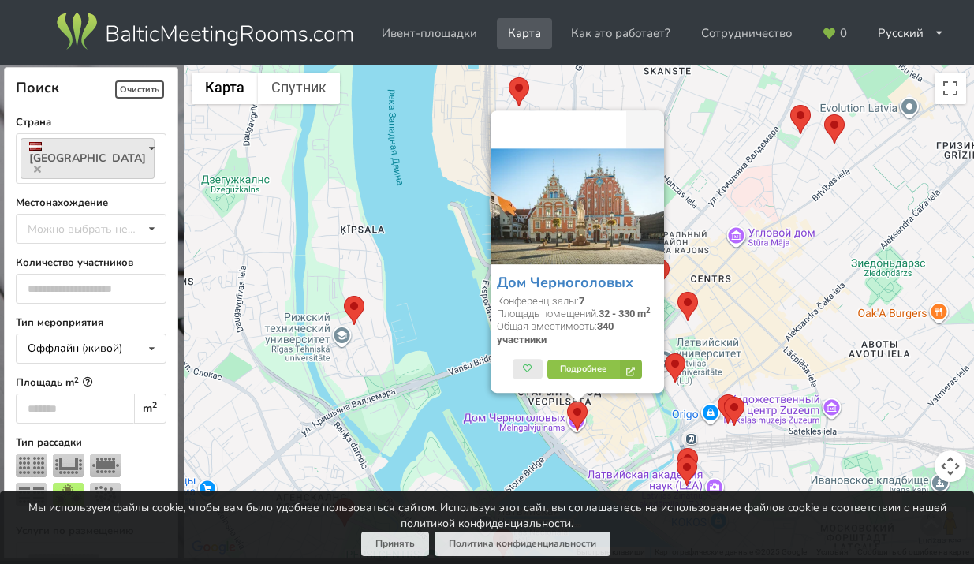
click at [613, 430] on div "Дом Черноголовых Конференц-залы: 7 Площадь помещений: 32 - 330 m 2 Общая вмести…" at bounding box center [579, 311] width 790 height 493
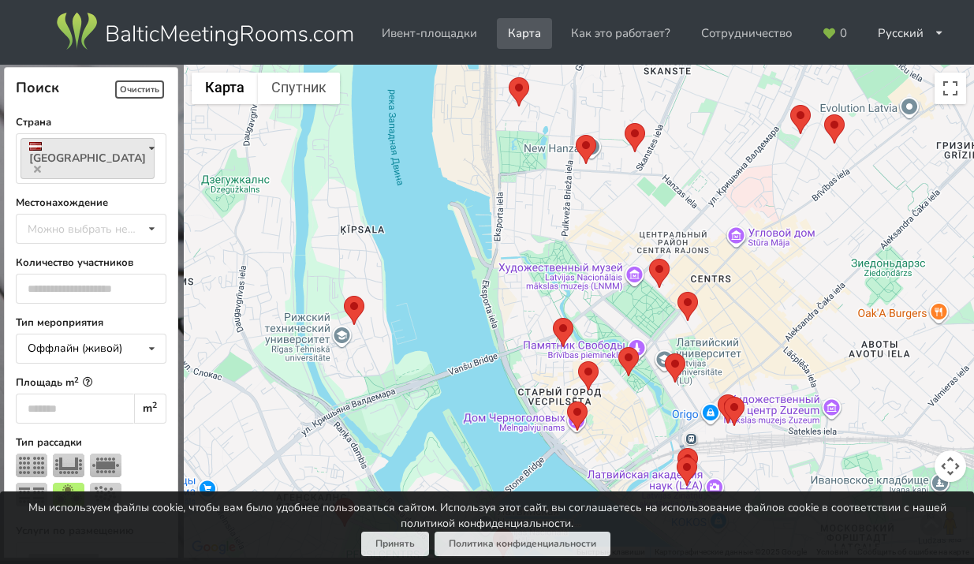
click at [578, 361] on area at bounding box center [578, 361] width 0 height 0
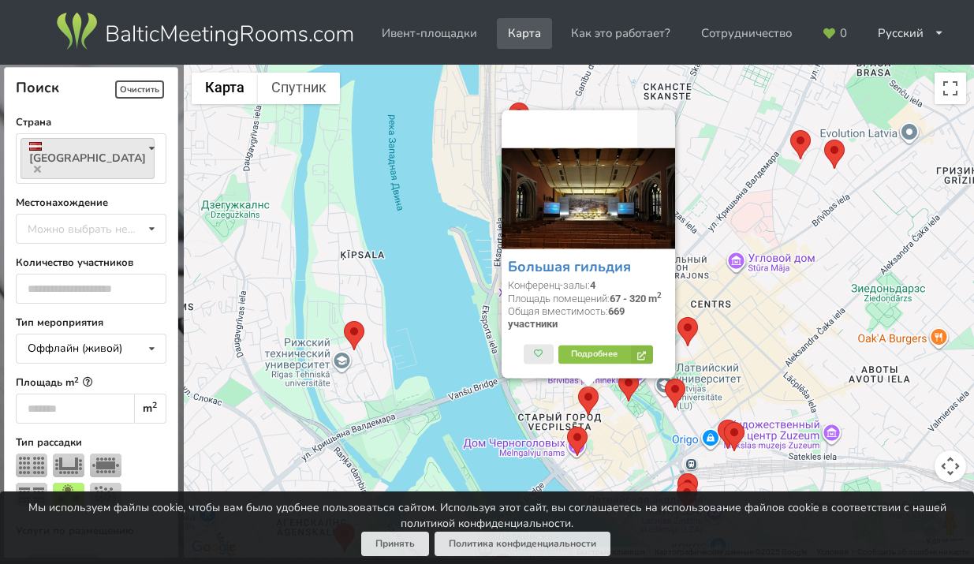
click at [619, 457] on div "Большая гильдия Конференц-залы: 4 Площадь помещений: 67 - 320 m 2 Общая вместим…" at bounding box center [579, 311] width 790 height 493
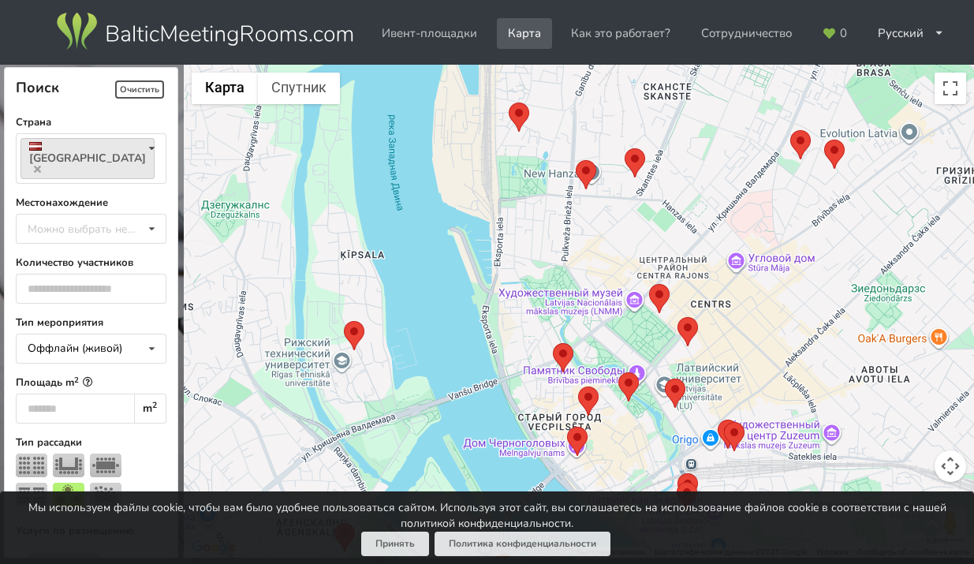
click at [618, 372] on area at bounding box center [618, 372] width 0 height 0
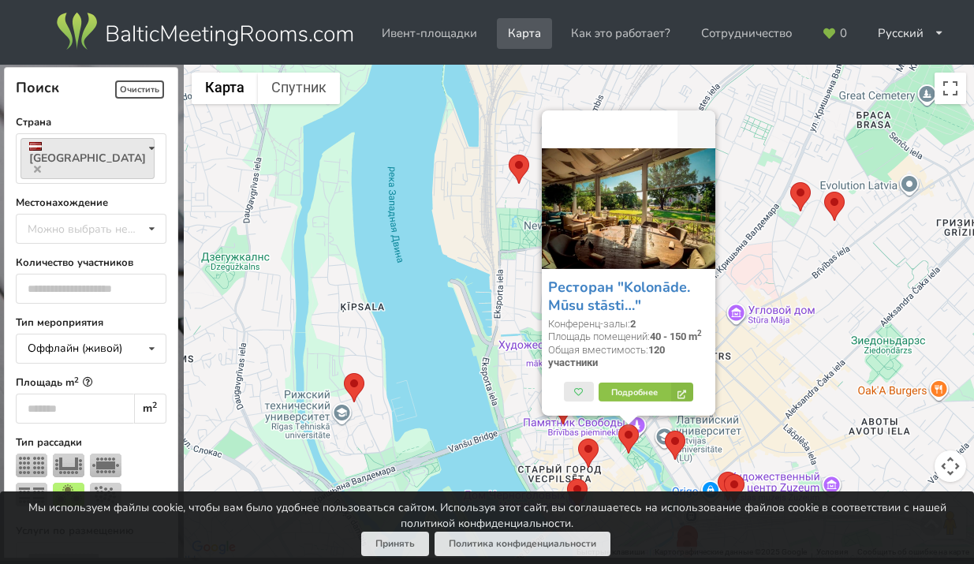
click at [628, 479] on div "Ресторан "Kolonāde. Mūsu stāsti…" Конференц-залы: 2 Площадь помещений: 40 - 150…" at bounding box center [579, 311] width 790 height 493
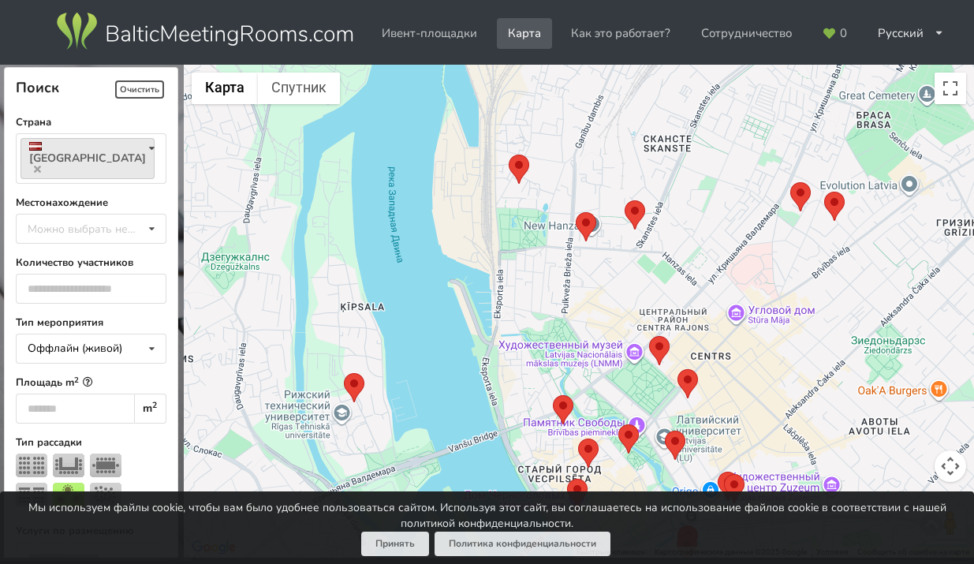
click at [665, 430] on area at bounding box center [665, 430] width 0 height 0
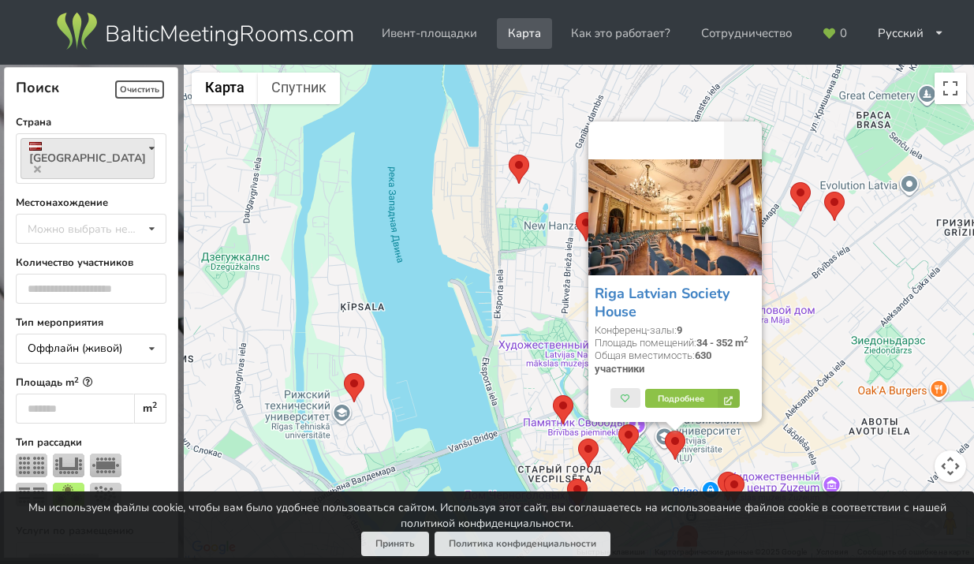
click at [655, 482] on div "Riga Latvian Society House Конференц-залы: 9 Площадь помещений: 34 - 352 m 2 Об…" at bounding box center [579, 311] width 790 height 493
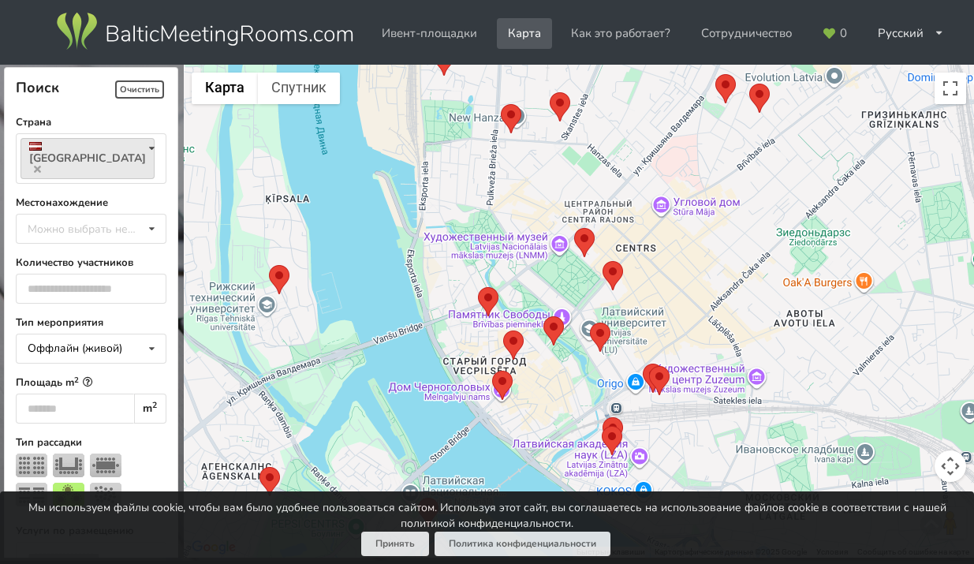
drag, startPoint x: 655, startPoint y: 482, endPoint x: 575, endPoint y: 367, distance: 140.4
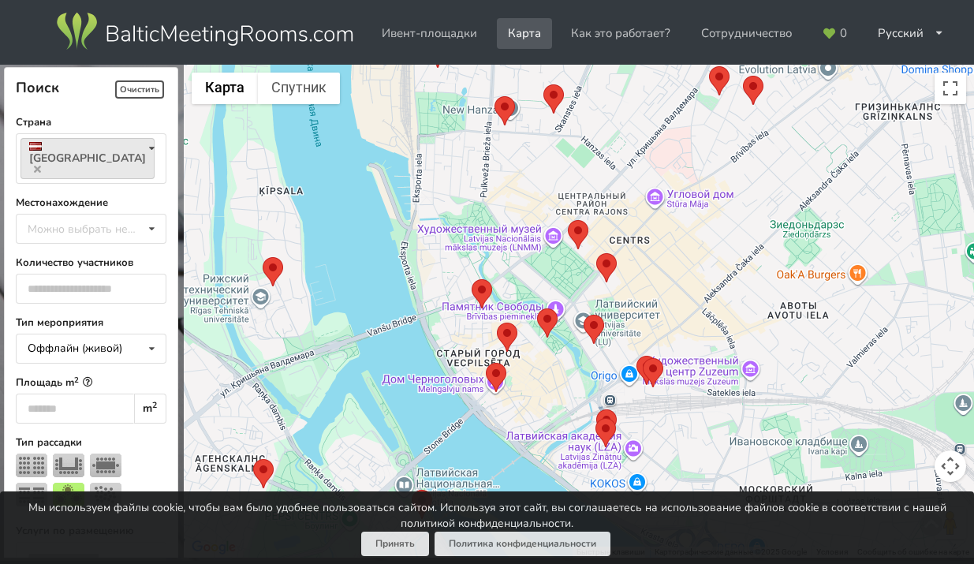
click at [595, 418] on area at bounding box center [595, 418] width 0 height 0
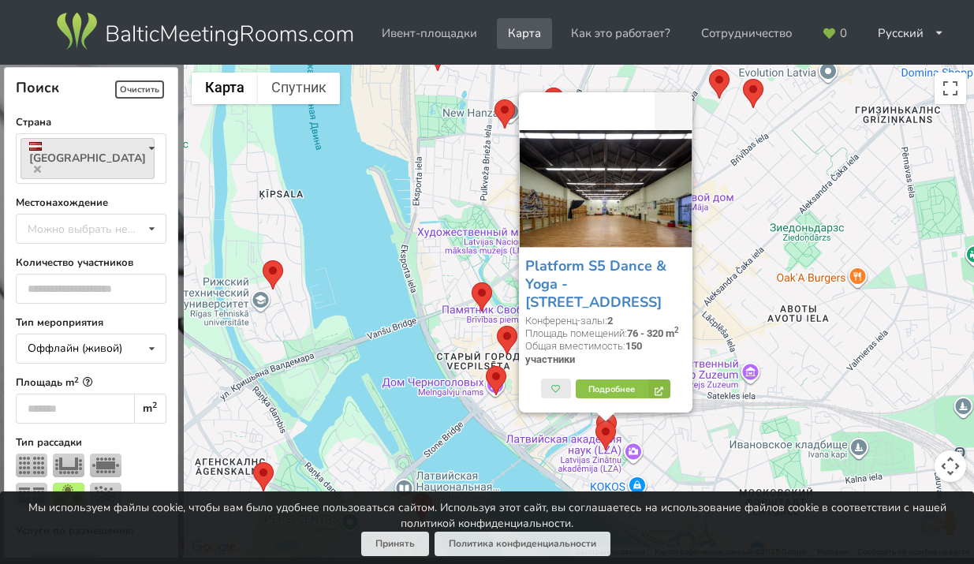
click at [686, 449] on div "Platform S5 Dance & Yoga - Spīķeru iela 5 Конференц-залы: 2 Площадь помещений: …" at bounding box center [579, 311] width 790 height 493
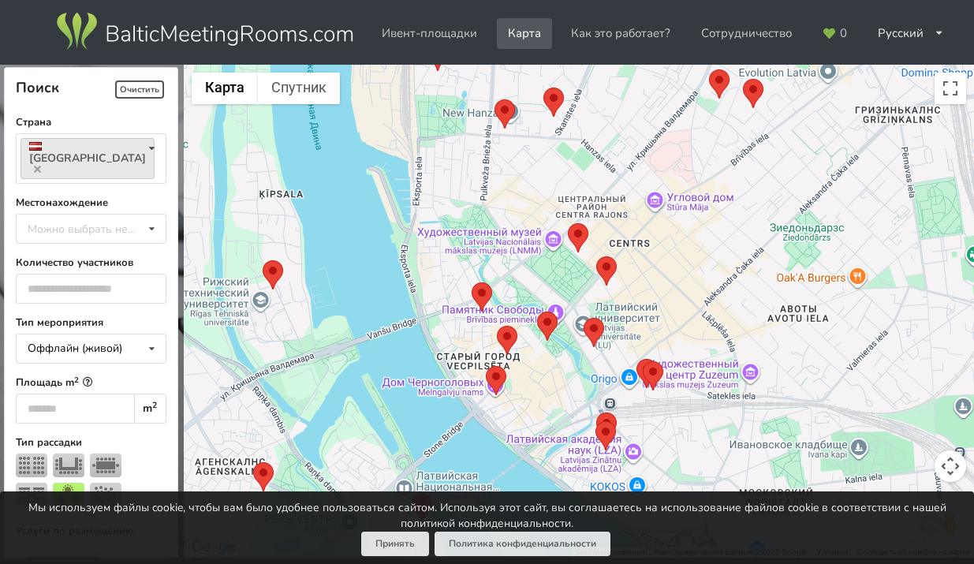
click at [596, 412] on area at bounding box center [596, 412] width 0 height 0
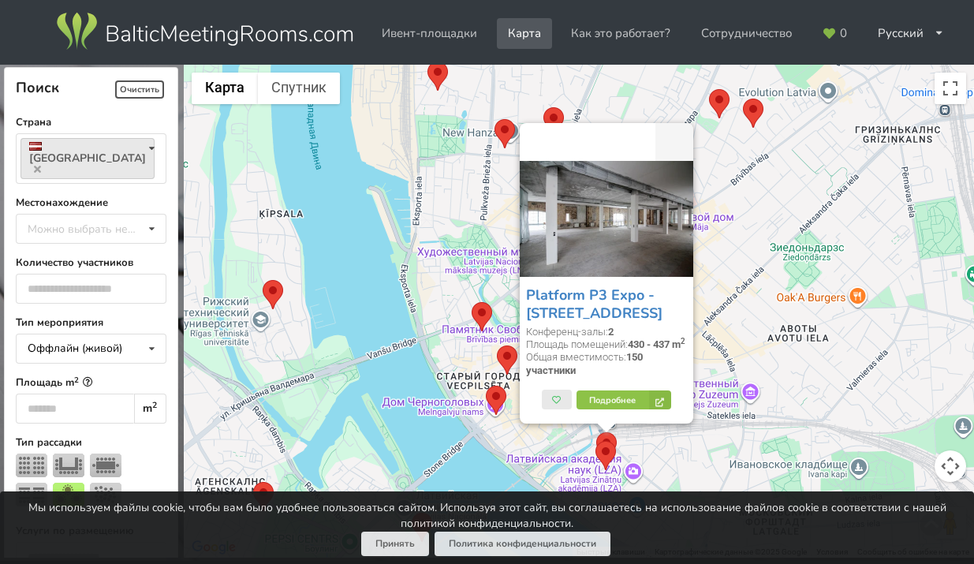
click at [680, 456] on div "Platform P3 Expo - Pūpolu iela 3 Конференц-залы: 2 Площадь помещений: 430 - 437…" at bounding box center [579, 311] width 790 height 493
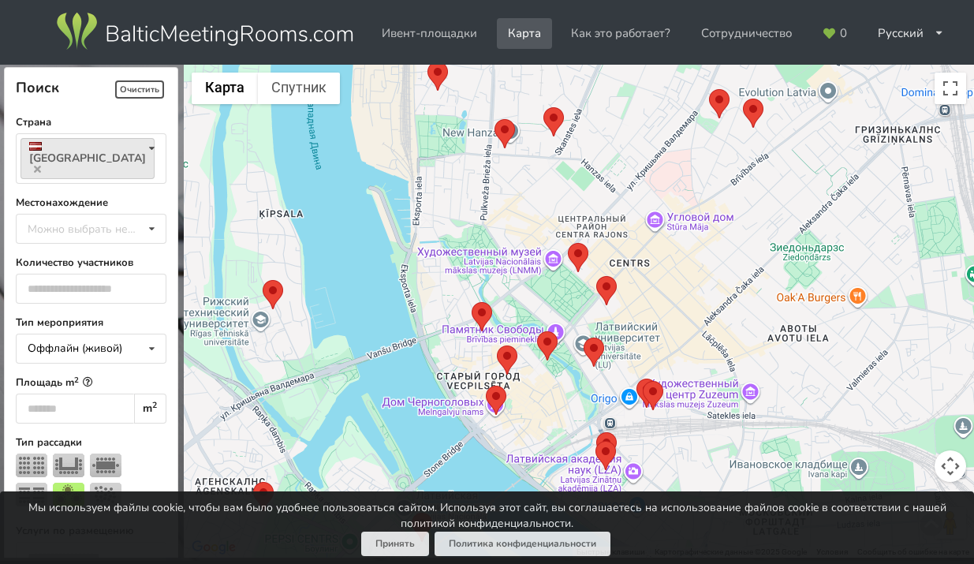
click at [743, 99] on area at bounding box center [743, 99] width 0 height 0
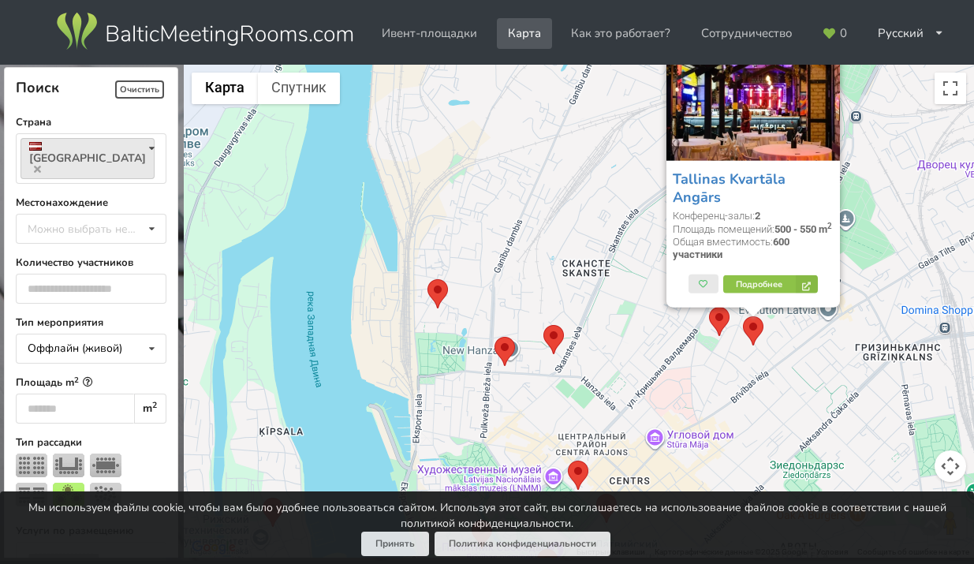
click at [709, 307] on area at bounding box center [709, 307] width 0 height 0
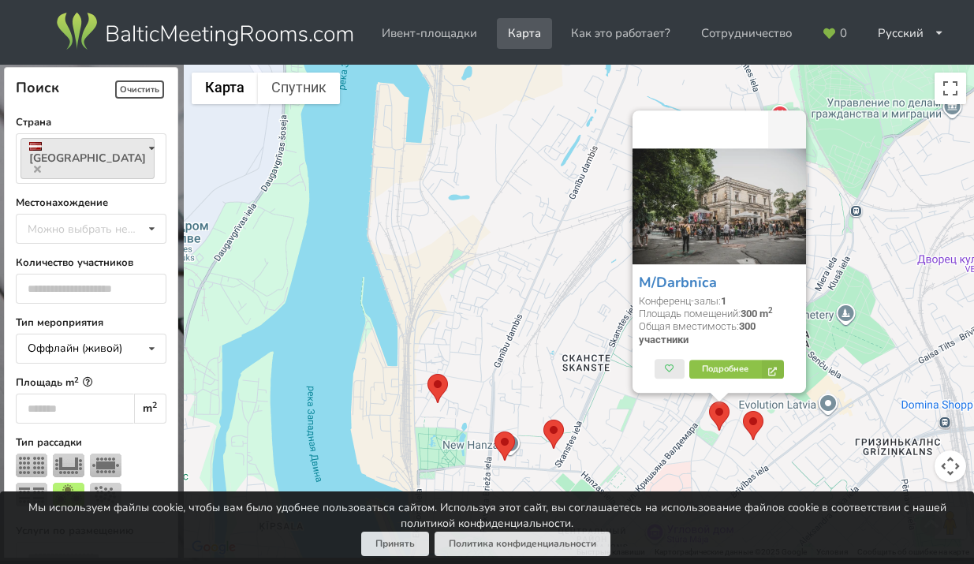
click at [632, 433] on div "M/Darbnīca Конференц-залы: 1 Площадь помещений: 300 m 2 Общая вместимость: 300 …" at bounding box center [579, 311] width 790 height 493
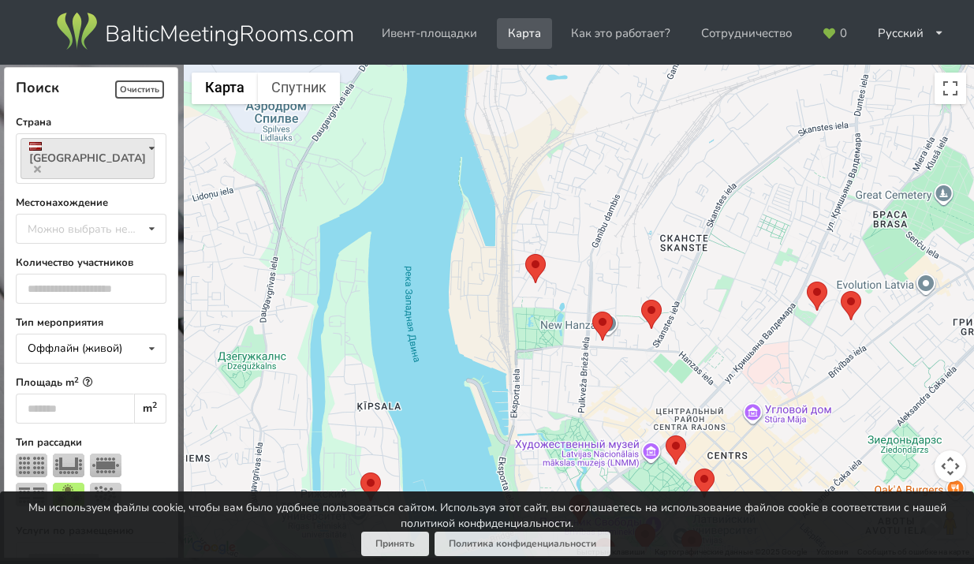
drag, startPoint x: 659, startPoint y: 362, endPoint x: 817, endPoint y: 176, distance: 244.4
click at [817, 176] on div at bounding box center [579, 311] width 790 height 493
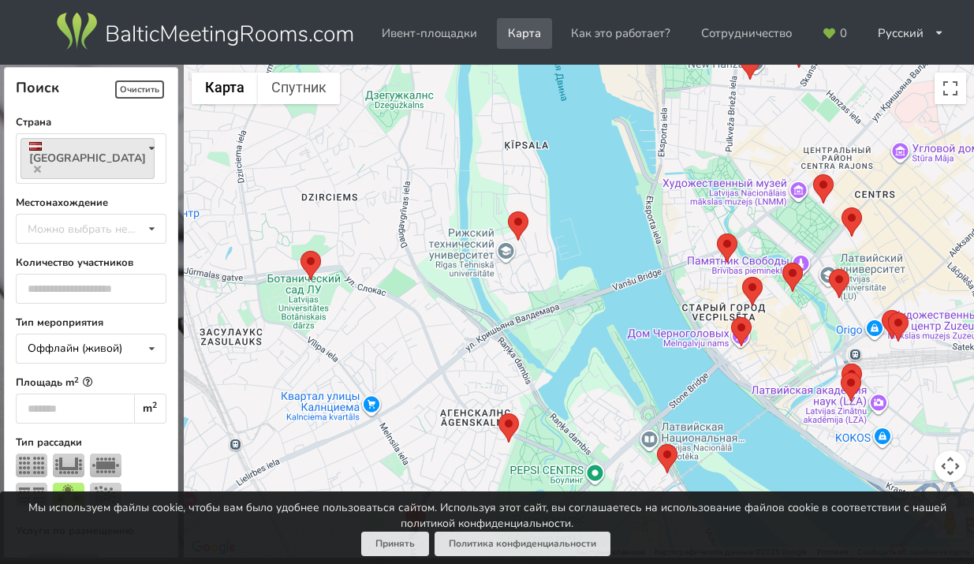
drag, startPoint x: 680, startPoint y: 317, endPoint x: 765, endPoint y: 117, distance: 216.9
click at [765, 117] on div at bounding box center [579, 311] width 790 height 493
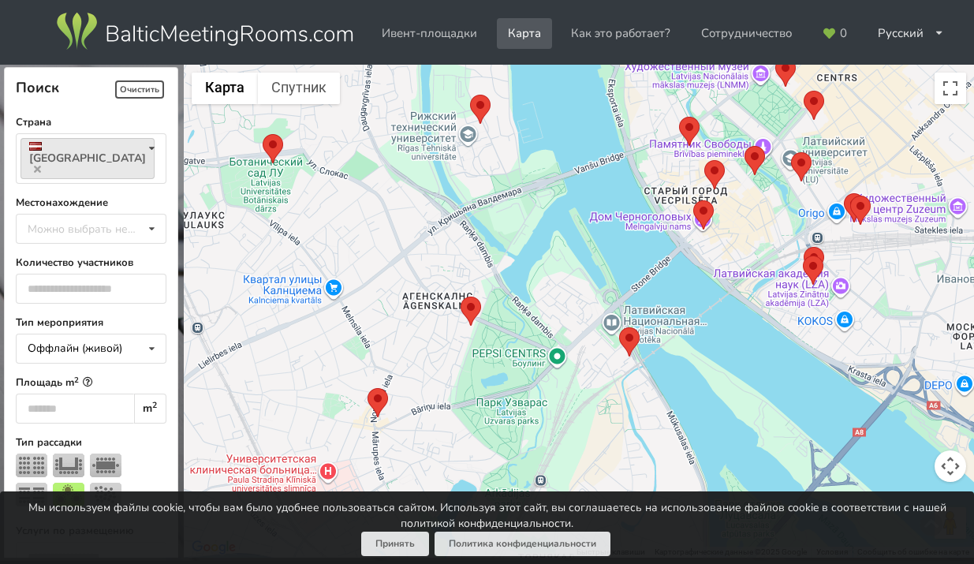
drag, startPoint x: 434, startPoint y: 359, endPoint x: 398, endPoint y: 239, distance: 125.2
click at [399, 240] on div at bounding box center [579, 311] width 790 height 493
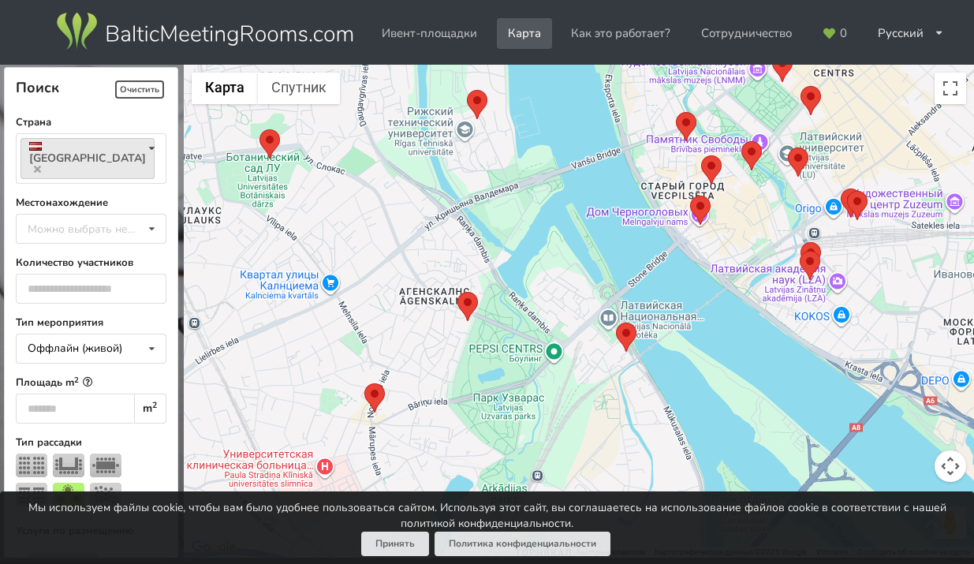
click at [616, 322] on area at bounding box center [616, 322] width 0 height 0
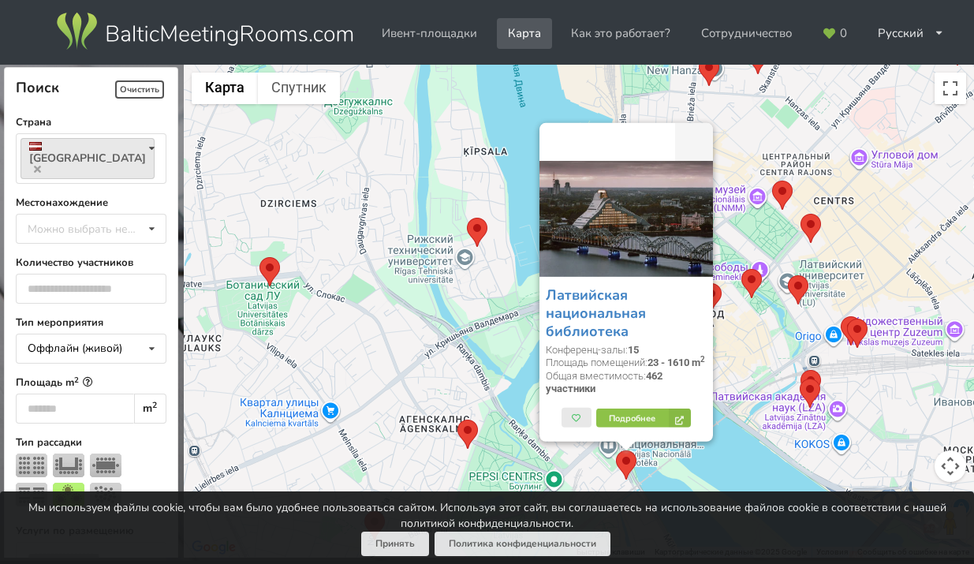
click at [457, 419] on area at bounding box center [457, 419] width 0 height 0
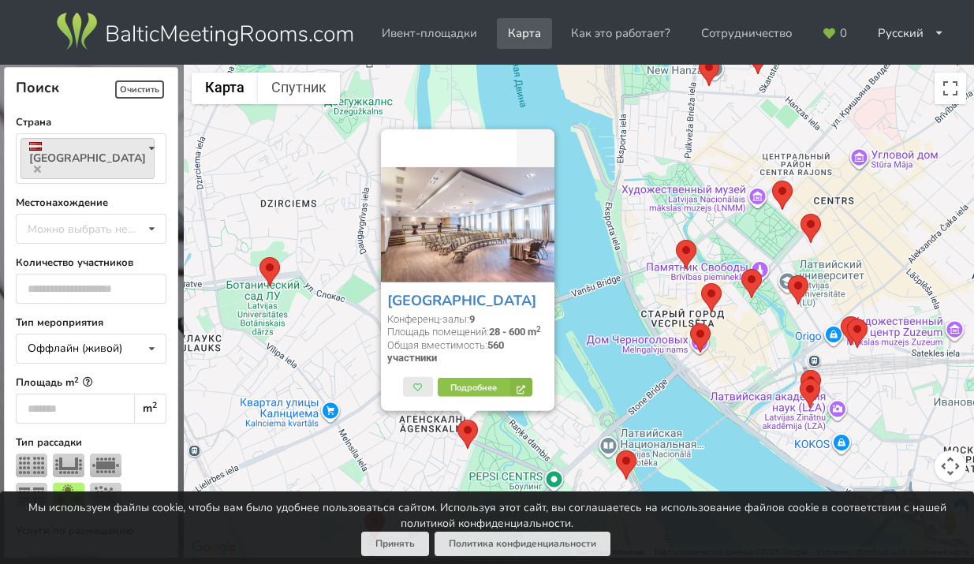
click at [609, 353] on div "Bellevue Park Hotel Riga Конференц-залы: 9 Площадь помещений: 28 - 600 m 2 Обща…" at bounding box center [579, 311] width 790 height 493
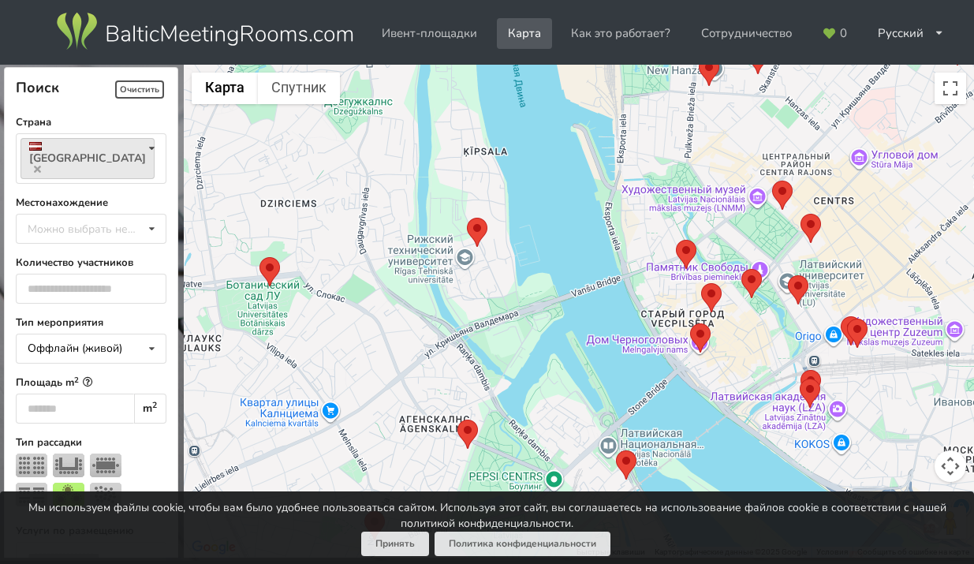
click at [467, 218] on area at bounding box center [467, 218] width 0 height 0
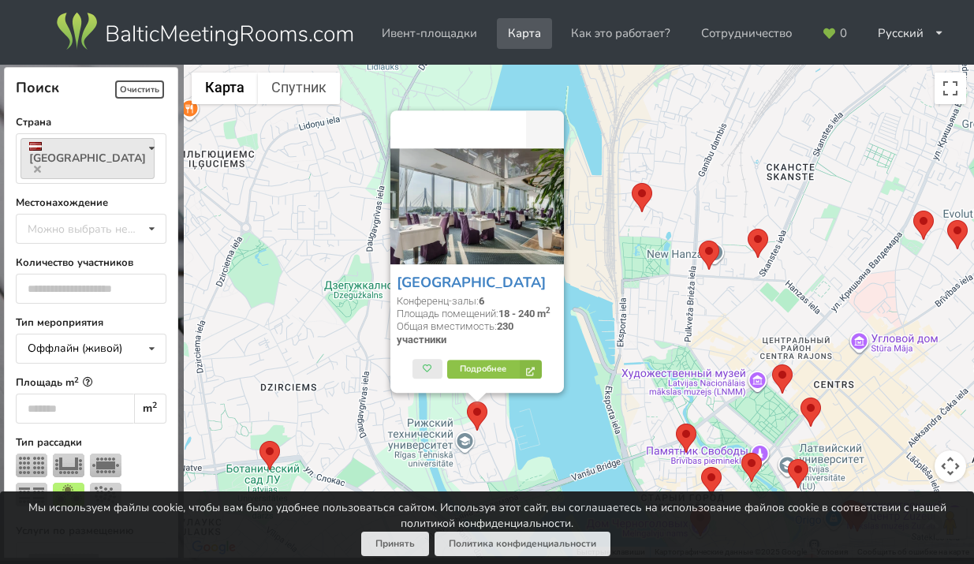
click at [636, 345] on div "Riga Islande Hotel Конференц-залы: 6 Площадь помещений: 18 - 240 m 2 Общая вмес…" at bounding box center [579, 311] width 790 height 493
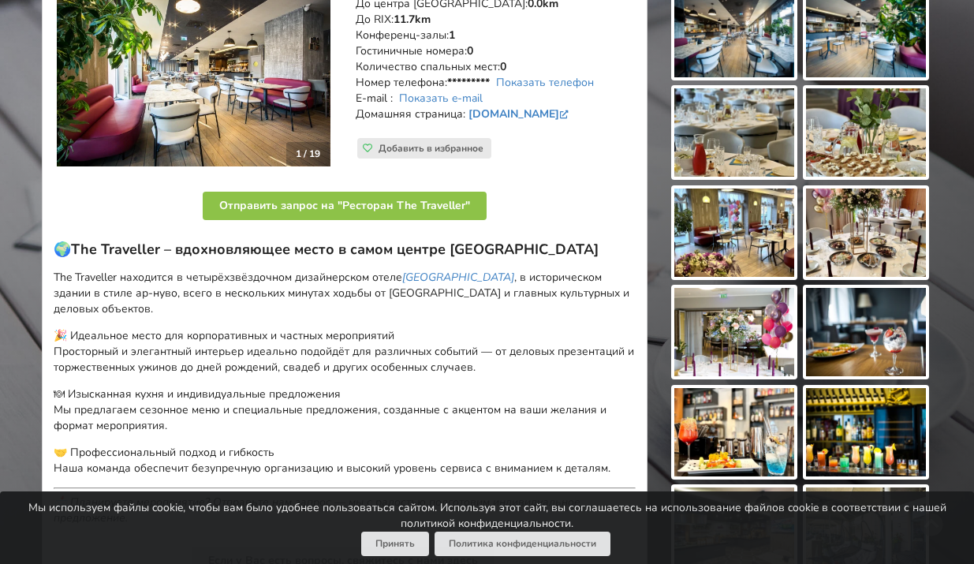
scroll to position [307, 0]
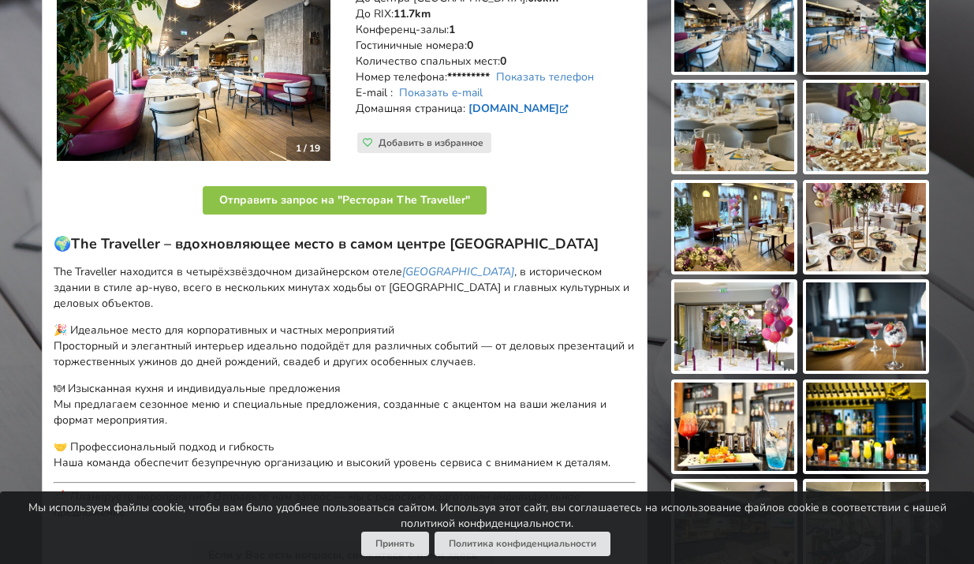
click at [538, 102] on link "[DOMAIN_NAME]" at bounding box center [519, 108] width 103 height 15
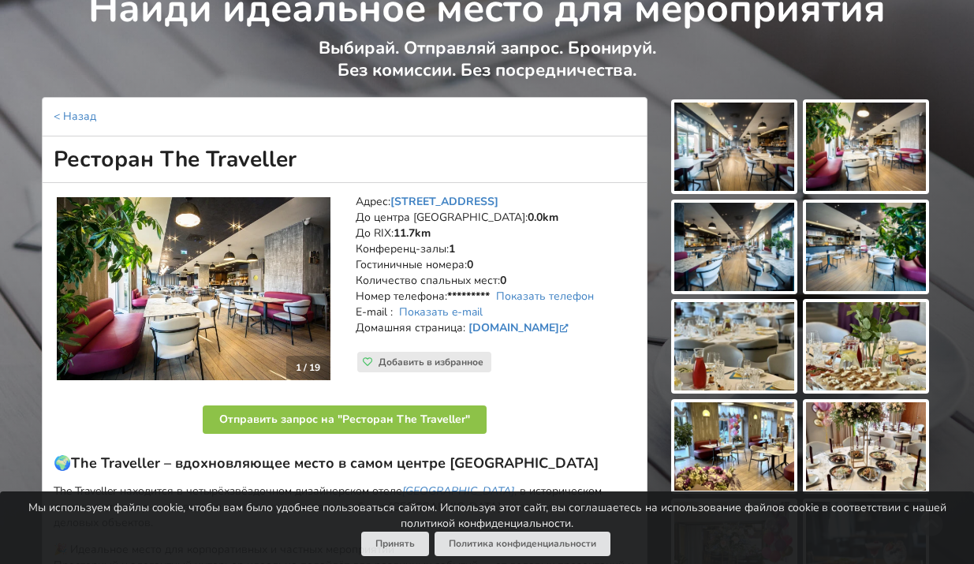
scroll to position [88, 0]
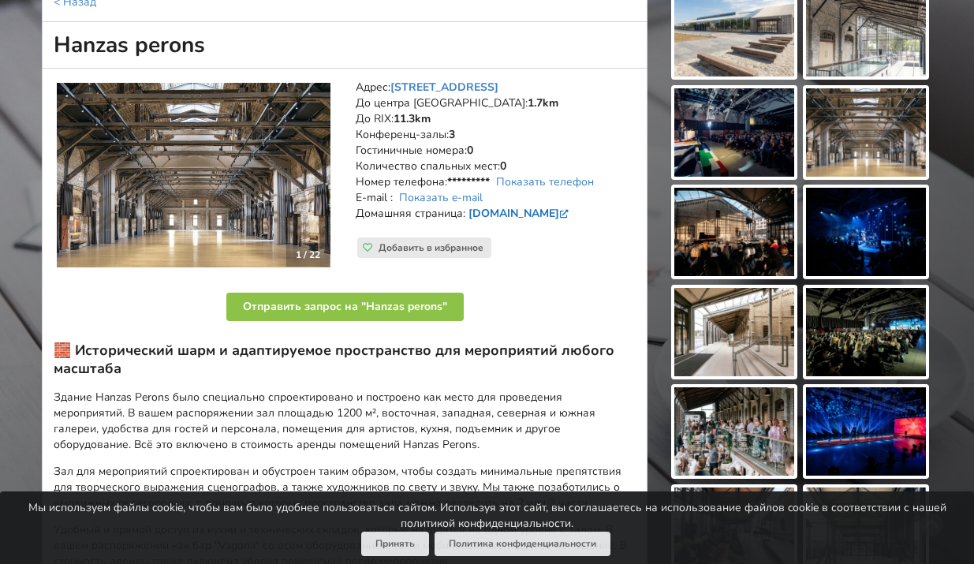
scroll to position [203, 0]
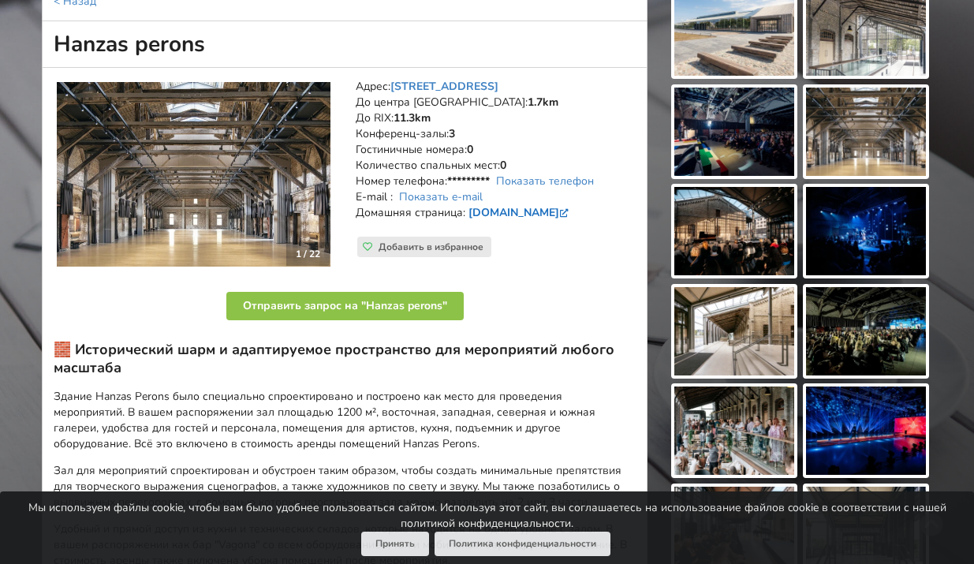
click at [501, 205] on link "[DOMAIN_NAME]" at bounding box center [519, 212] width 103 height 15
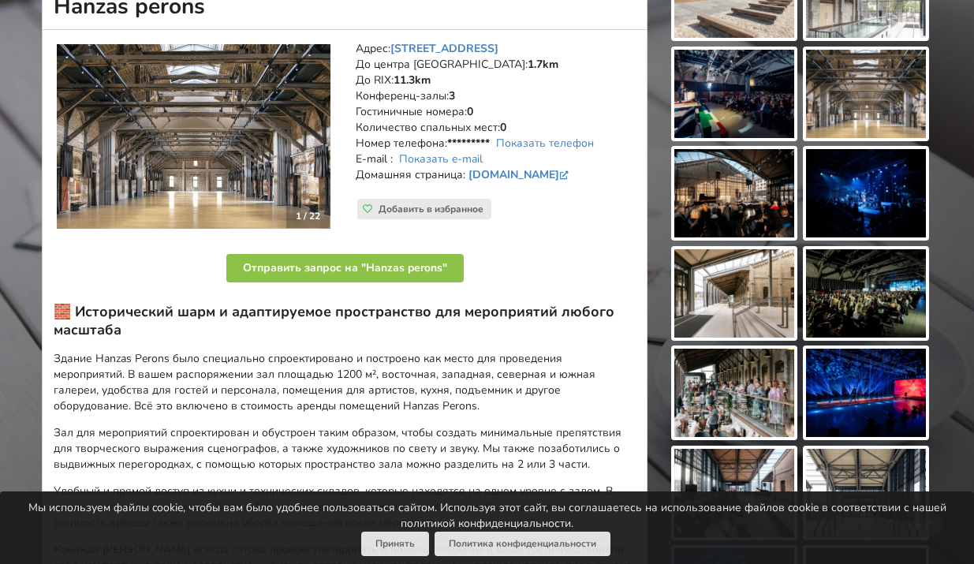
scroll to position [244, 0]
